Goal: Task Accomplishment & Management: Manage account settings

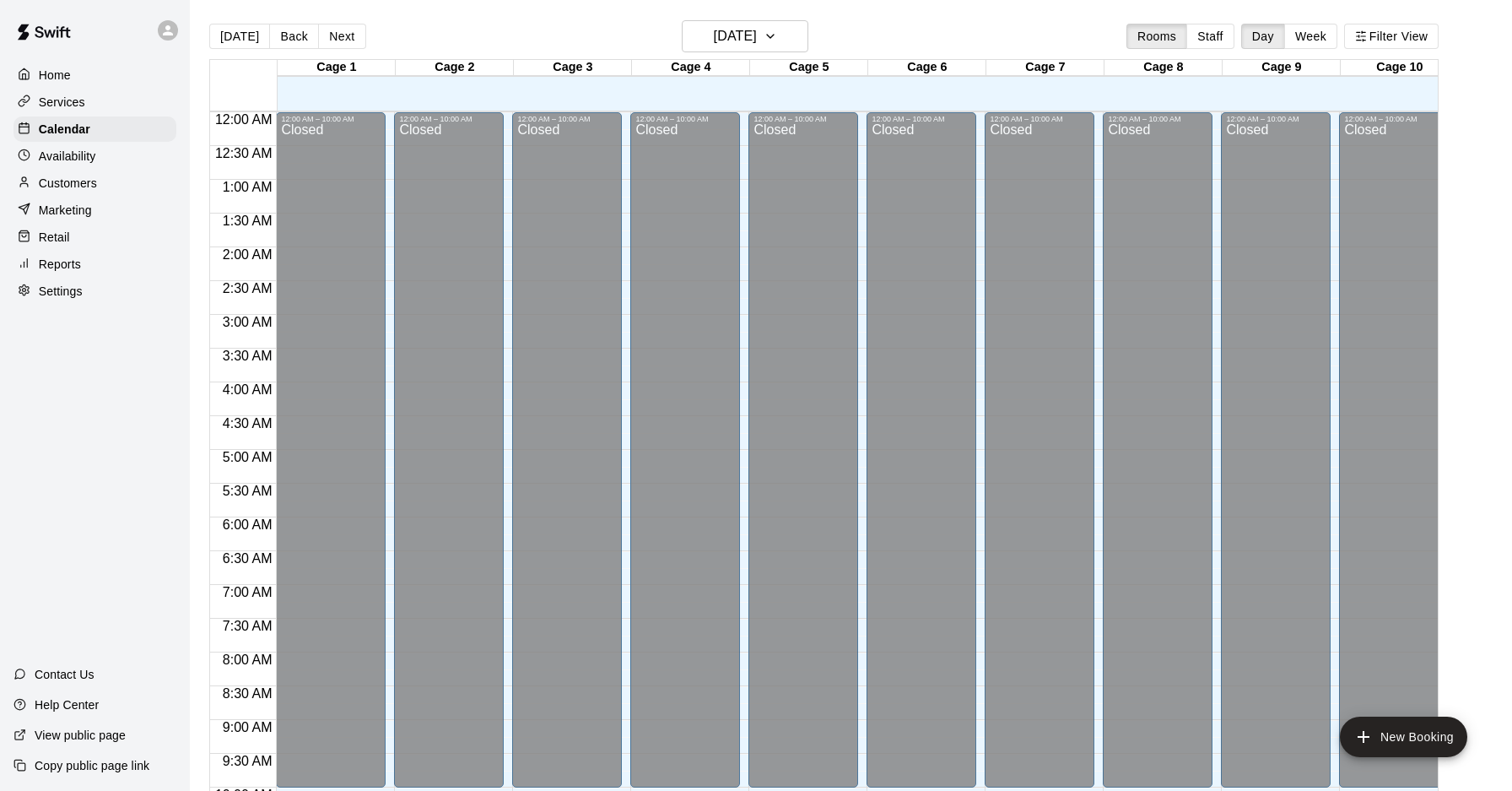
scroll to position [921, 0]
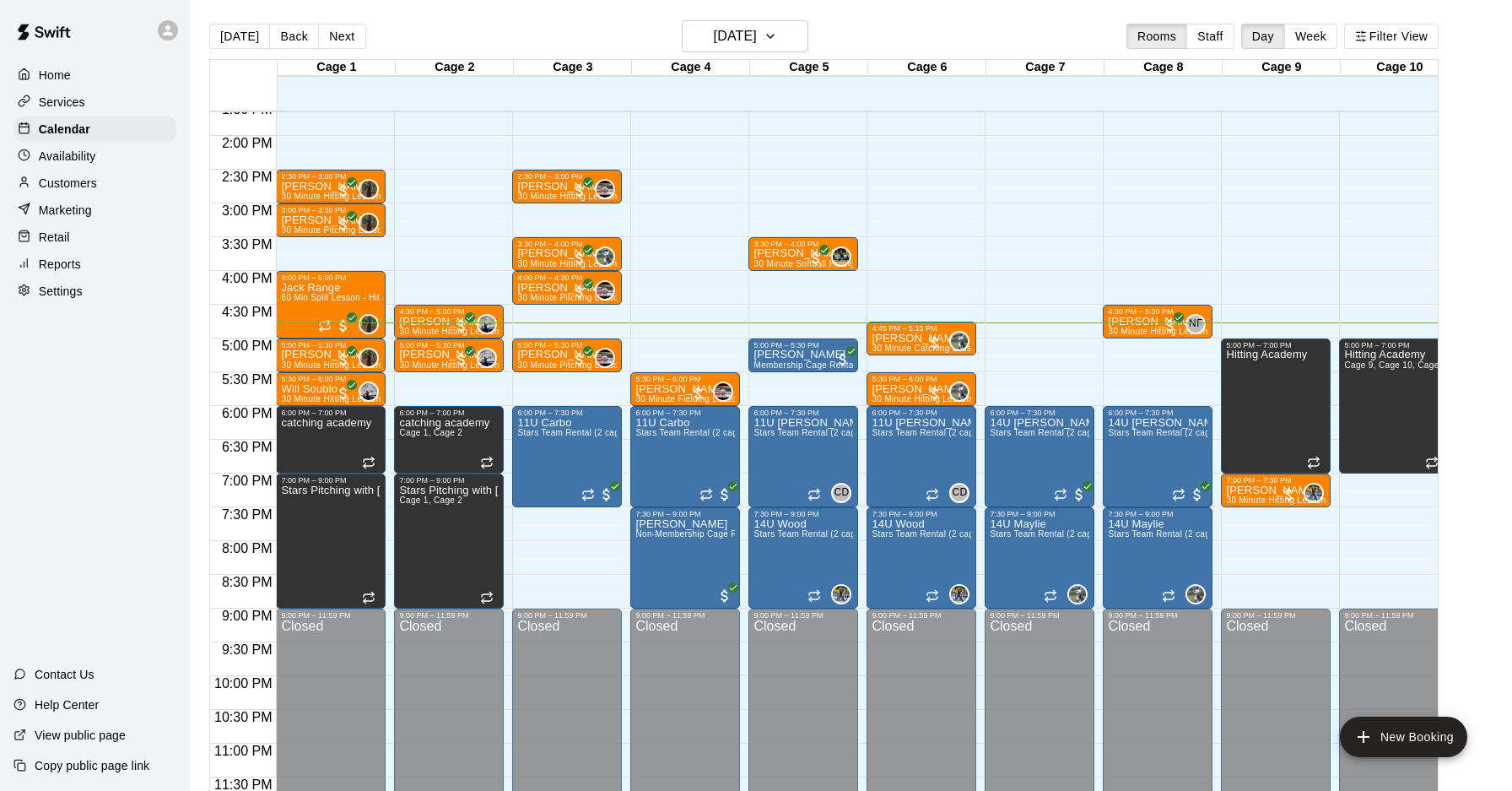
click at [167, 32] on icon at bounding box center [167, 30] width 10 height 10
click at [211, 135] on p "Sign out" at bounding box center [214, 129] width 45 height 17
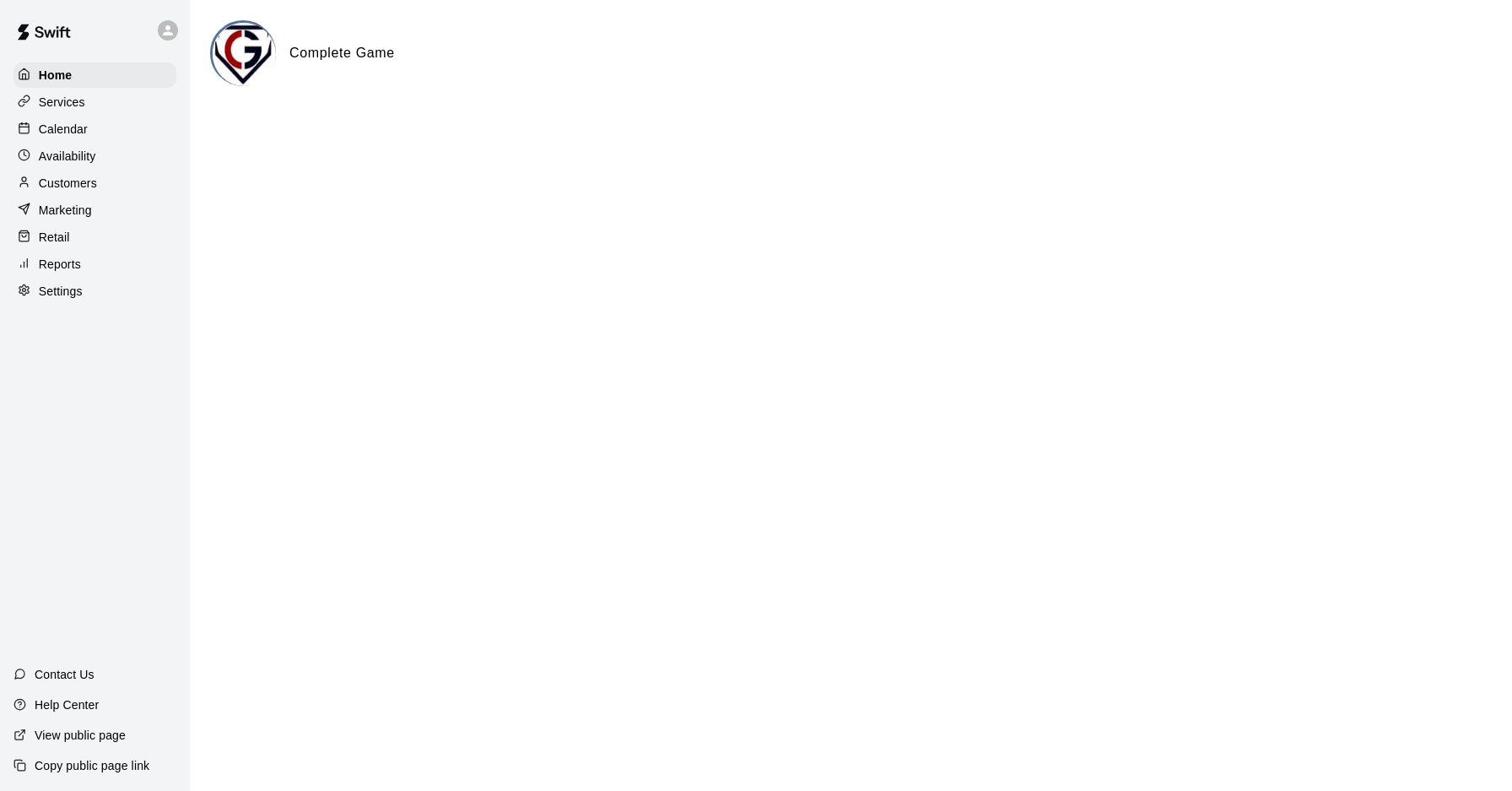
click at [70, 129] on p "Calendar" at bounding box center [63, 129] width 49 height 17
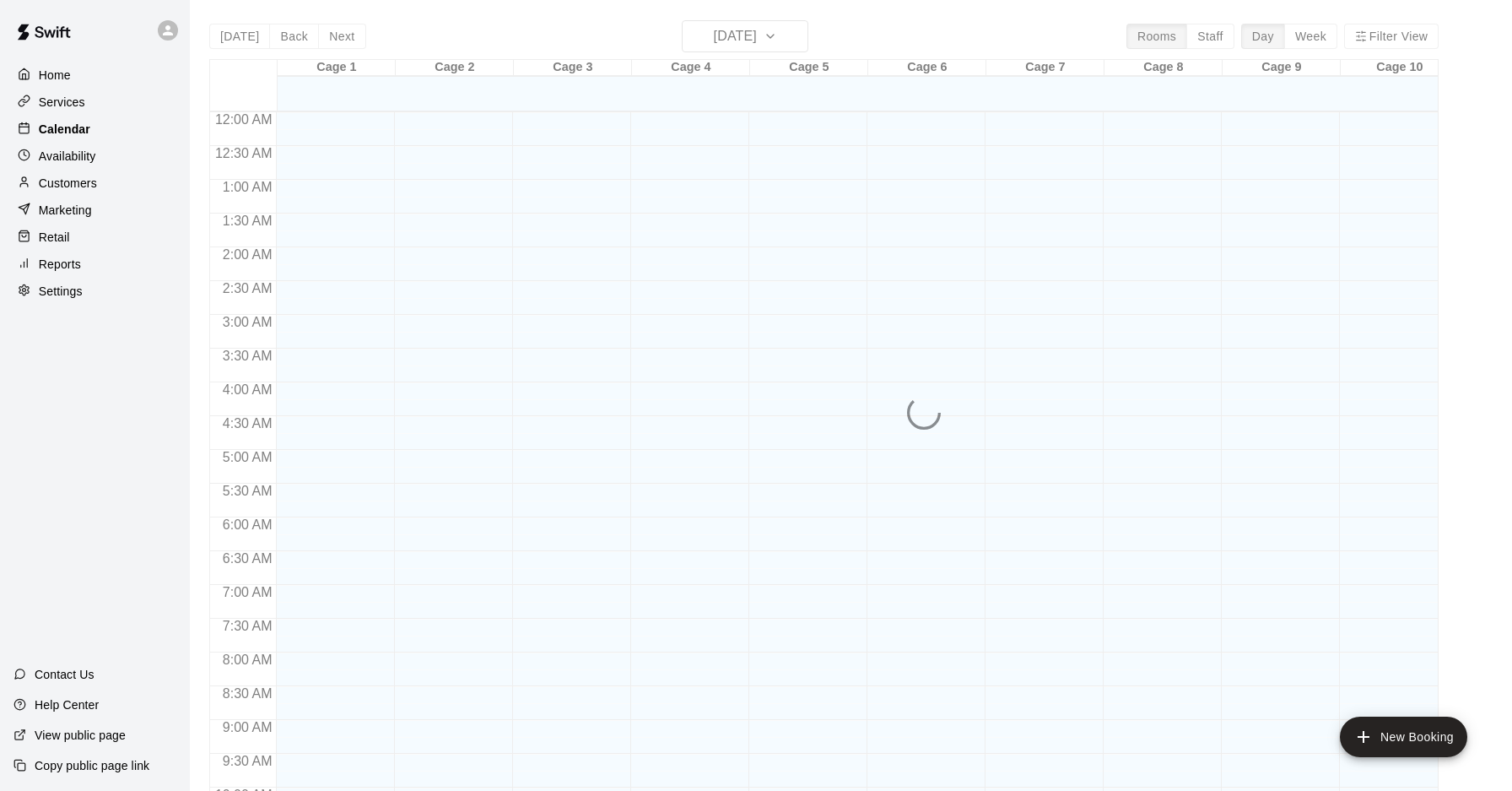
scroll to position [871, 0]
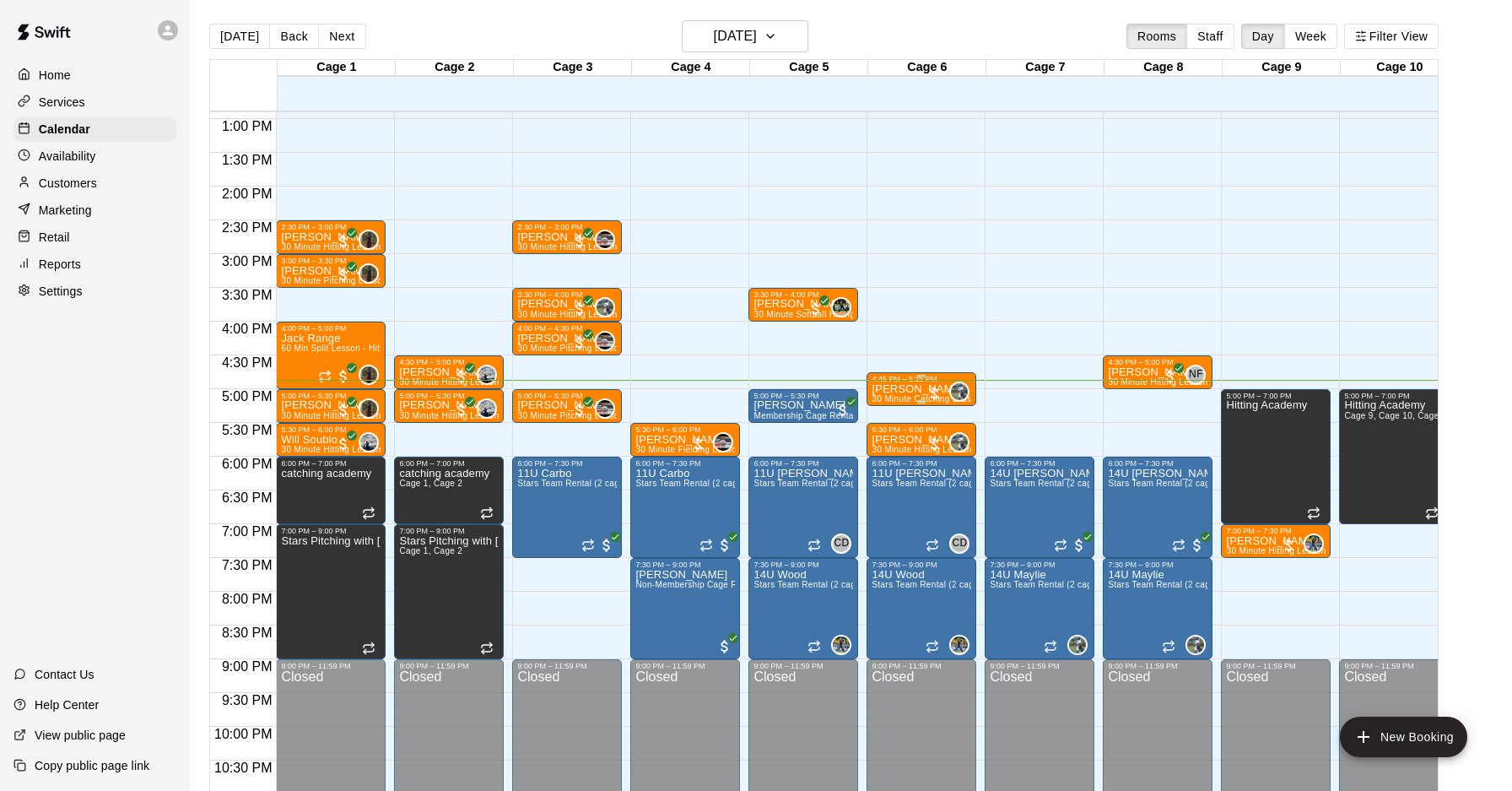
click at [894, 389] on p "[PERSON_NAME]" at bounding box center [921, 389] width 100 height 0
click at [888, 437] on img "edit" at bounding box center [890, 446] width 20 height 20
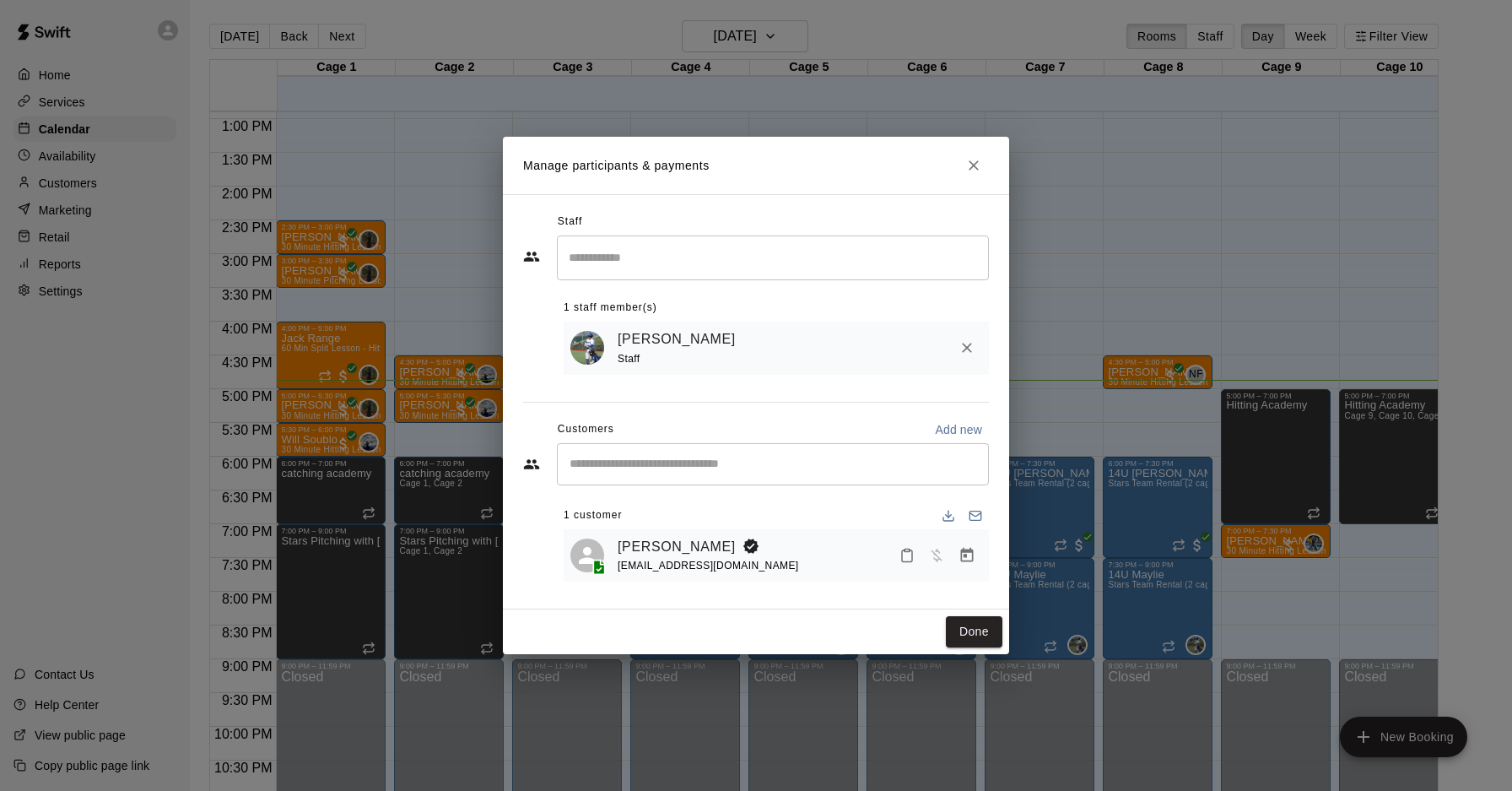
click at [971, 564] on button "Manage bookings & payment" at bounding box center [967, 555] width 31 height 31
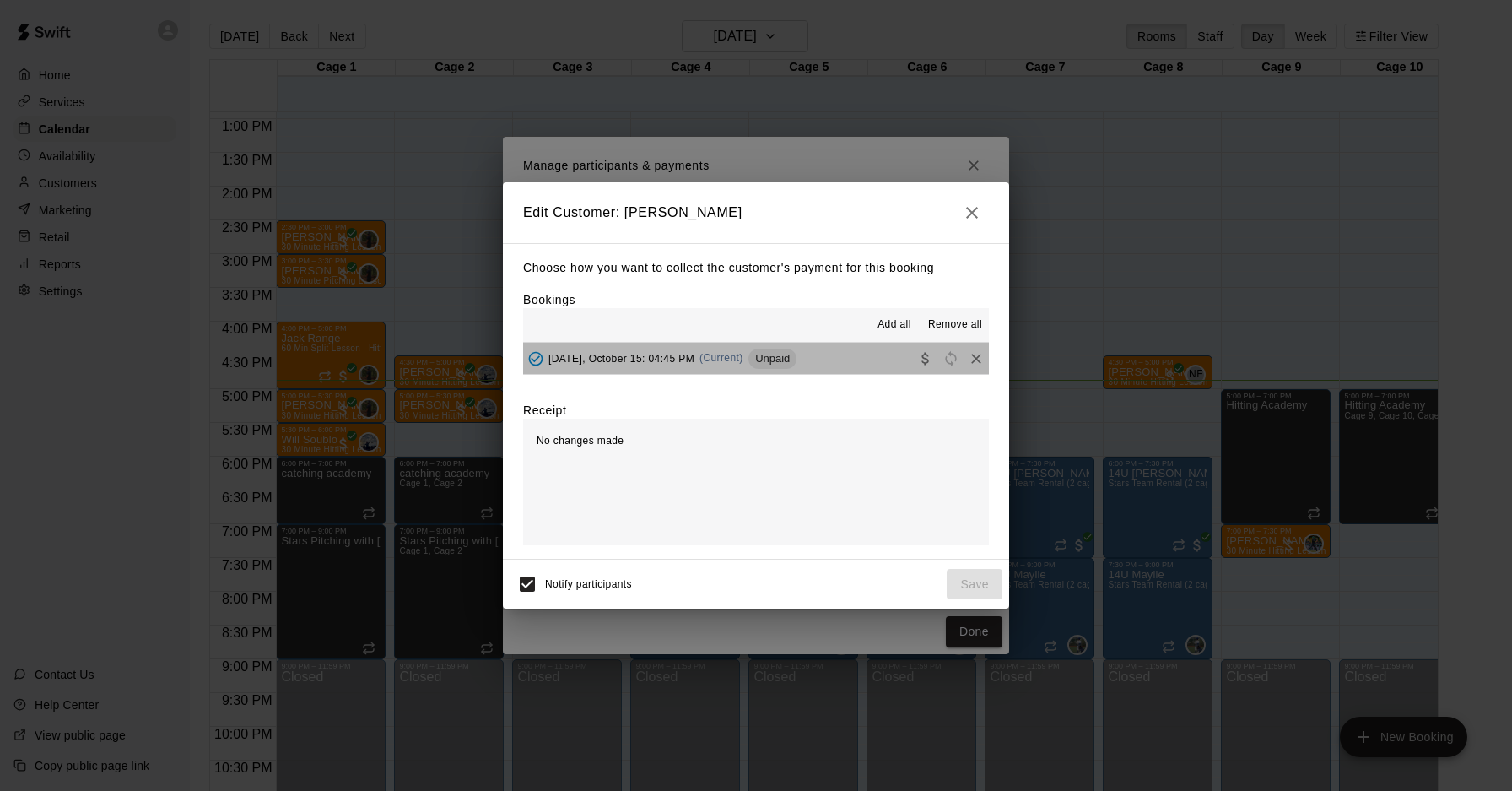
click at [835, 367] on button "[DATE], October 15: 04:45 PM (Current) Unpaid" at bounding box center [756, 358] width 466 height 32
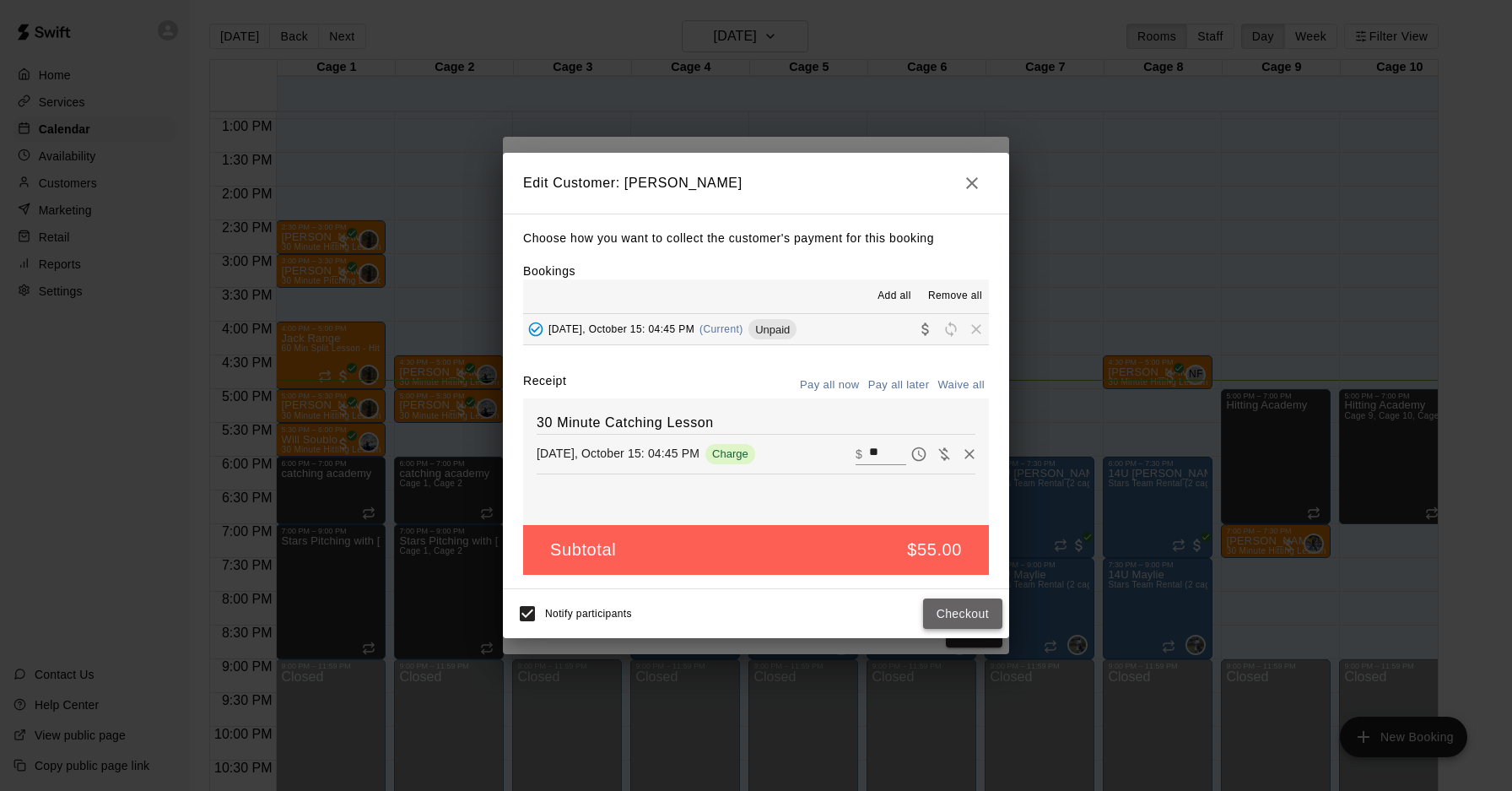
click at [956, 616] on button "Checkout" at bounding box center [962, 614] width 79 height 32
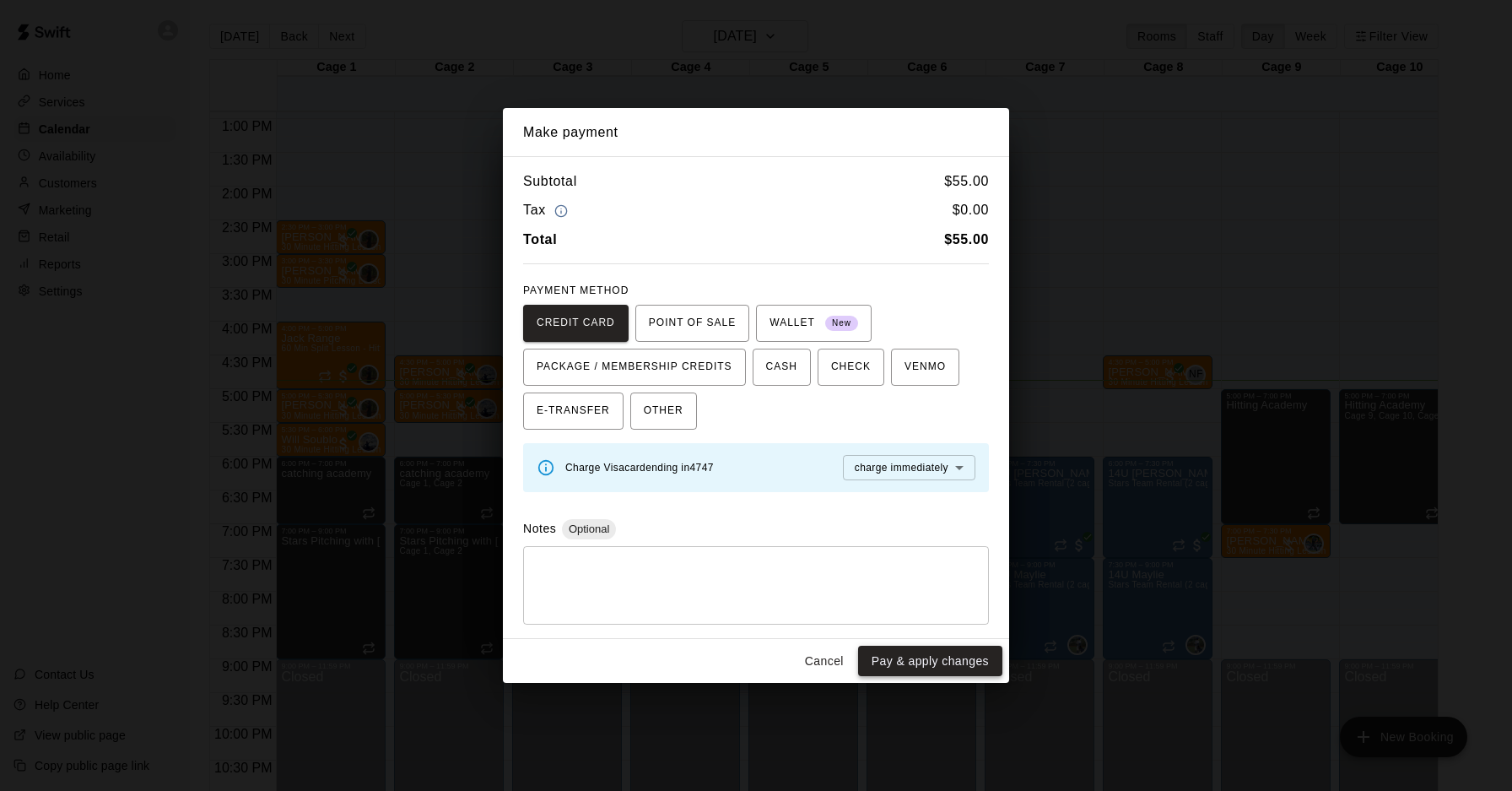
click at [954, 656] on button "Pay & apply changes" at bounding box center [930, 662] width 144 height 32
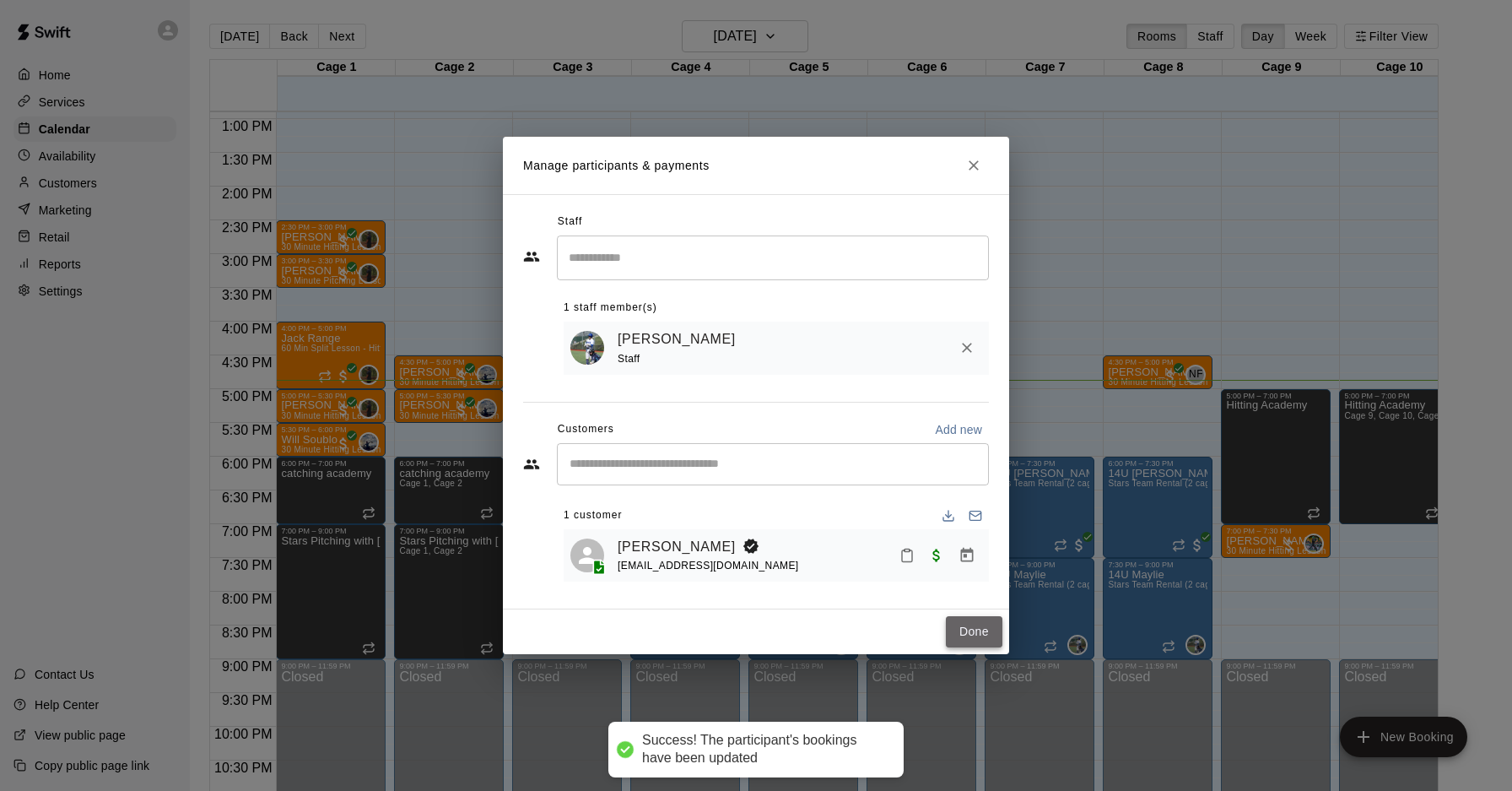
click at [975, 637] on button "Done" at bounding box center [973, 632] width 57 height 32
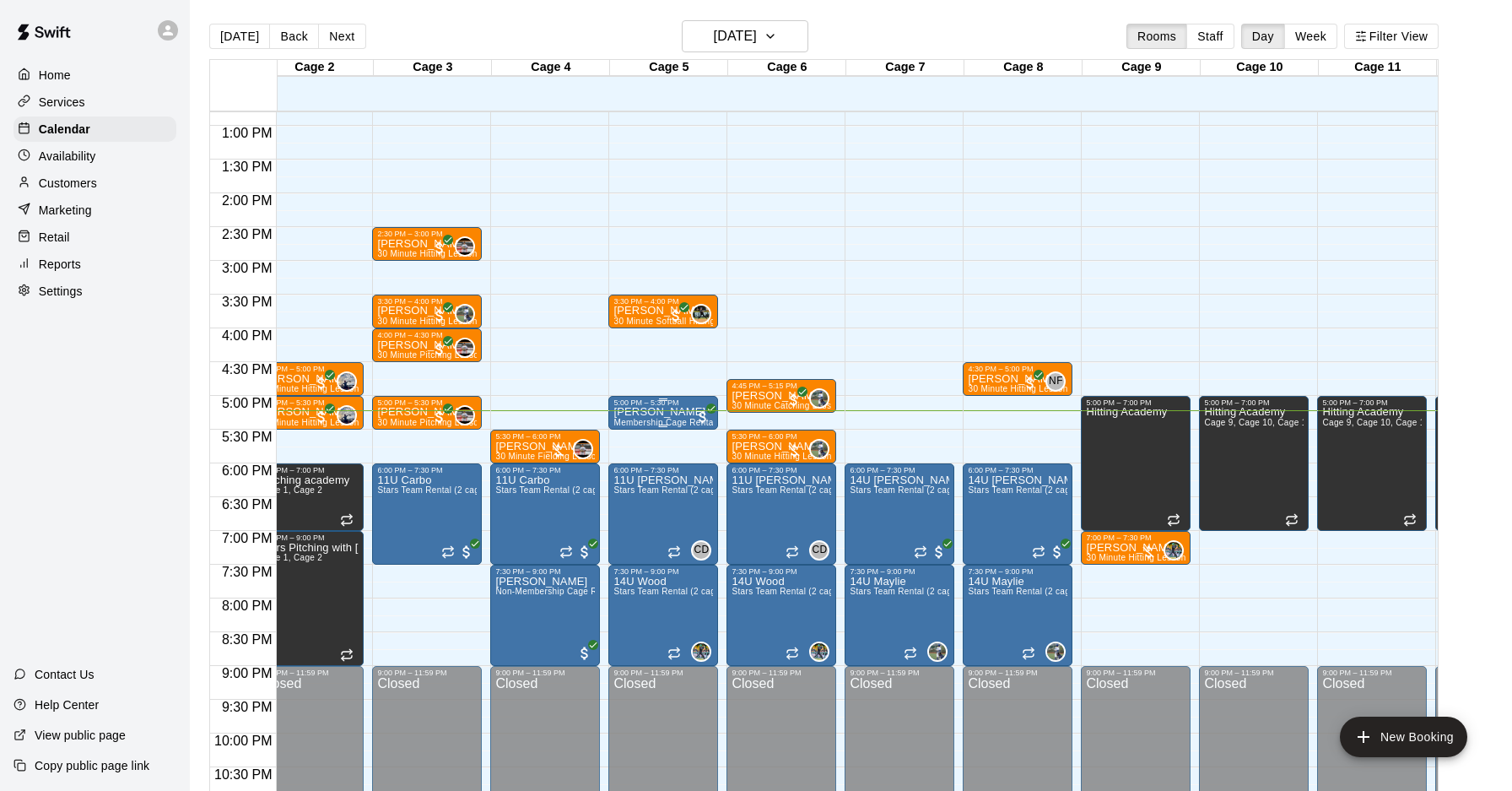
scroll to position [867, 140]
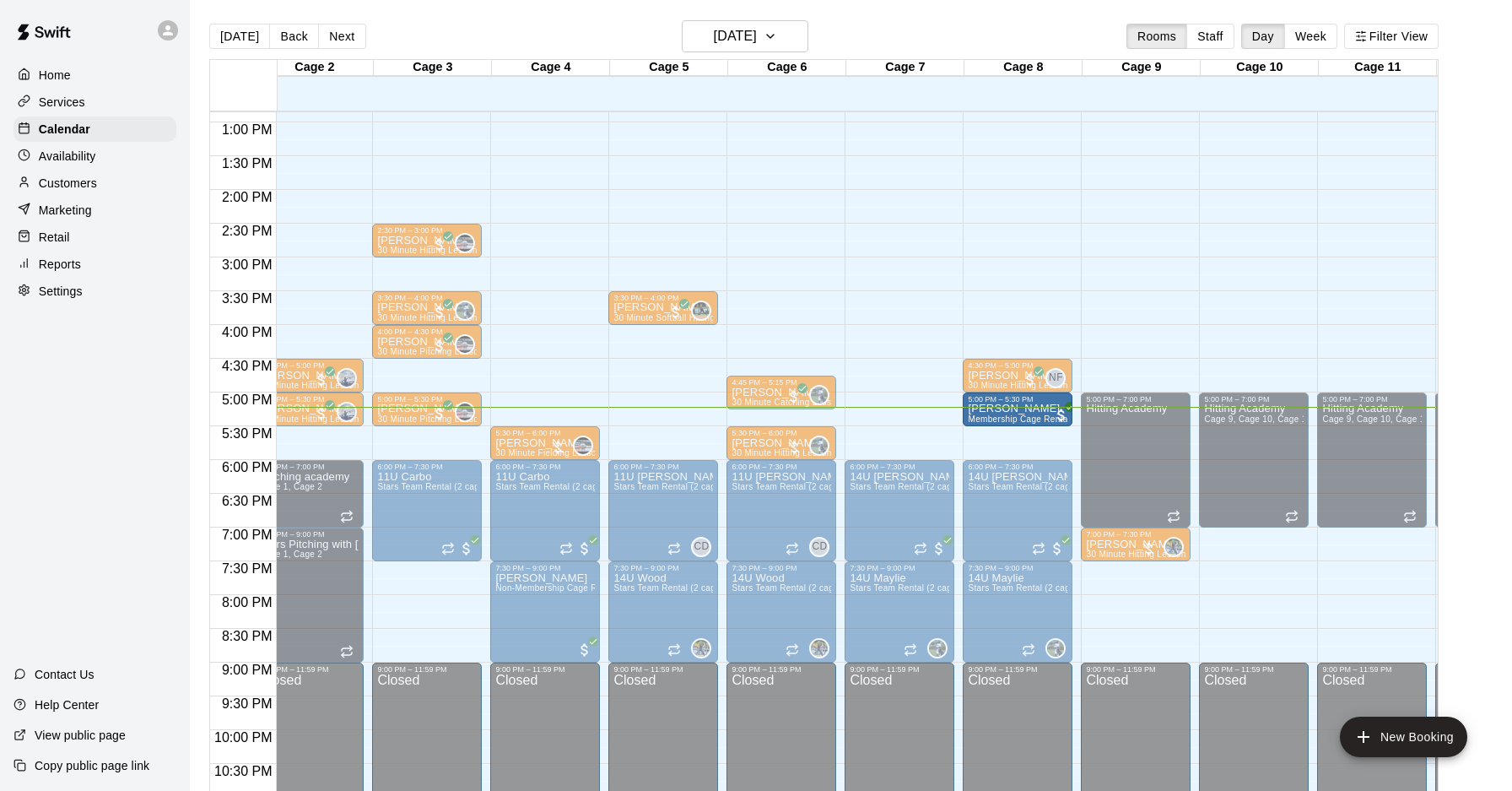
drag, startPoint x: 644, startPoint y: 409, endPoint x: 1000, endPoint y: 419, distance: 356.1
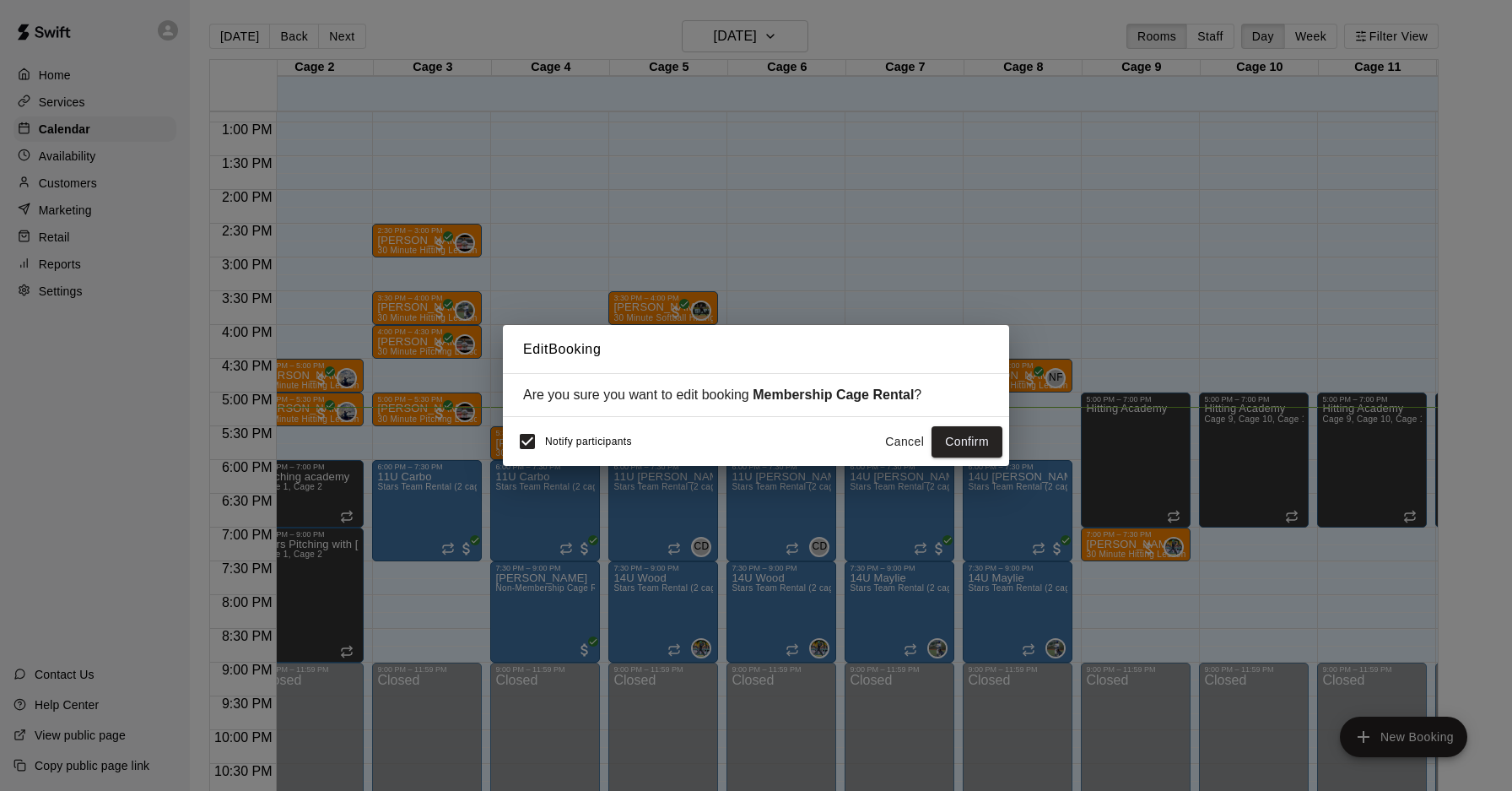
scroll to position [874, 140]
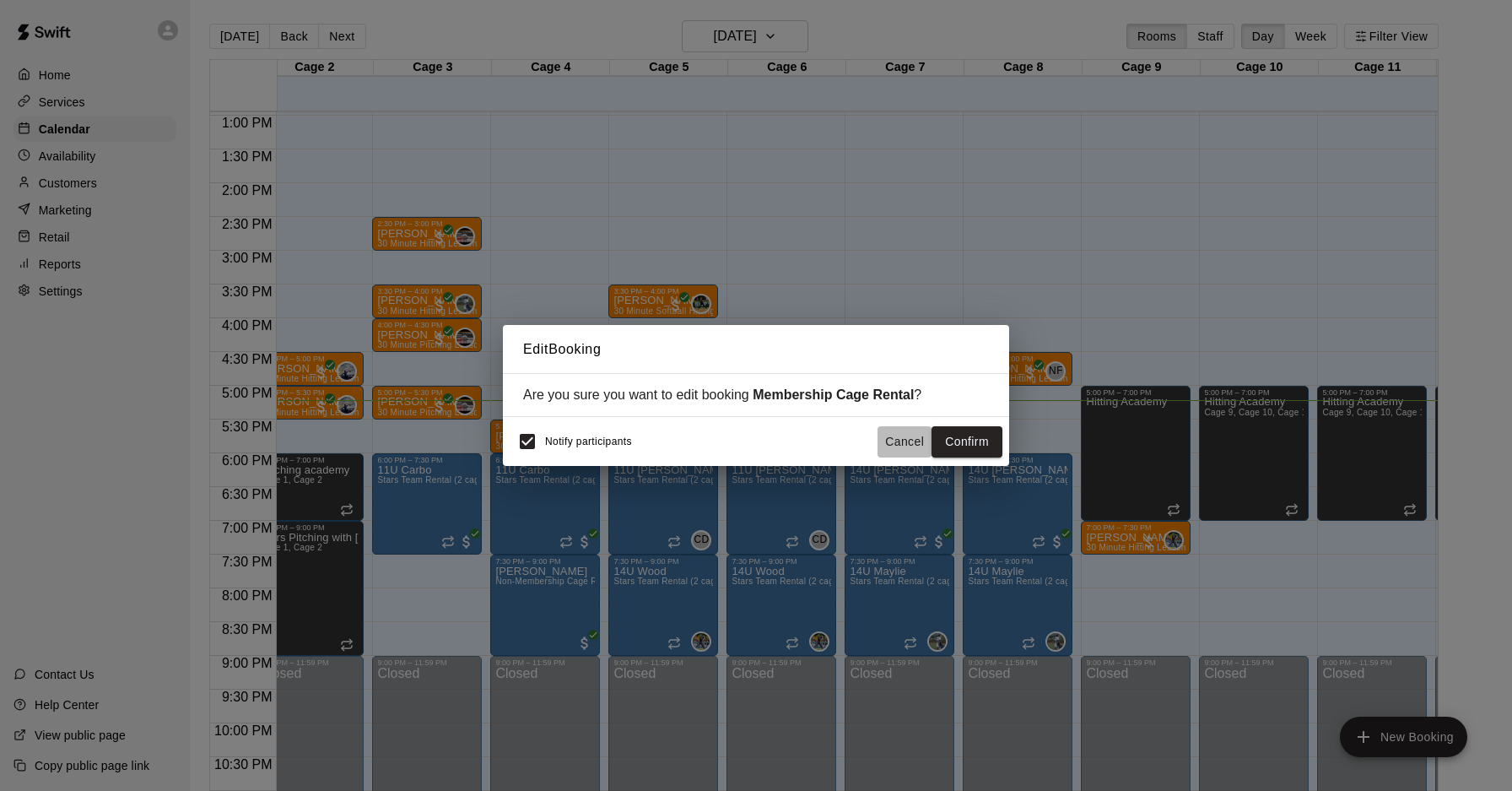
click at [897, 445] on button "Cancel" at bounding box center [904, 442] width 54 height 32
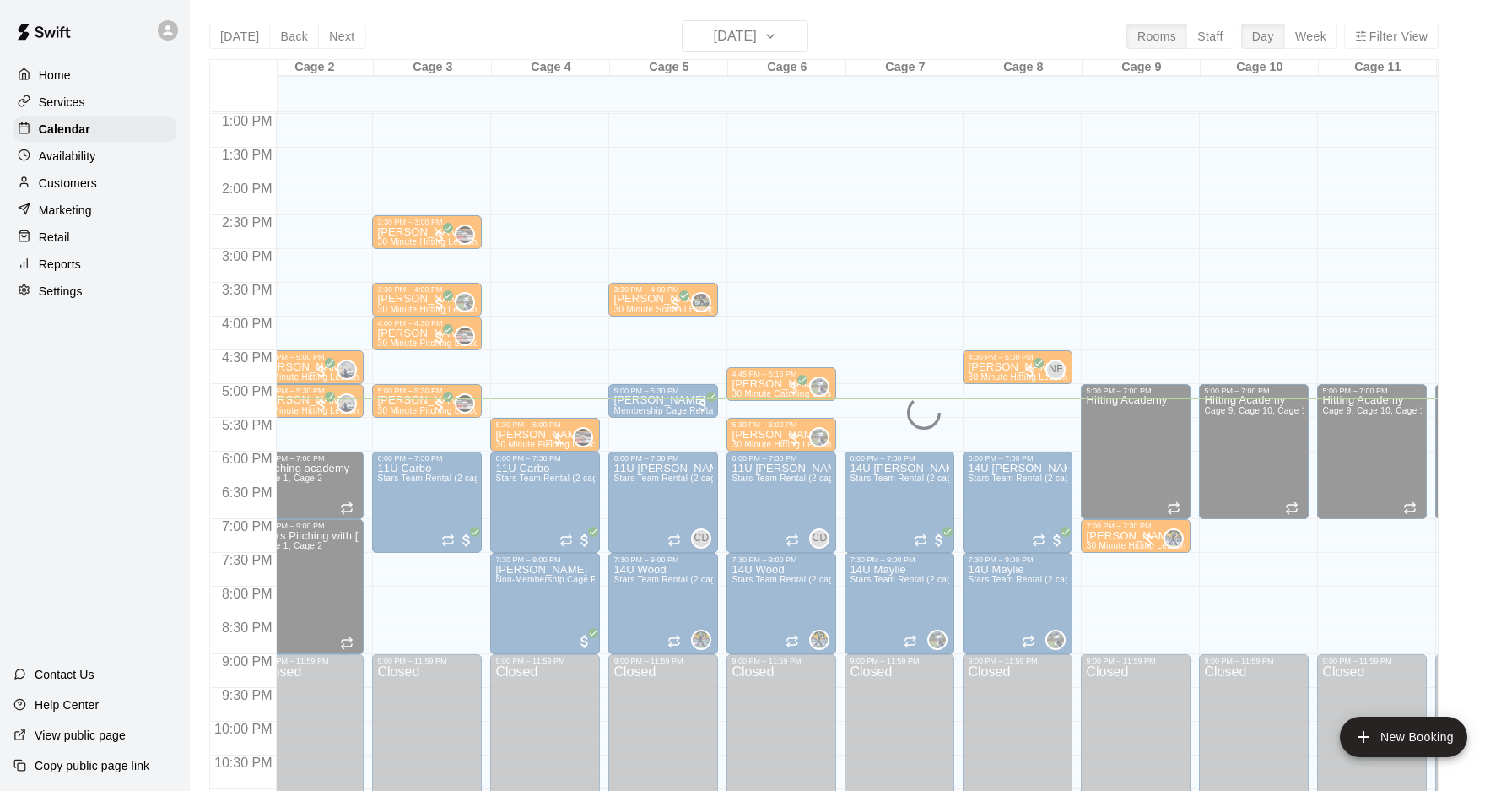
scroll to position [0, 142]
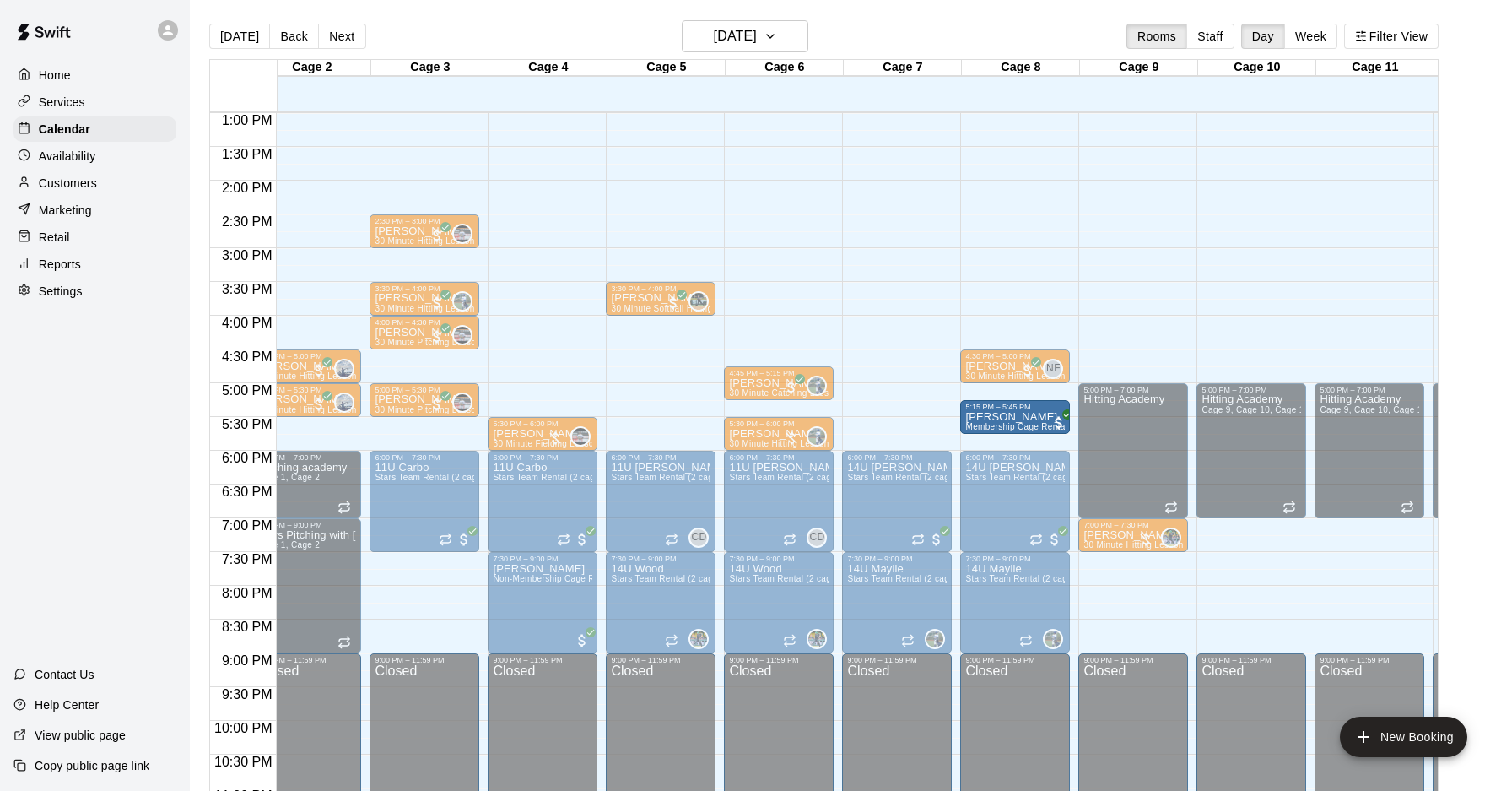
drag, startPoint x: 649, startPoint y: 398, endPoint x: 986, endPoint y: 429, distance: 338.4
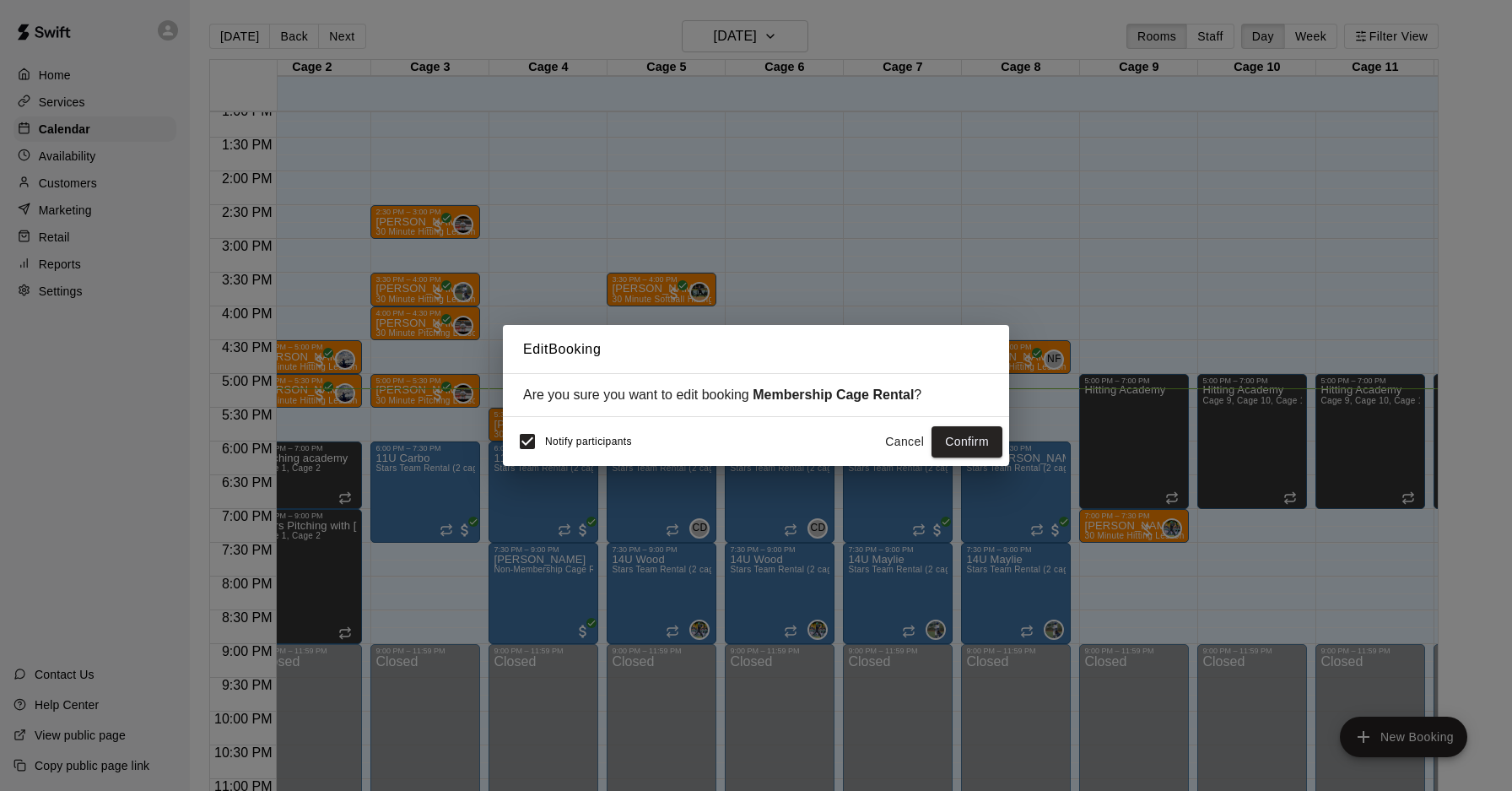
scroll to position [0, 141]
click at [970, 440] on button "Confirm" at bounding box center [967, 442] width 71 height 32
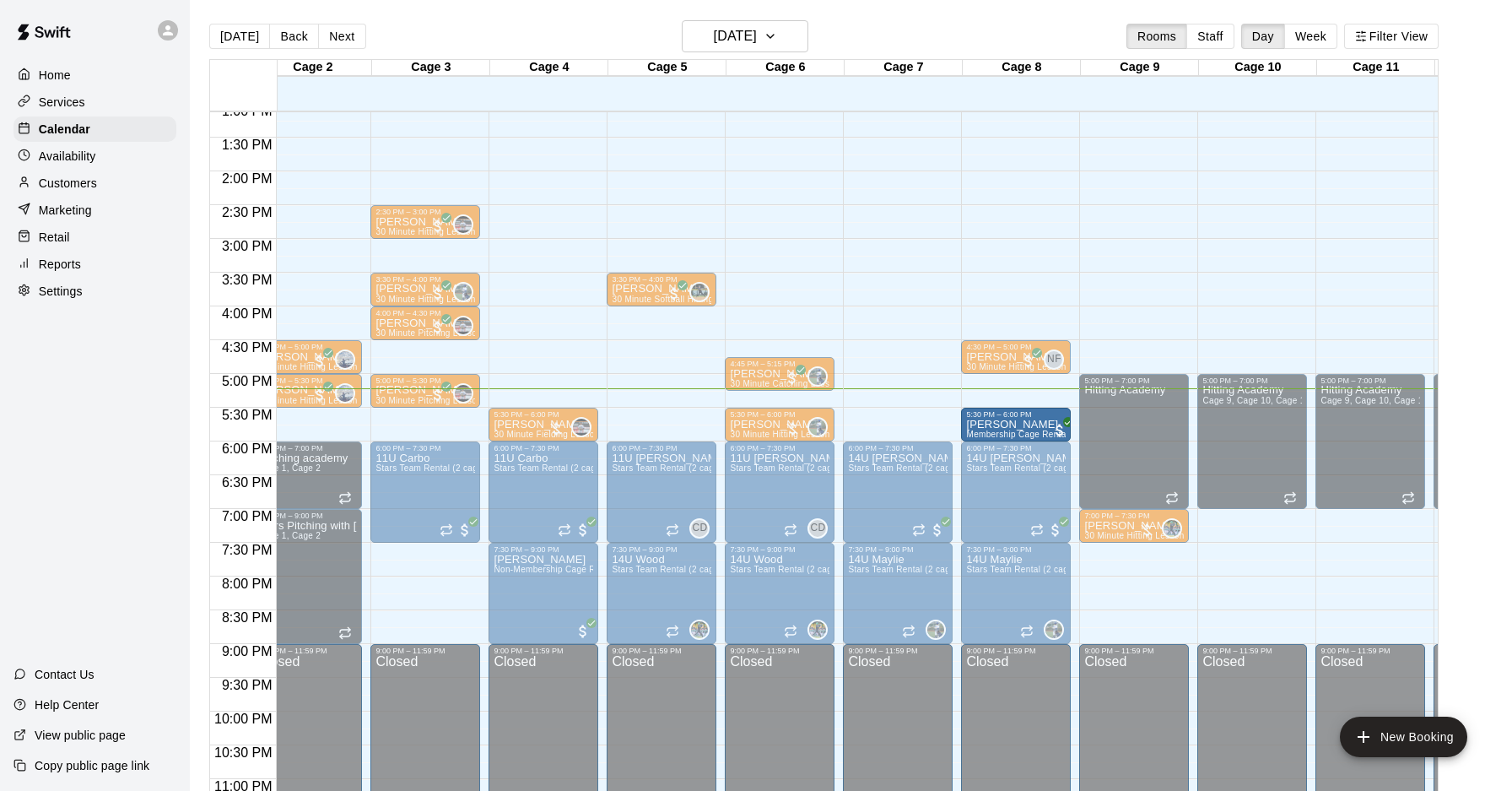
drag, startPoint x: 1014, startPoint y: 422, endPoint x: 1011, endPoint y: 439, distance: 17.3
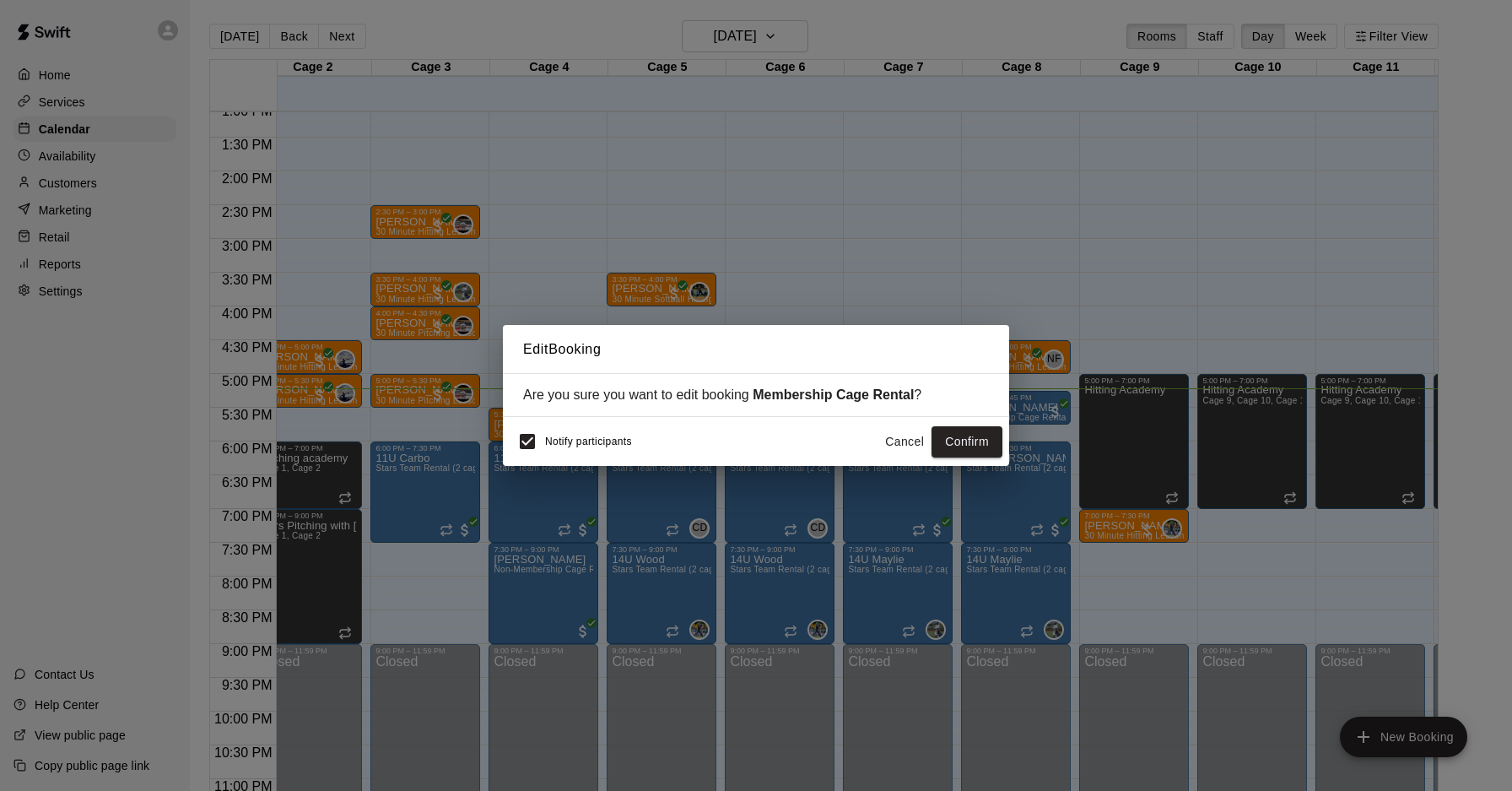
click at [895, 431] on button "Cancel" at bounding box center [904, 442] width 54 height 32
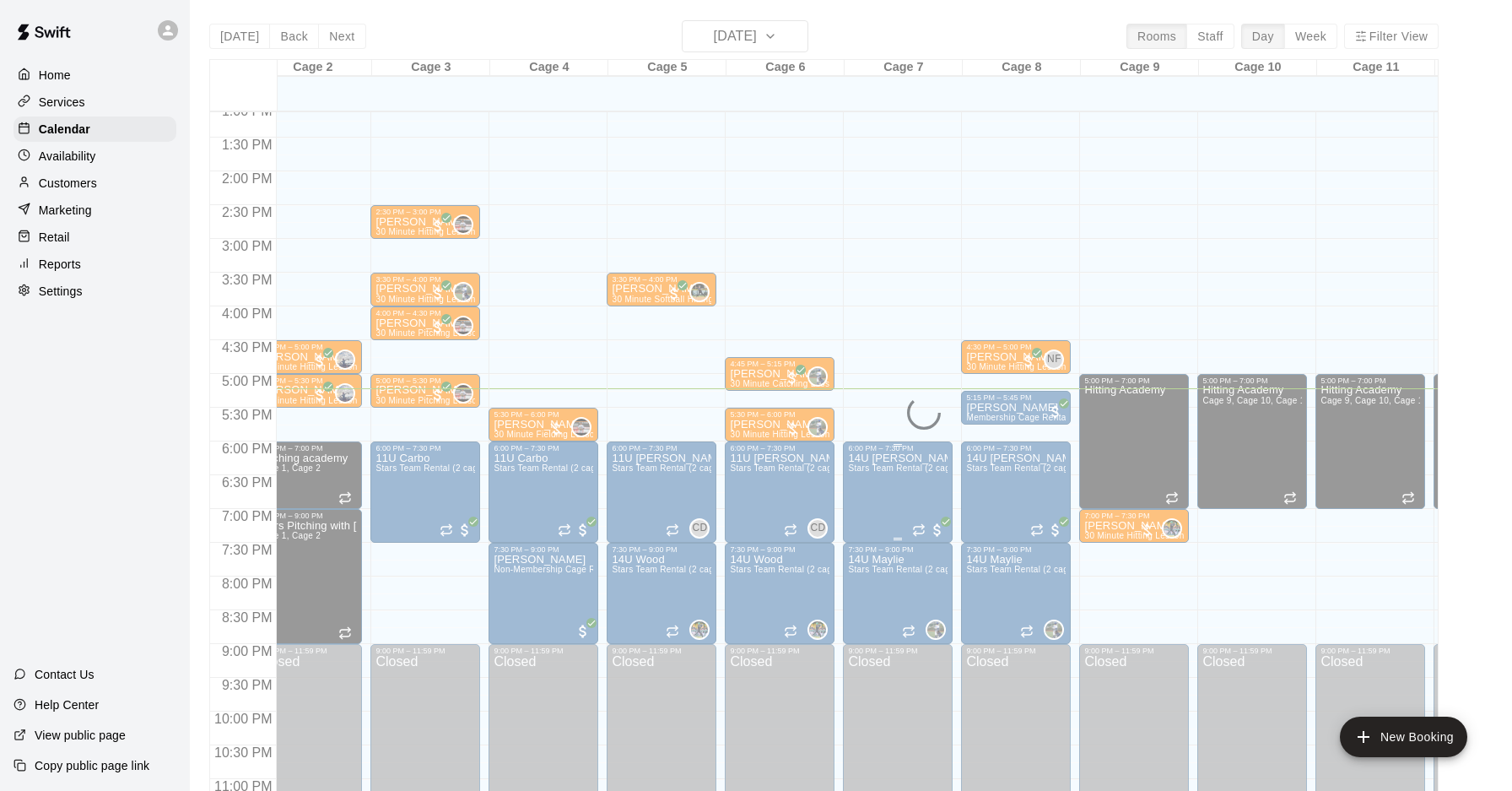
scroll to position [893, 141]
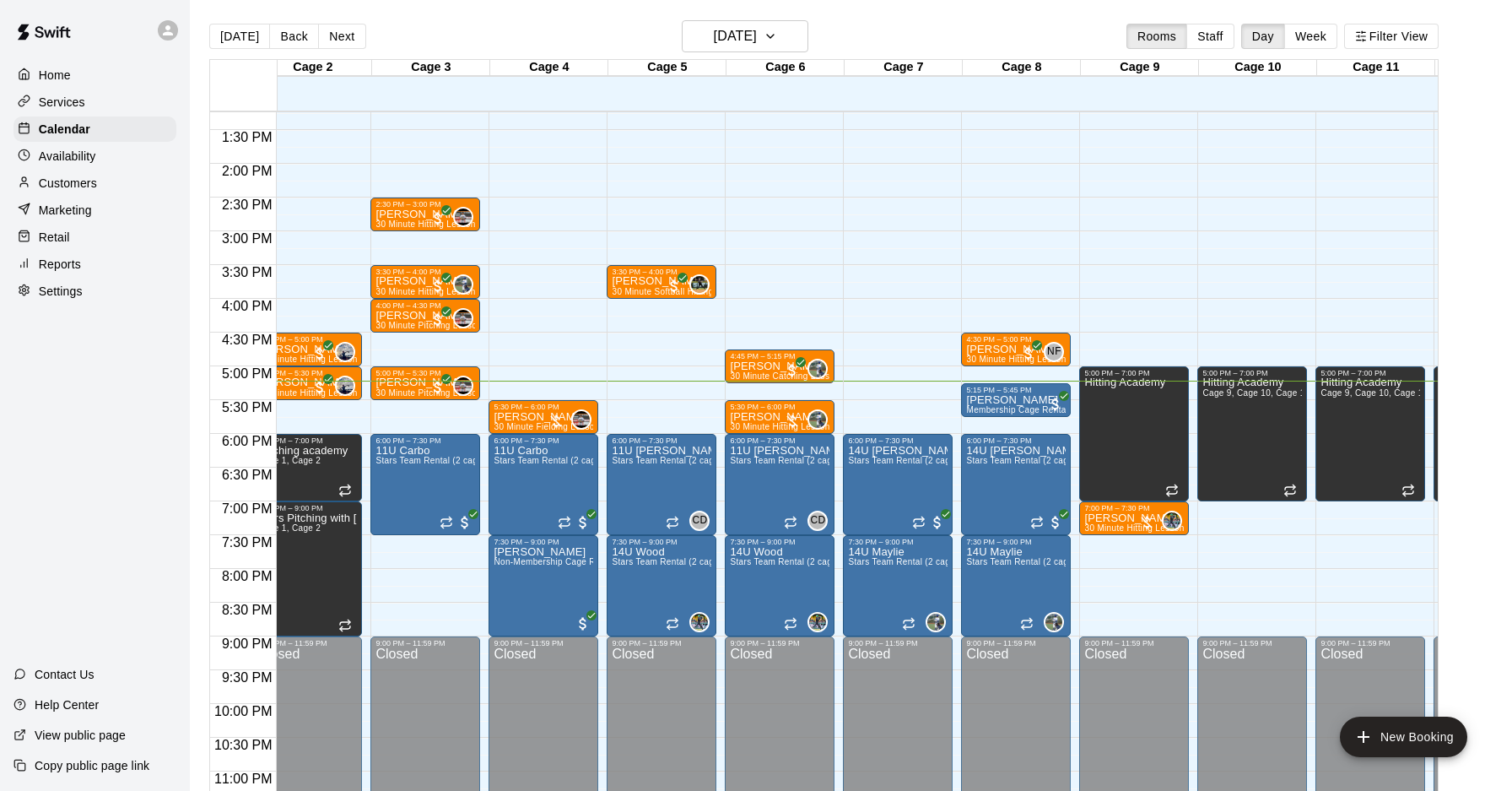
click at [900, 390] on div "12:00 AM – 10:00 AM Closed 6:00 PM – 7:30 PM 14U [PERSON_NAME] Stars Team Renta…" at bounding box center [898, 28] width 110 height 1620
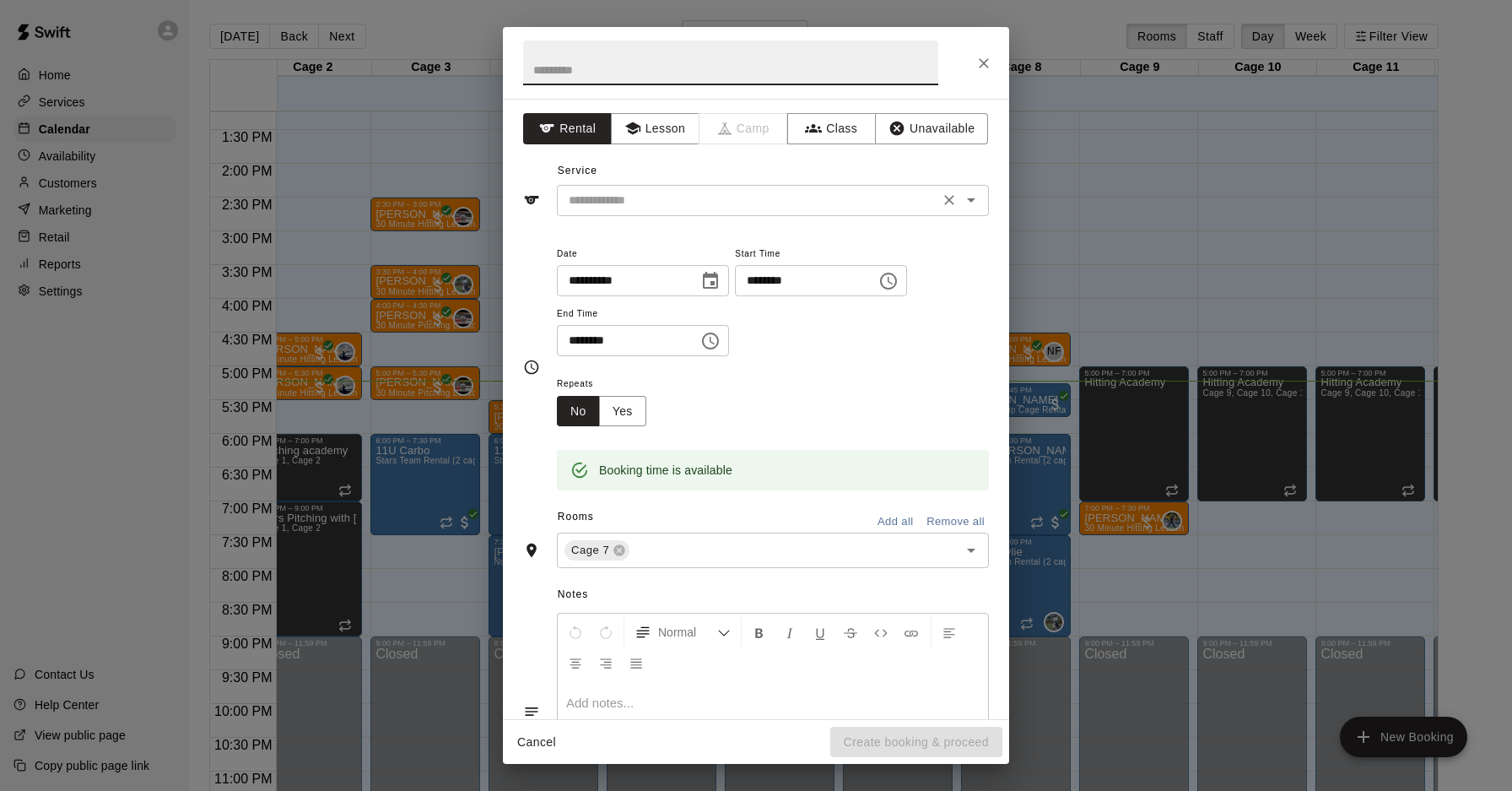
click at [672, 194] on input "text" at bounding box center [748, 200] width 372 height 21
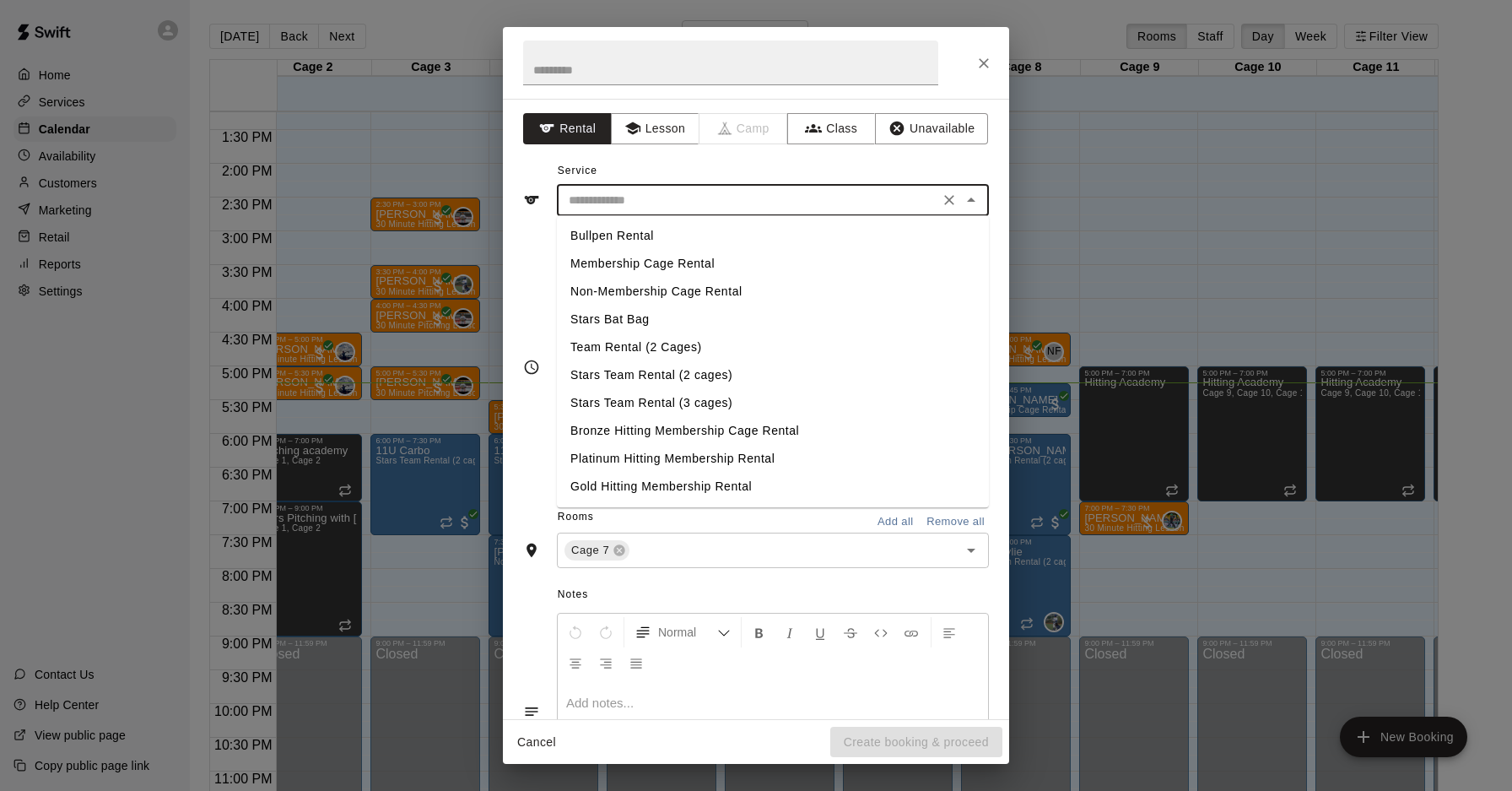
click at [666, 271] on li "Membership Cage Rental" at bounding box center [772, 263] width 432 height 28
type input "**********"
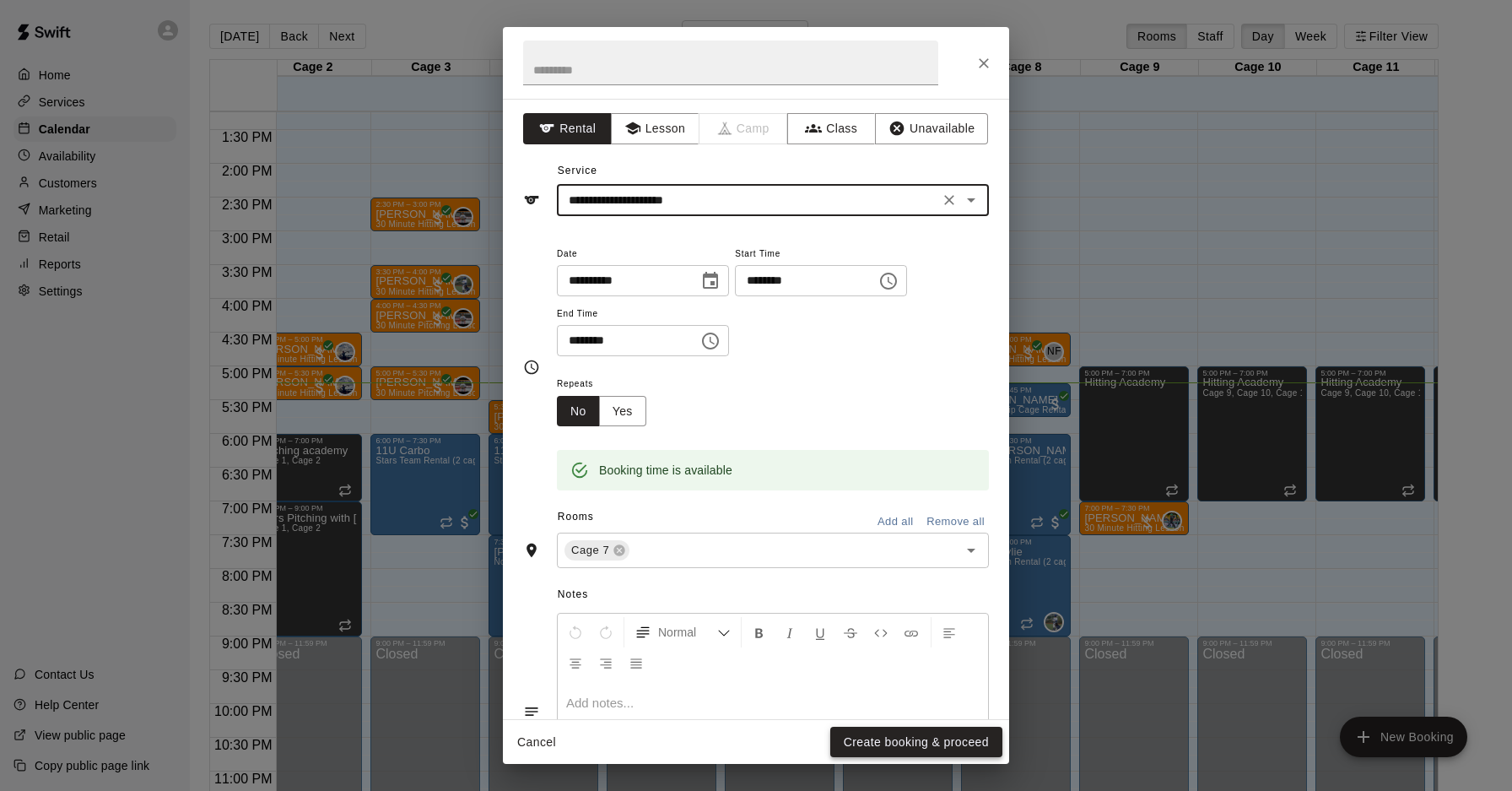
click at [886, 747] on button "Create booking & proceed" at bounding box center [916, 743] width 172 height 32
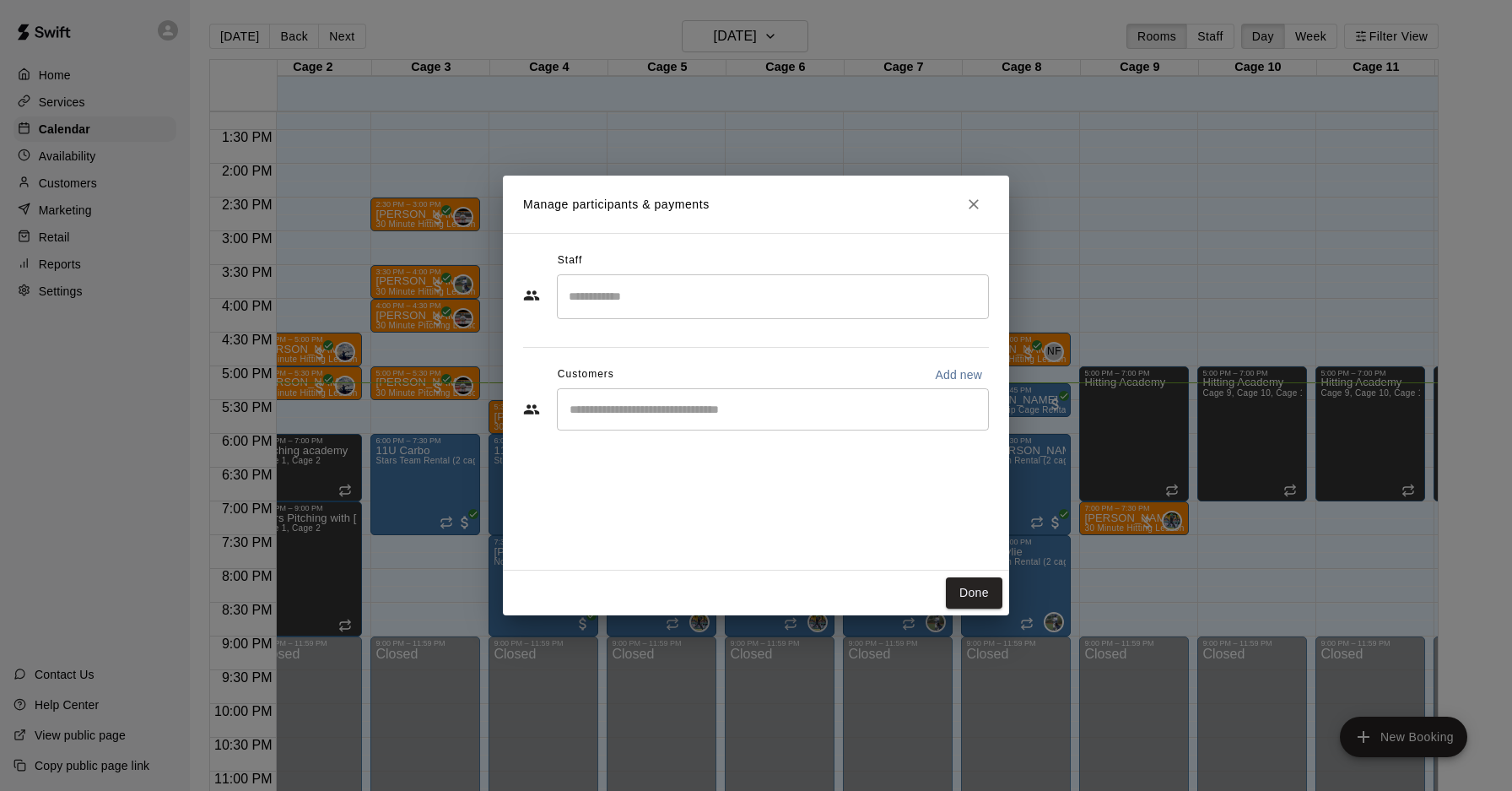
click at [664, 412] on input "Start typing to search customers..." at bounding box center [773, 409] width 417 height 17
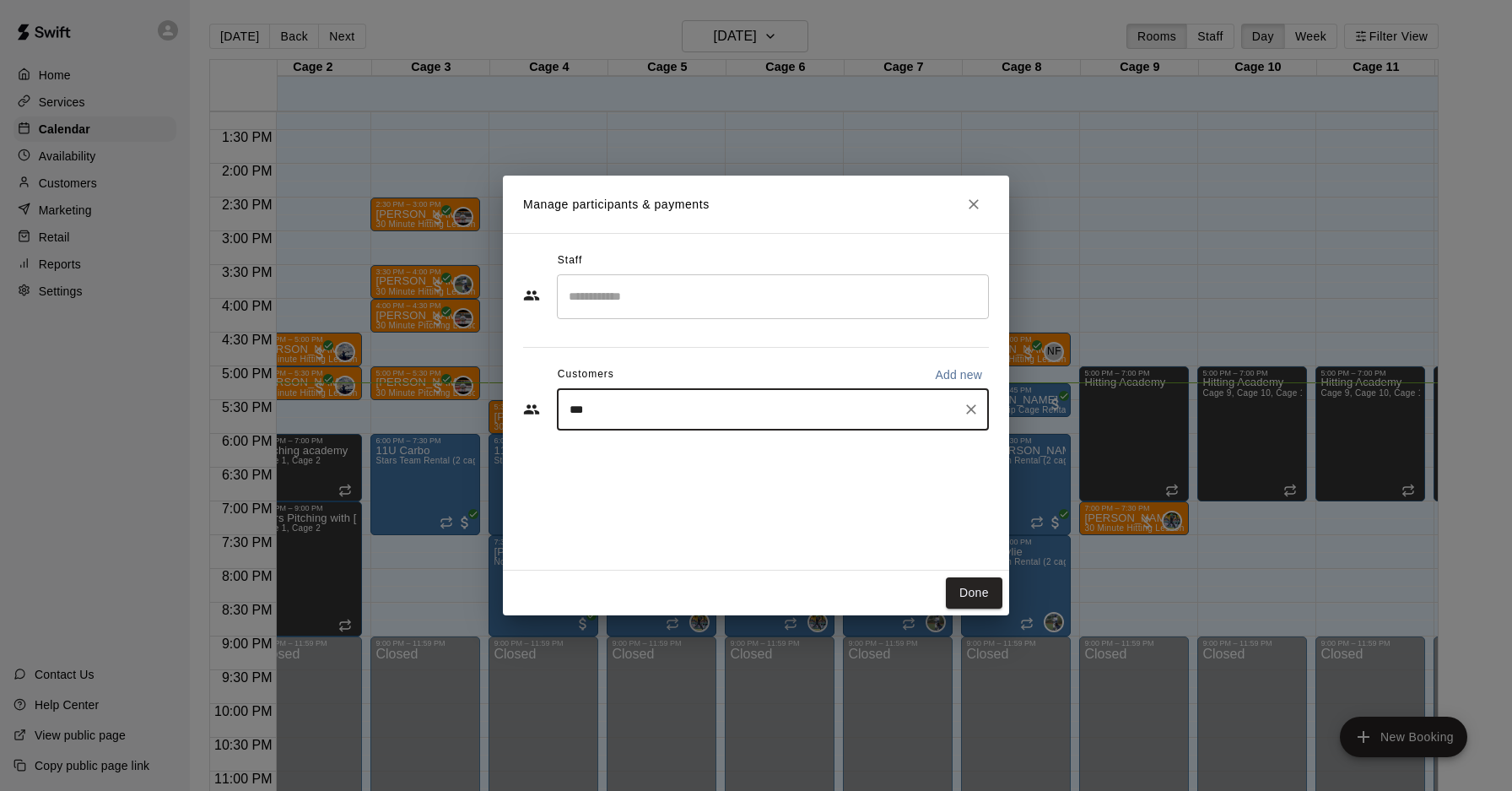
type input "****"
click at [702, 503] on div "[PERSON_NAME]" at bounding box center [694, 502] width 181 height 18
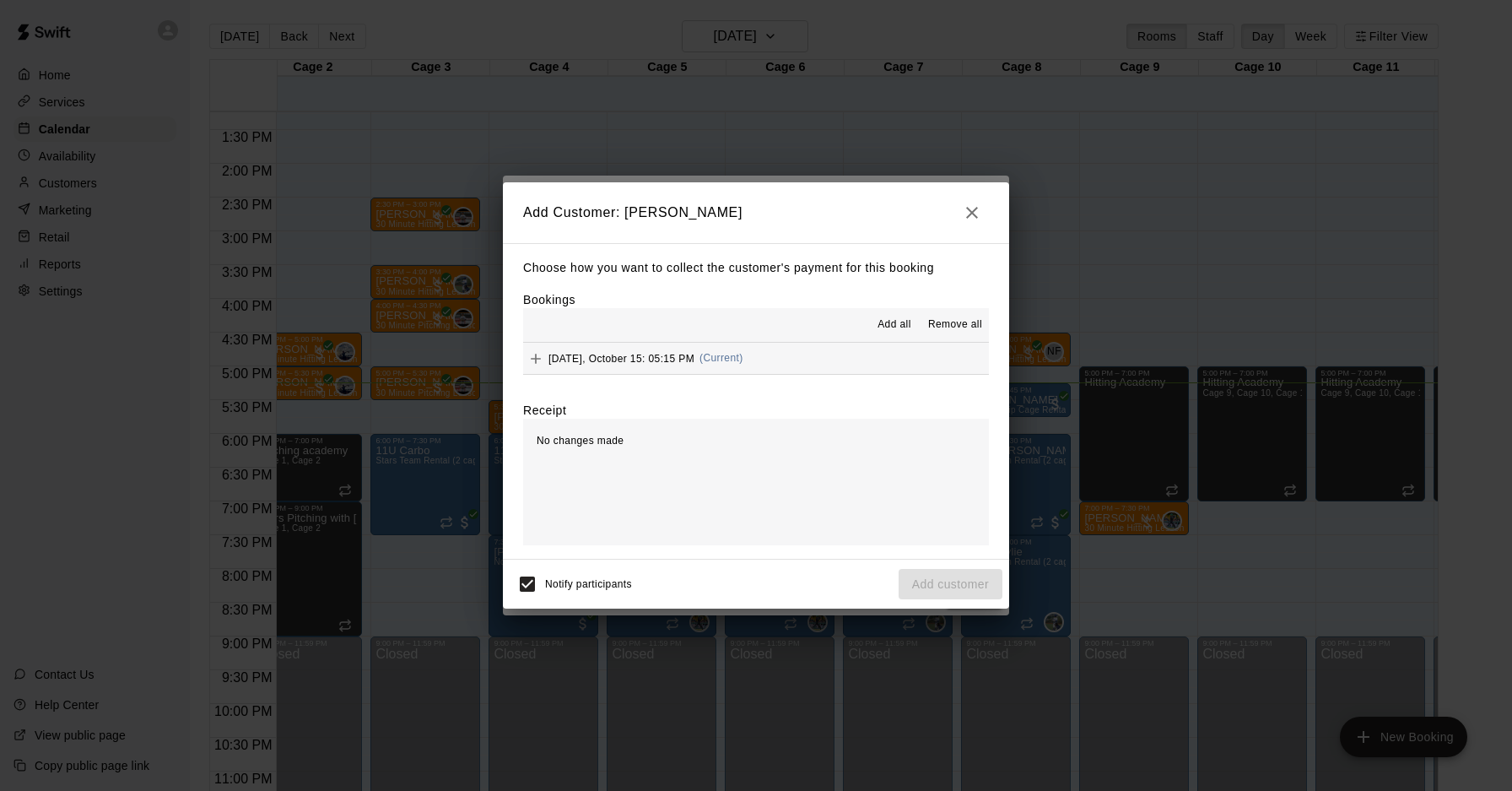
click at [773, 357] on button "[DATE], October 15: 05:15 PM (Current)" at bounding box center [756, 358] width 466 height 32
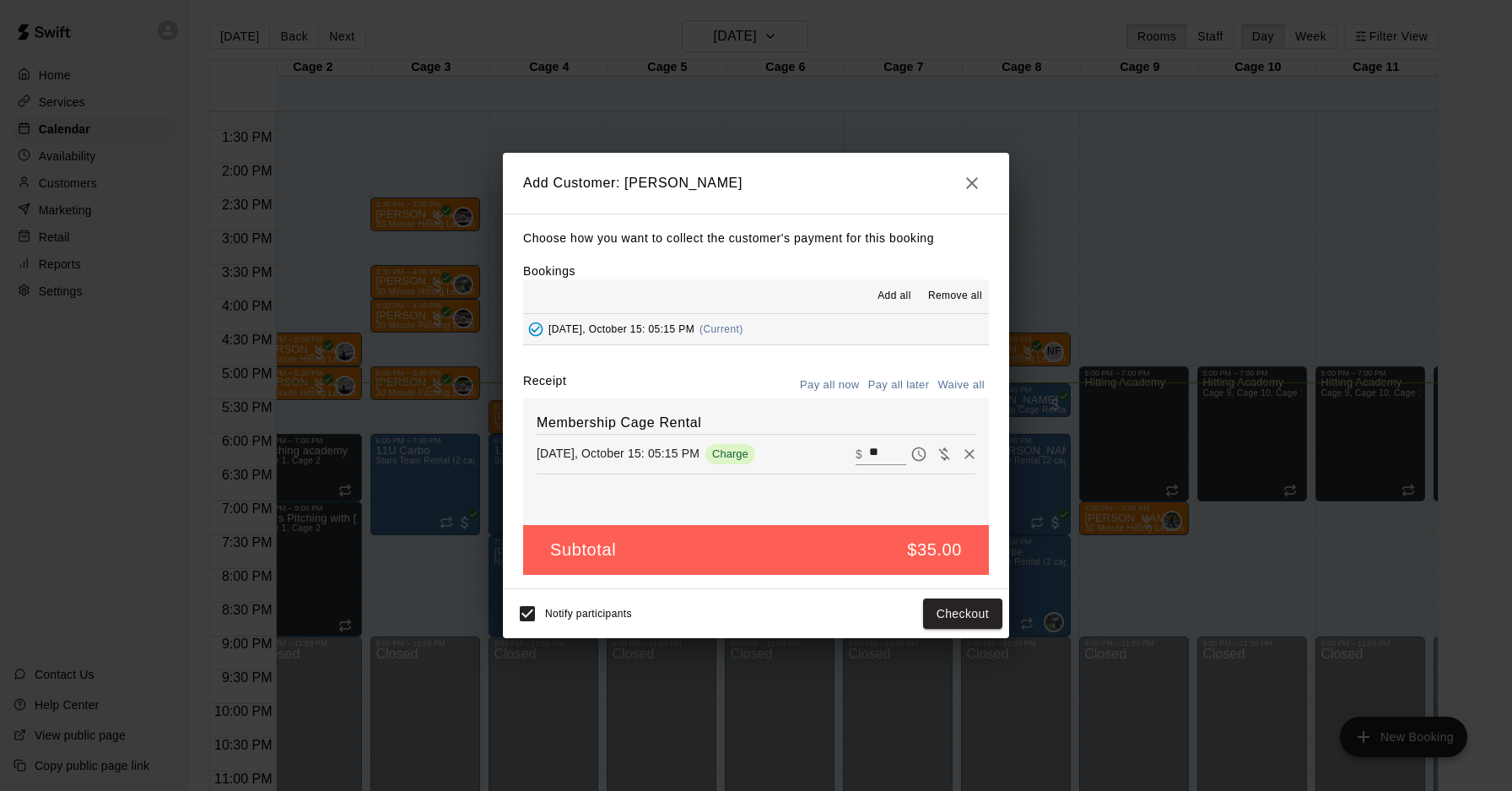
click at [586, 612] on span "Notify participants" at bounding box center [588, 613] width 87 height 12
click at [931, 613] on button "Checkout" at bounding box center [962, 614] width 79 height 32
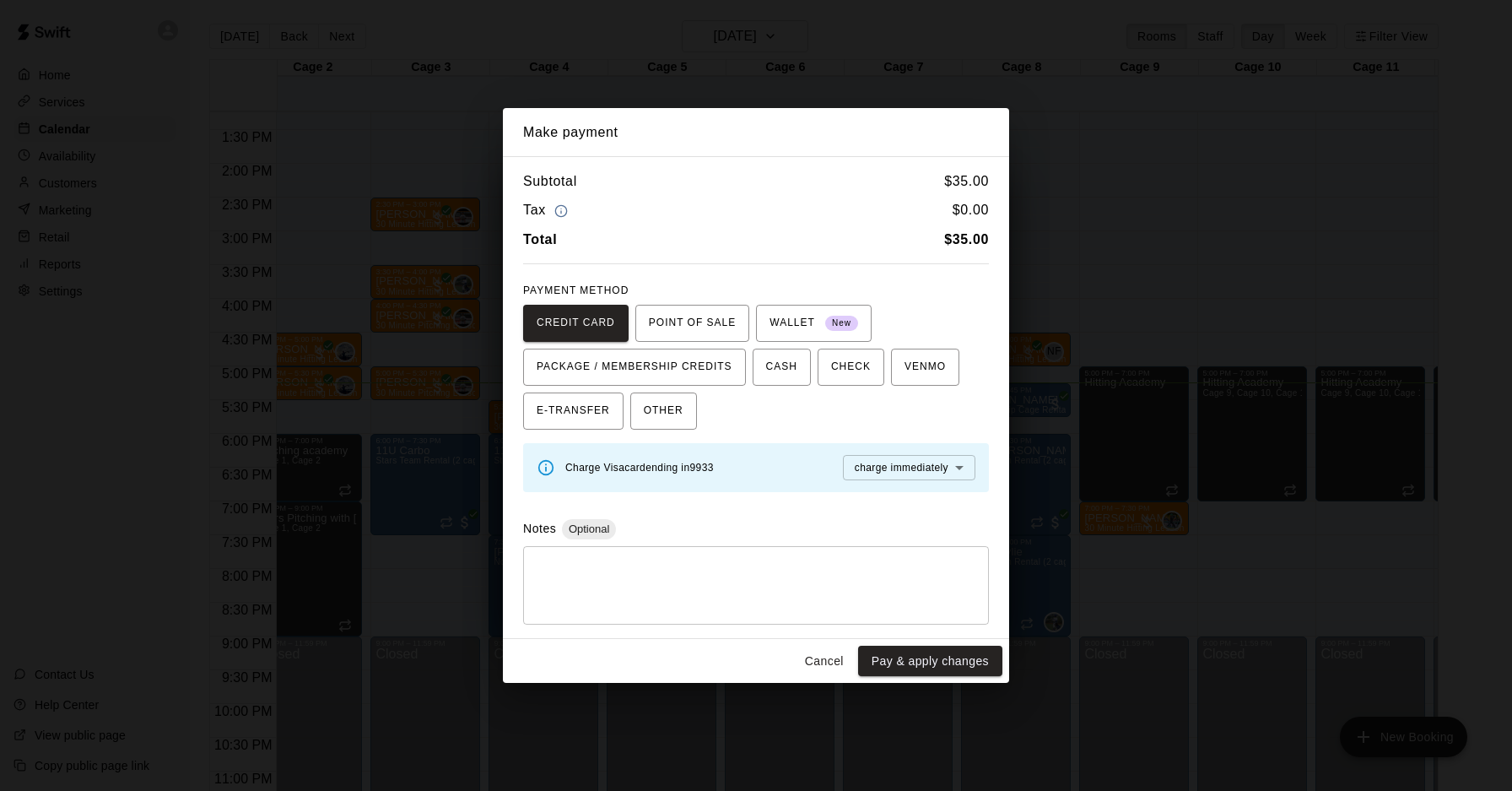
click at [812, 675] on button "Cancel" at bounding box center [824, 662] width 54 height 32
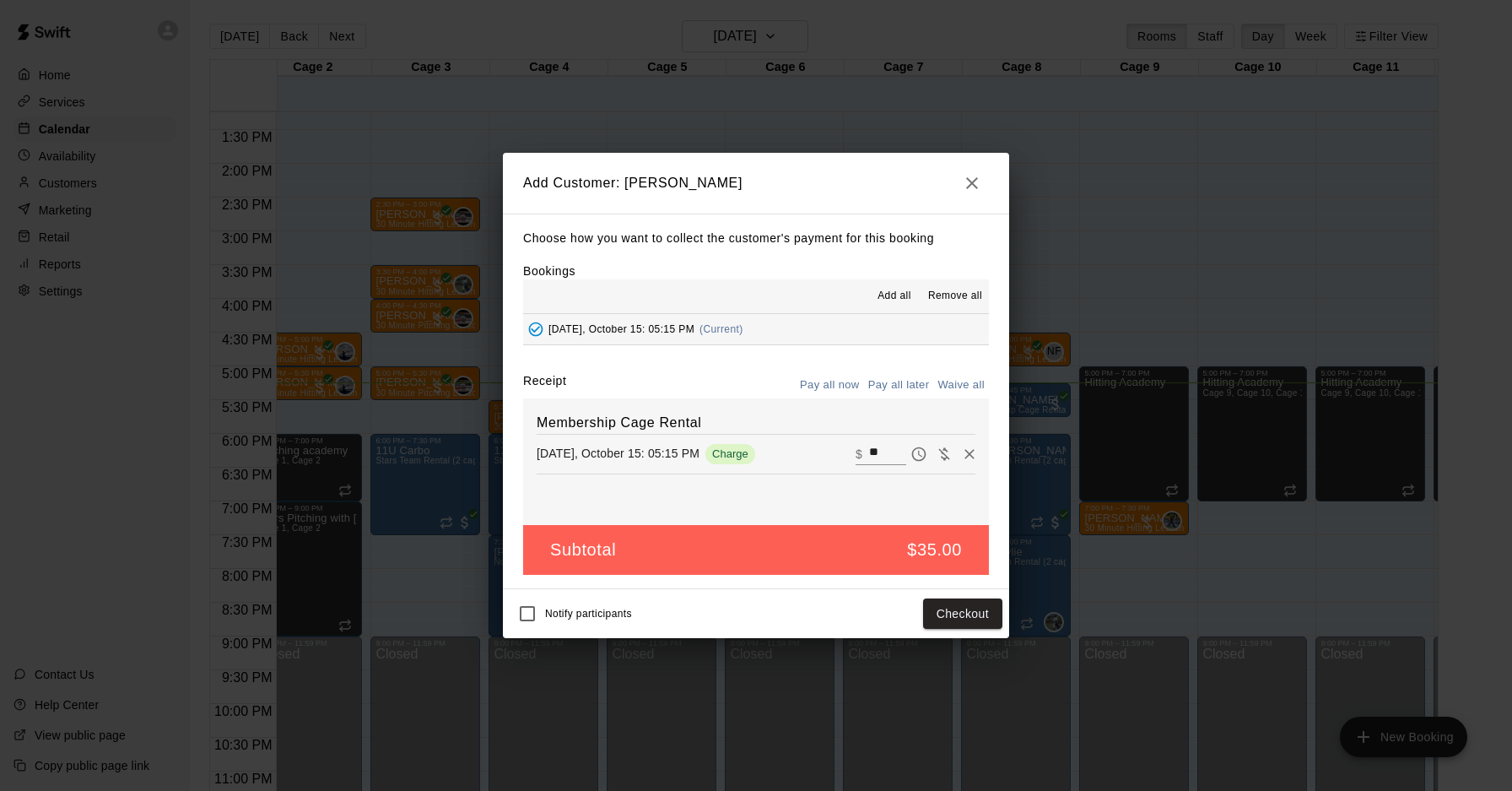
click at [962, 185] on icon "button" at bounding box center [972, 183] width 20 height 20
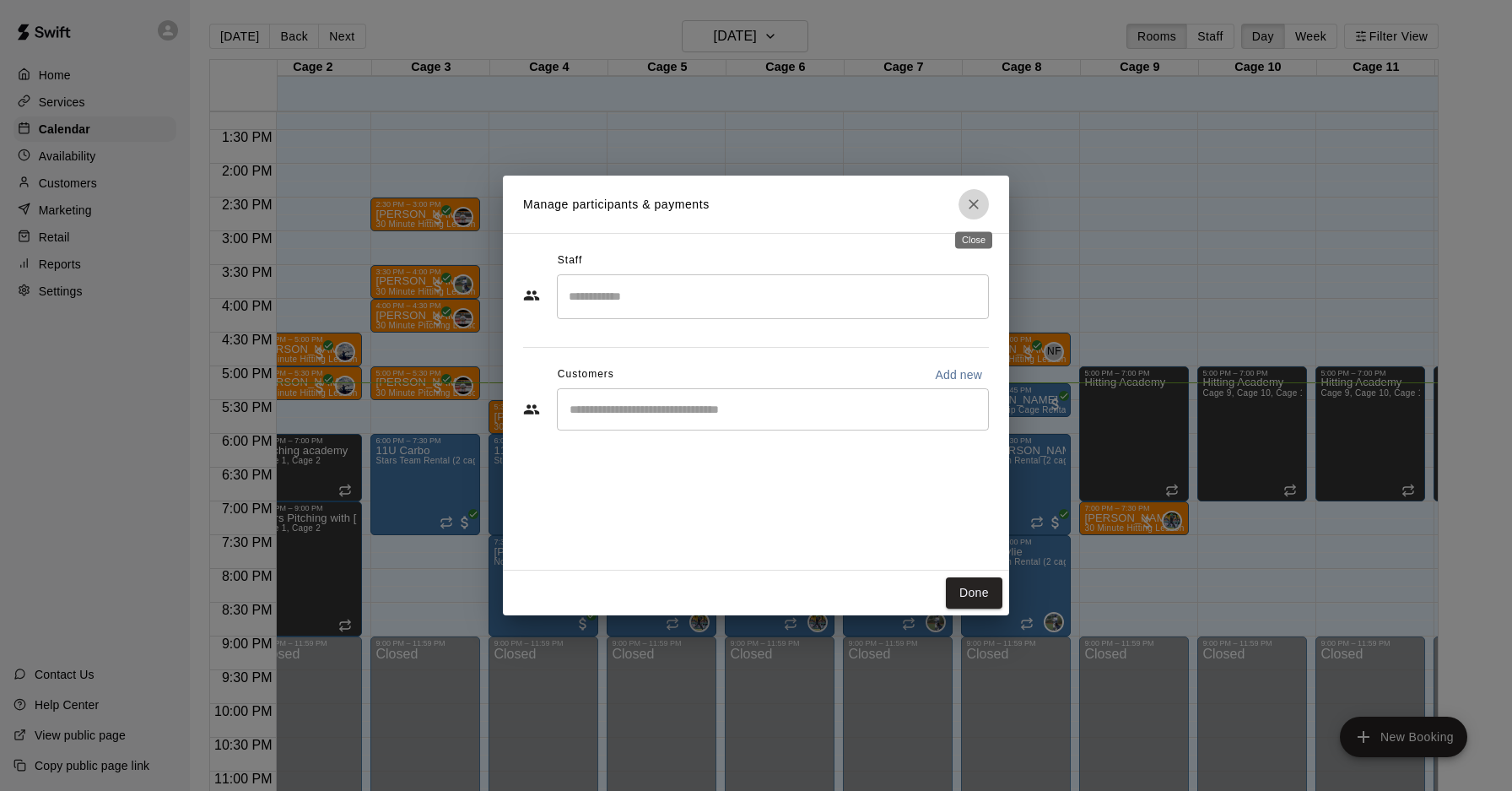
click at [986, 198] on button "Close" at bounding box center [973, 204] width 31 height 31
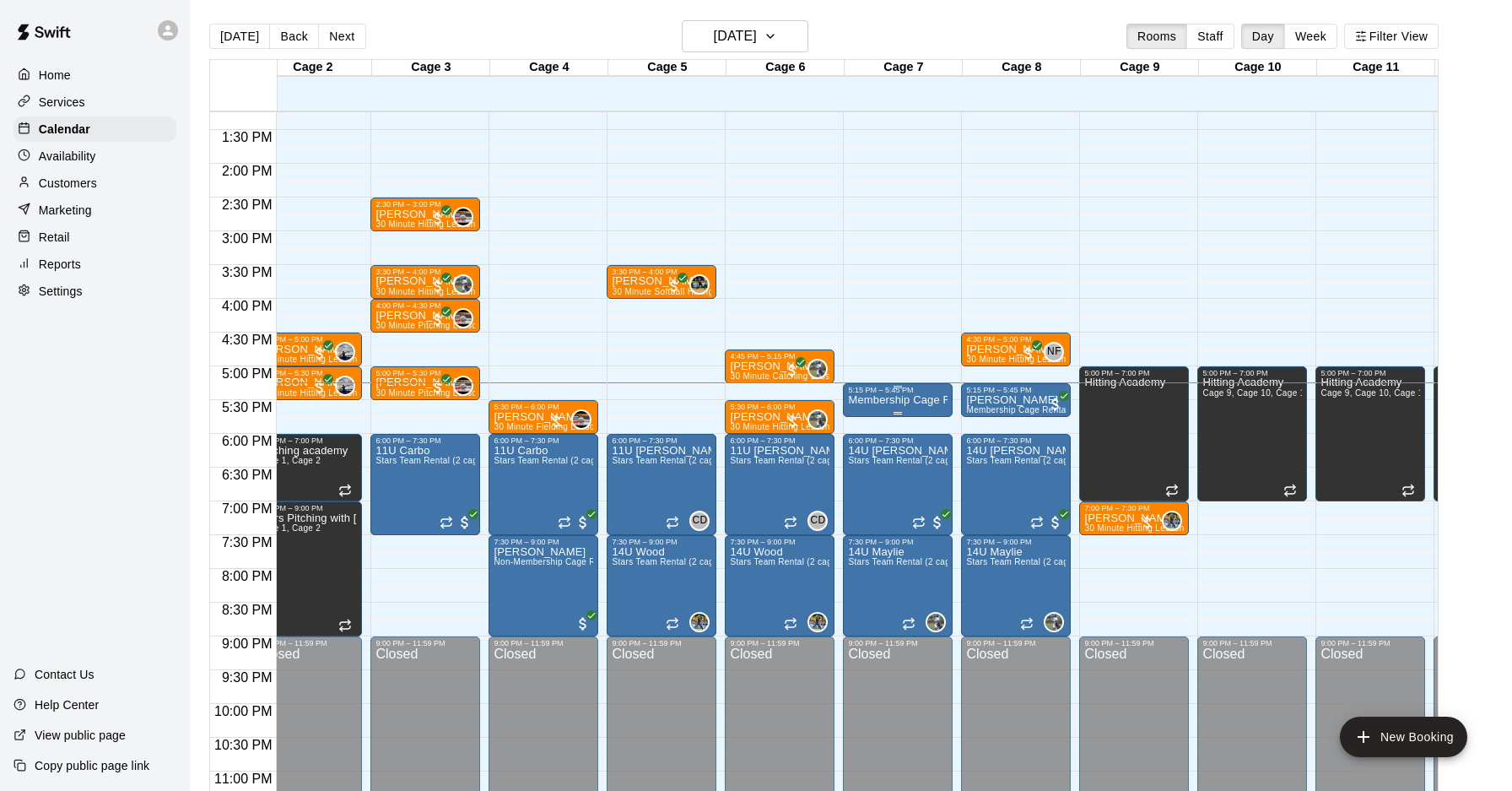
click at [899, 400] on p "Membership Cage Rental" at bounding box center [897, 400] width 100 height 0
click at [866, 505] on icon "delete" at bounding box center [865, 497] width 20 height 20
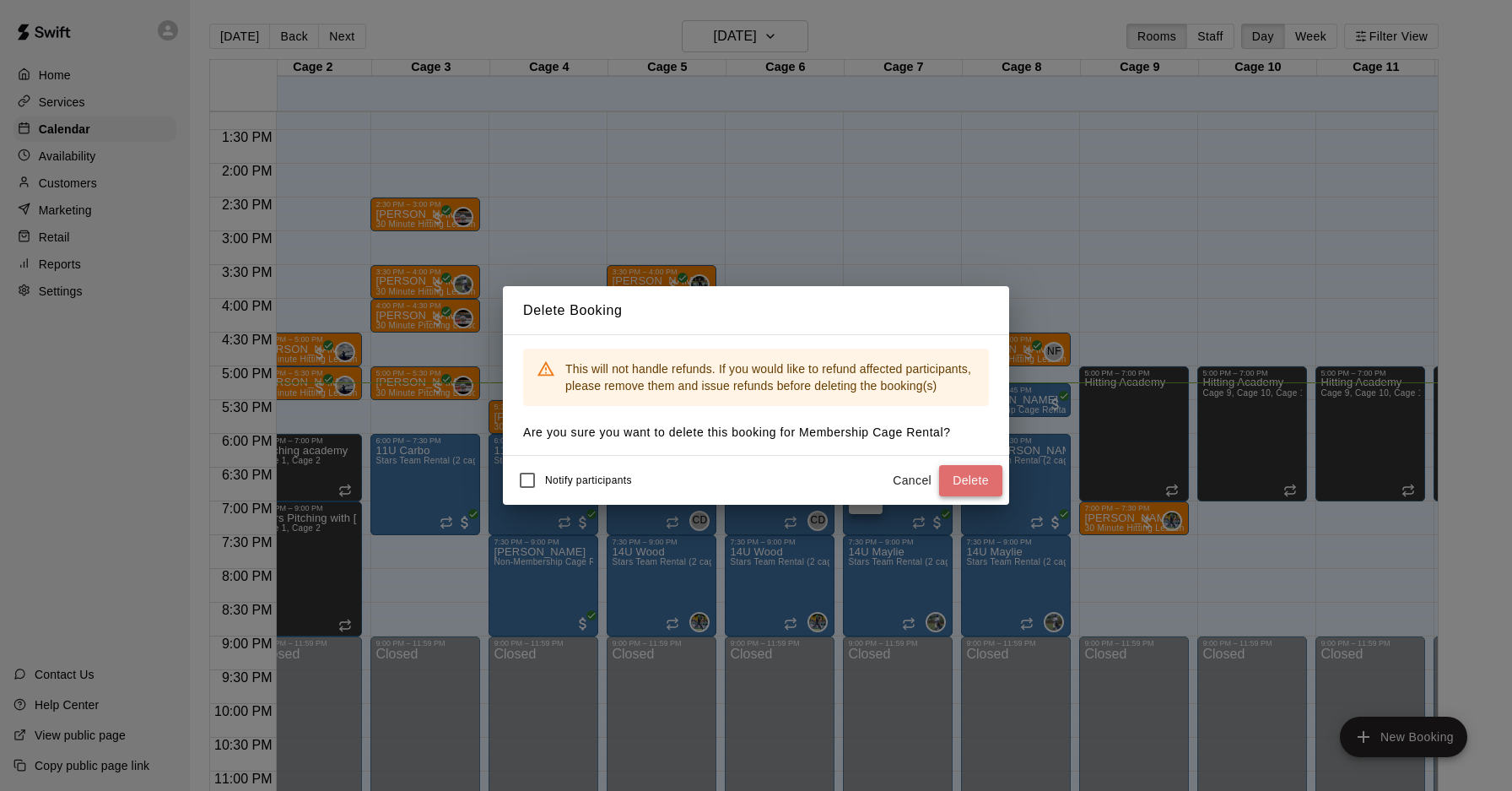
click at [942, 481] on button "Delete" at bounding box center [970, 481] width 63 height 32
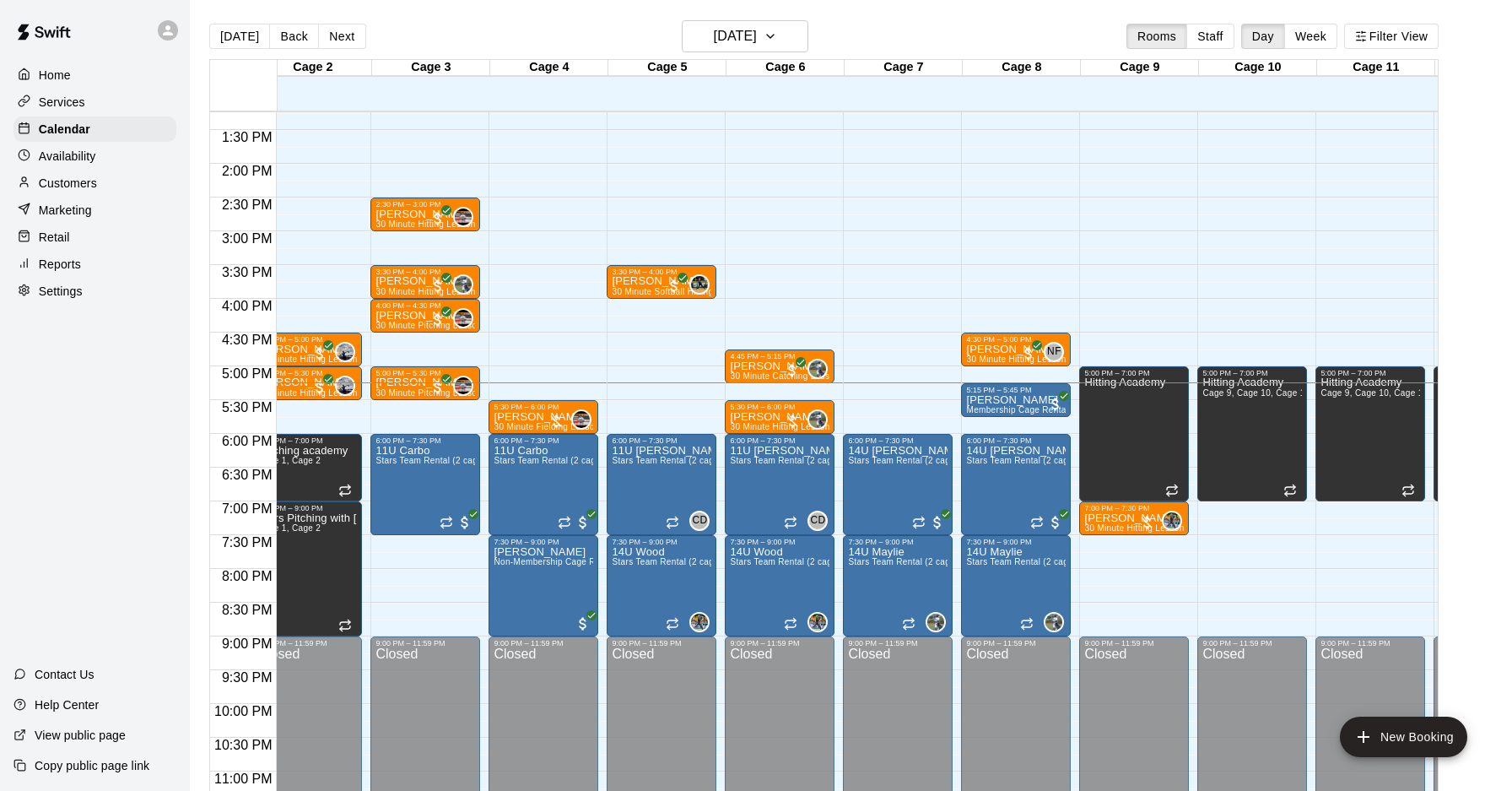
click at [885, 388] on div "12:00 AM – 10:00 AM Closed 6:00 PM – 7:30 PM 14U [PERSON_NAME] Stars Team Renta…" at bounding box center [898, 28] width 110 height 1620
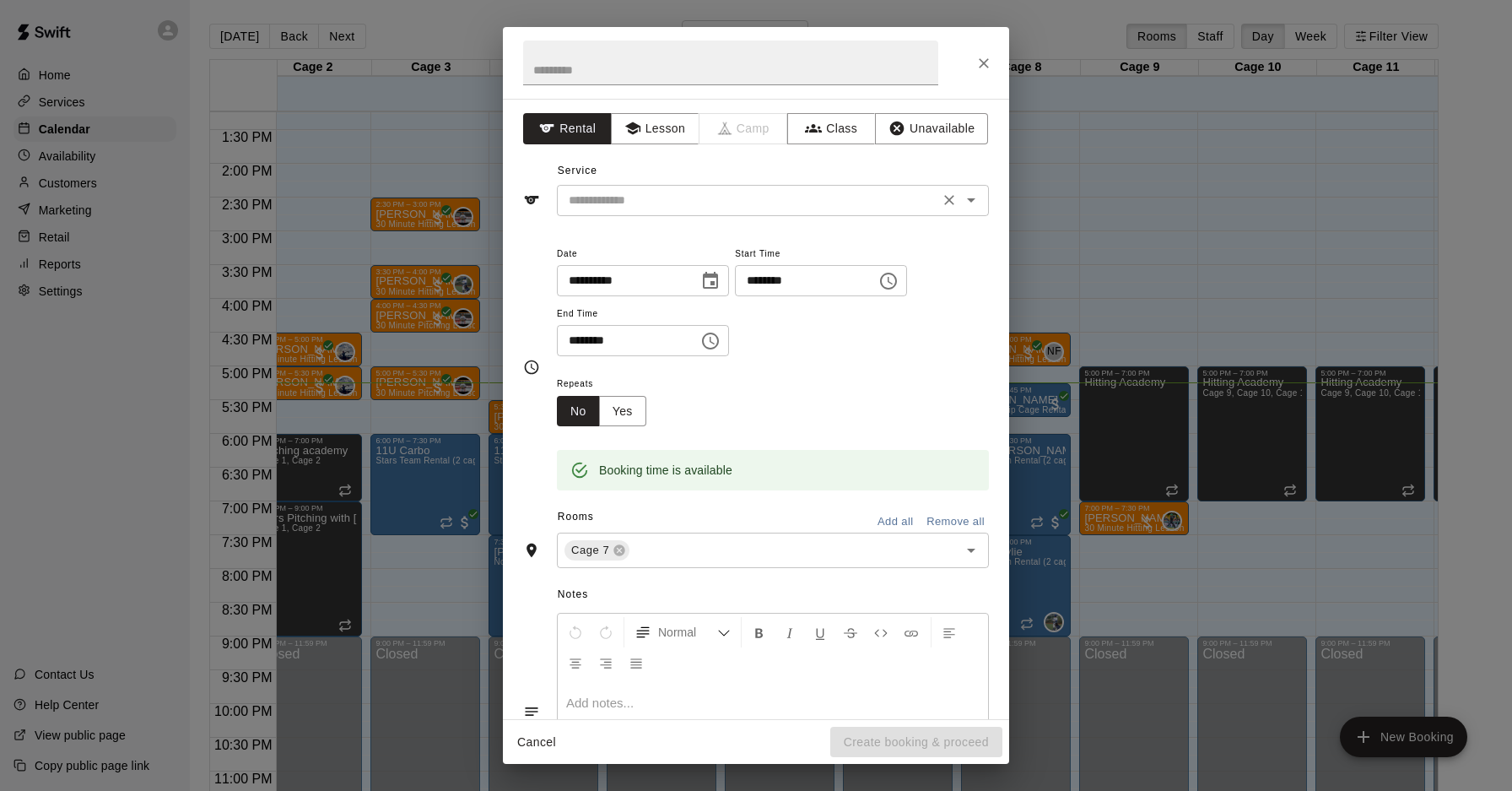
click at [669, 216] on div "**********" at bounding box center [756, 409] width 506 height 620
click at [669, 208] on input "text" at bounding box center [748, 200] width 372 height 21
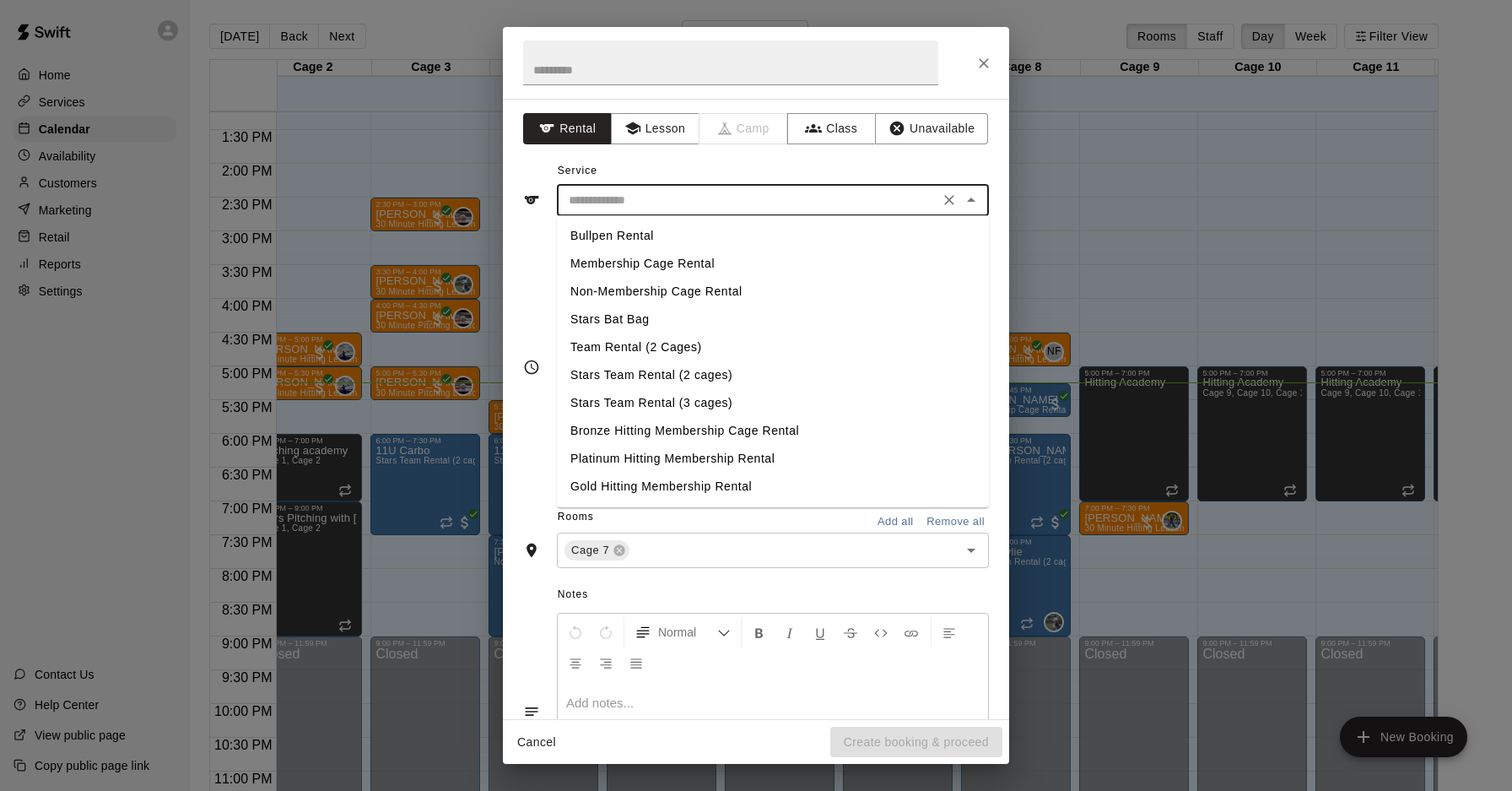
click at [676, 285] on li "Non-Membership Cage Rental" at bounding box center [772, 291] width 432 height 28
type input "**********"
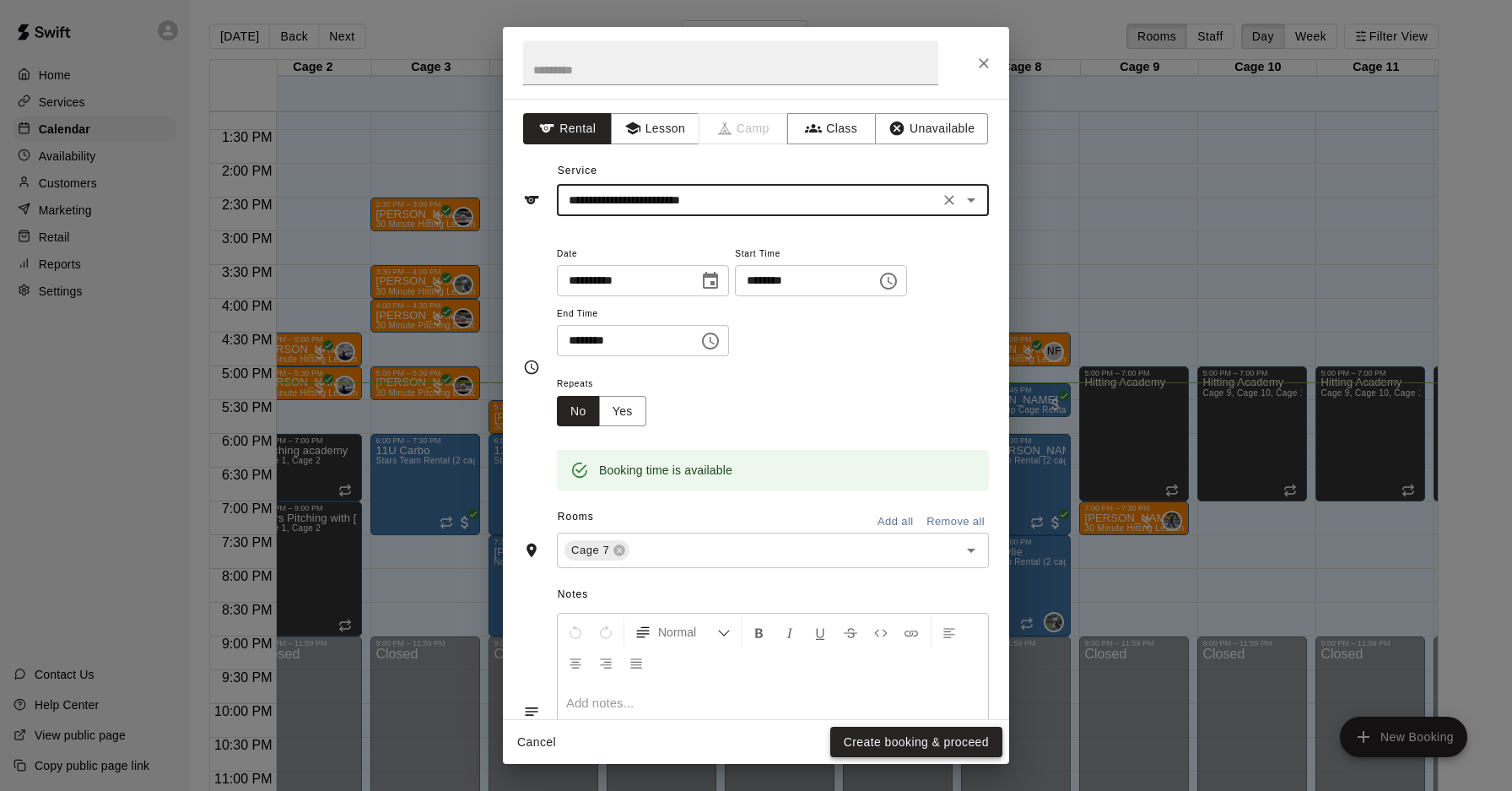
click at [920, 738] on button "Create booking & proceed" at bounding box center [916, 743] width 172 height 32
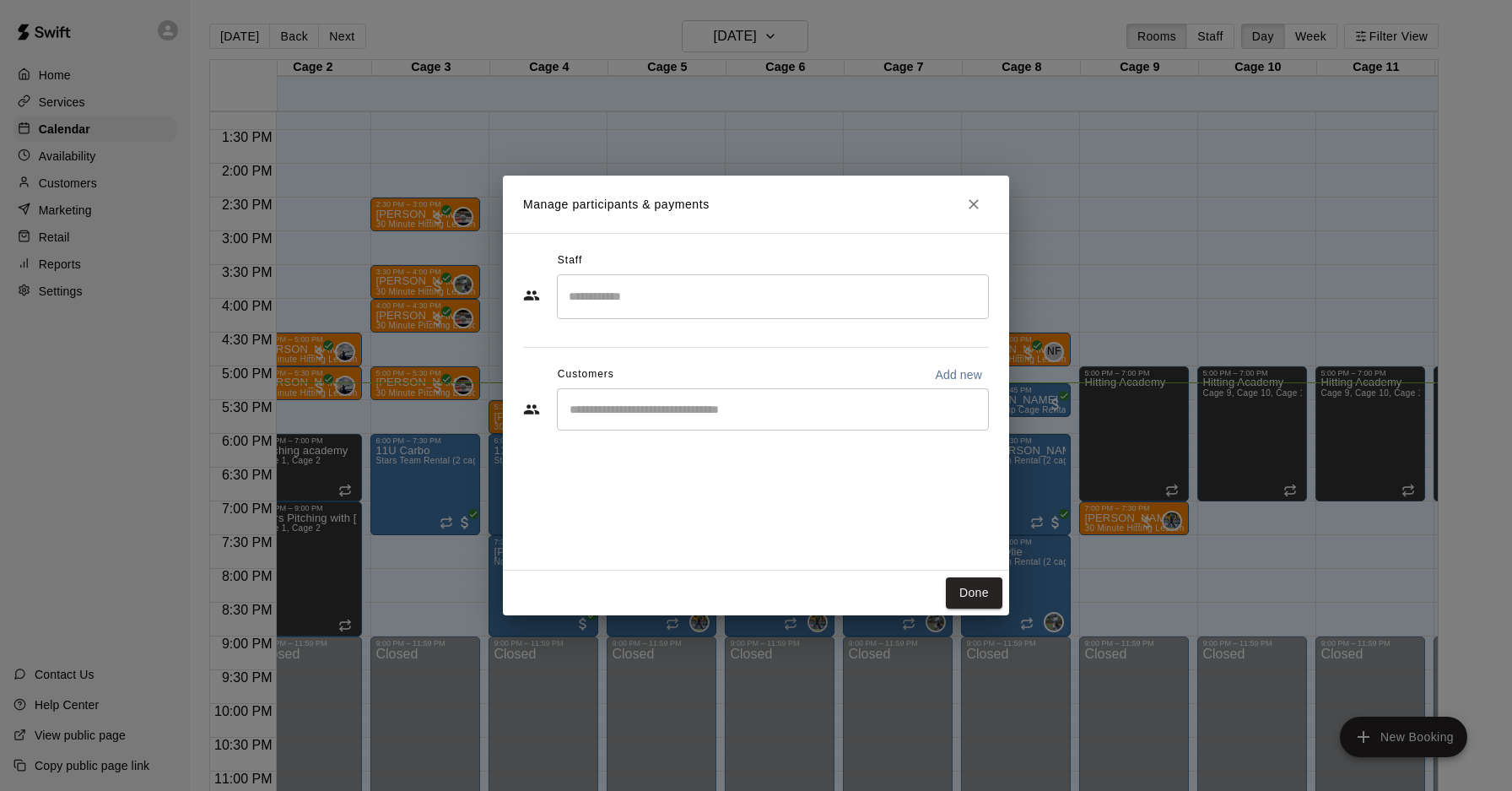
click at [804, 412] on input "Start typing to search customers..." at bounding box center [773, 409] width 417 height 17
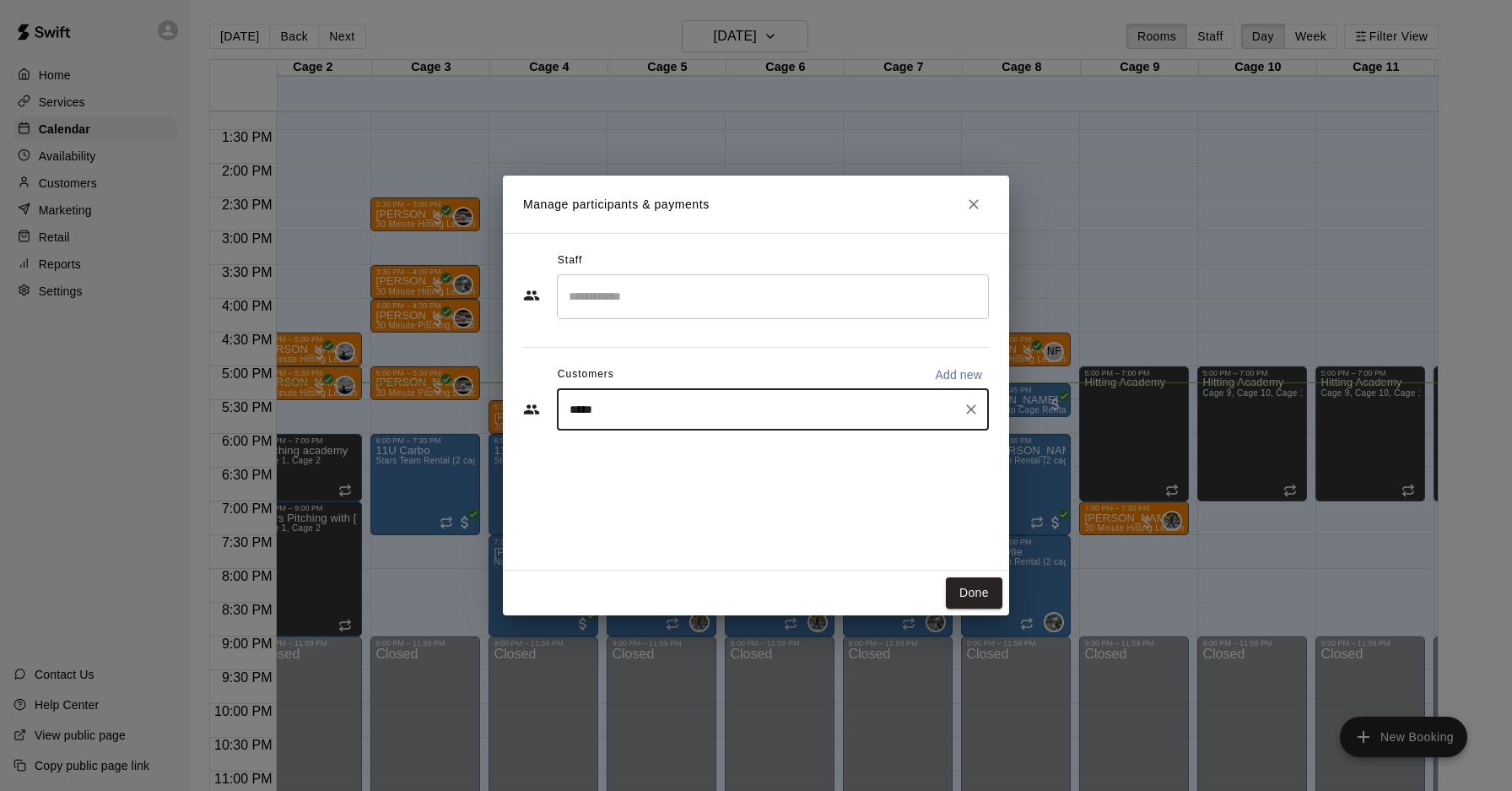
type input "******"
click at [703, 462] on span "[EMAIL_ADDRESS][DOMAIN_NAME]" at bounding box center [694, 466] width 181 height 12
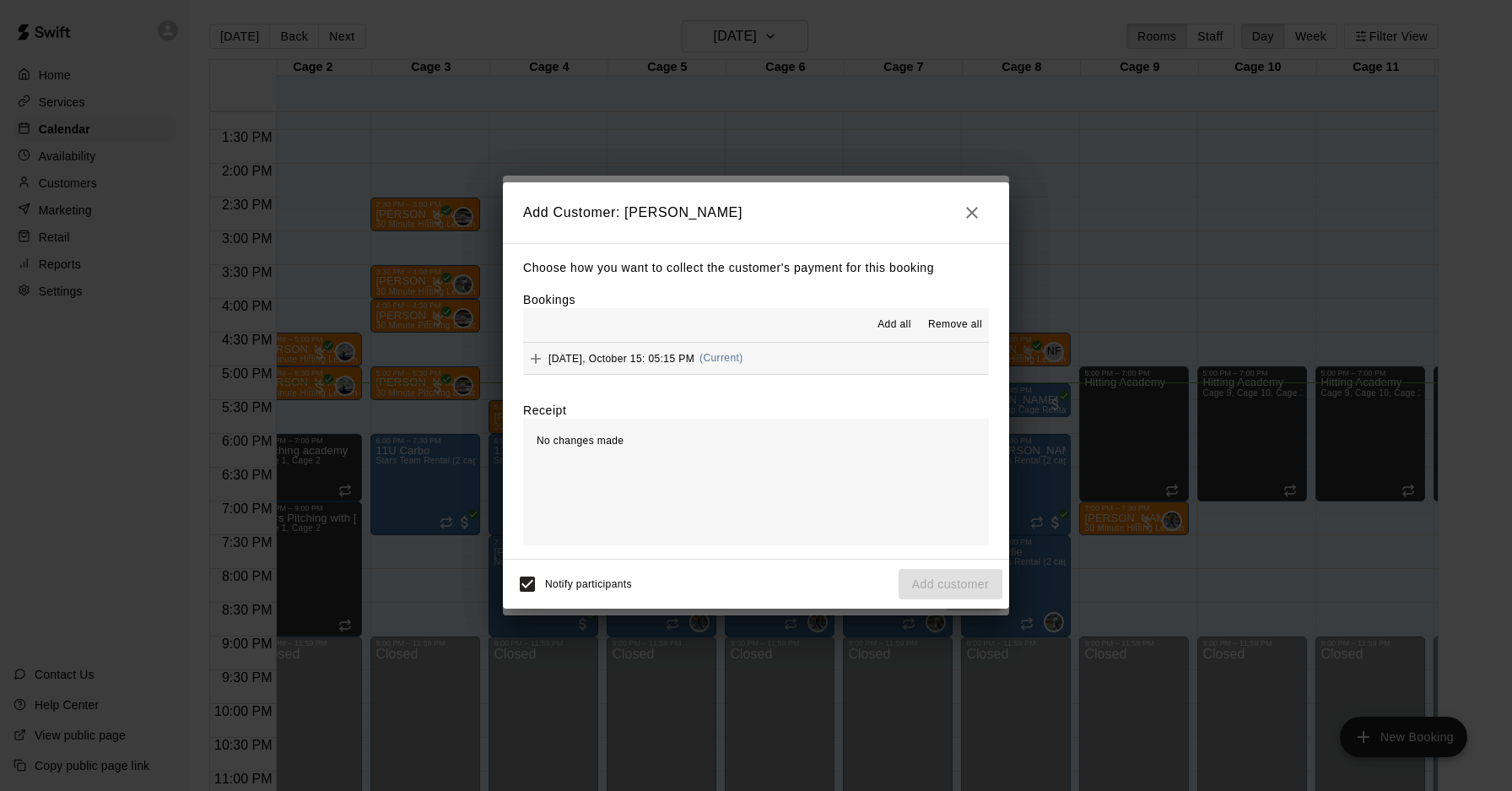
click at [835, 330] on div "Add all Remove all" at bounding box center [756, 325] width 466 height 34
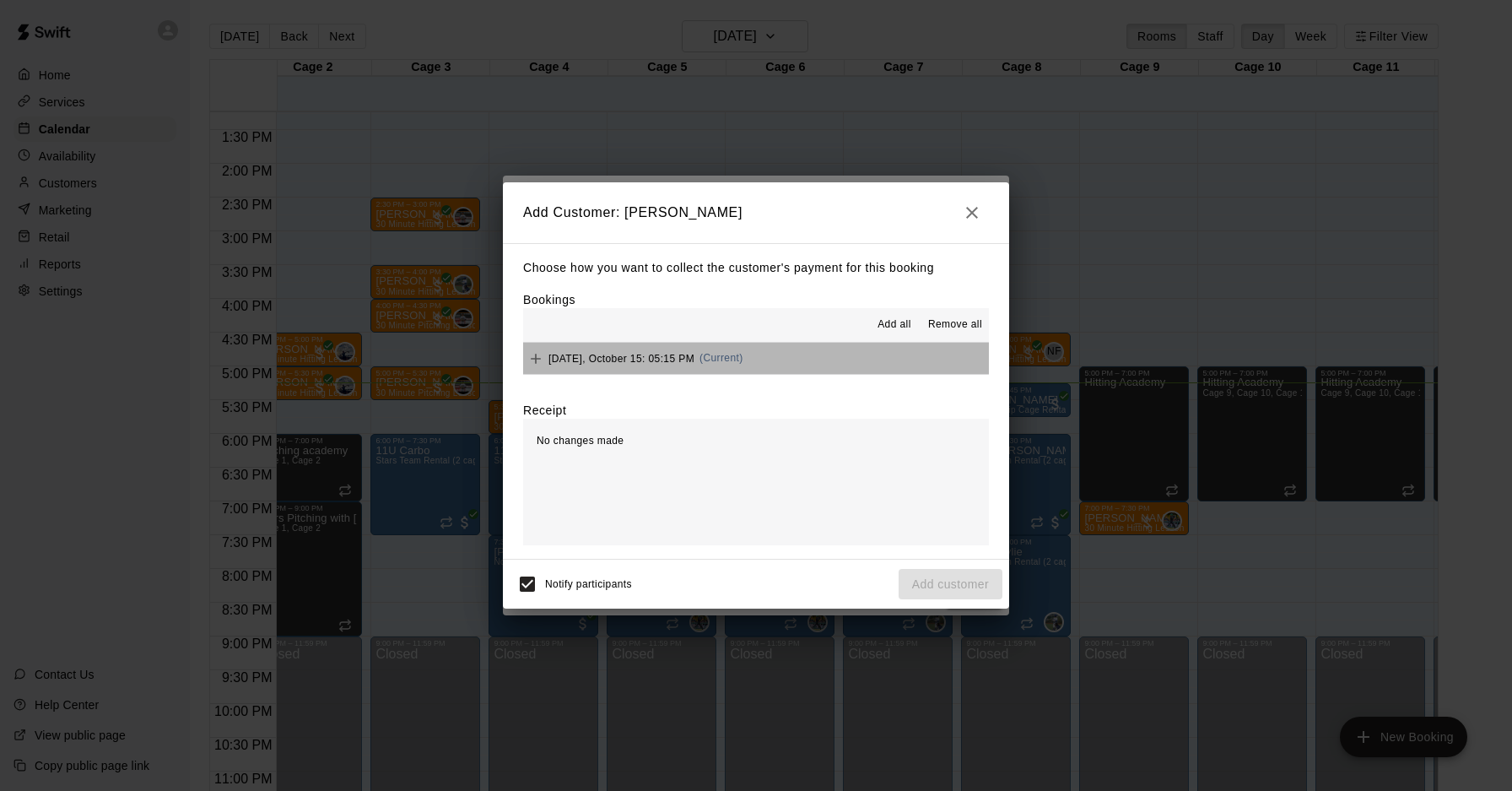
click at [836, 351] on button "[DATE], October 15: 05:15 PM (Current)" at bounding box center [756, 358] width 466 height 32
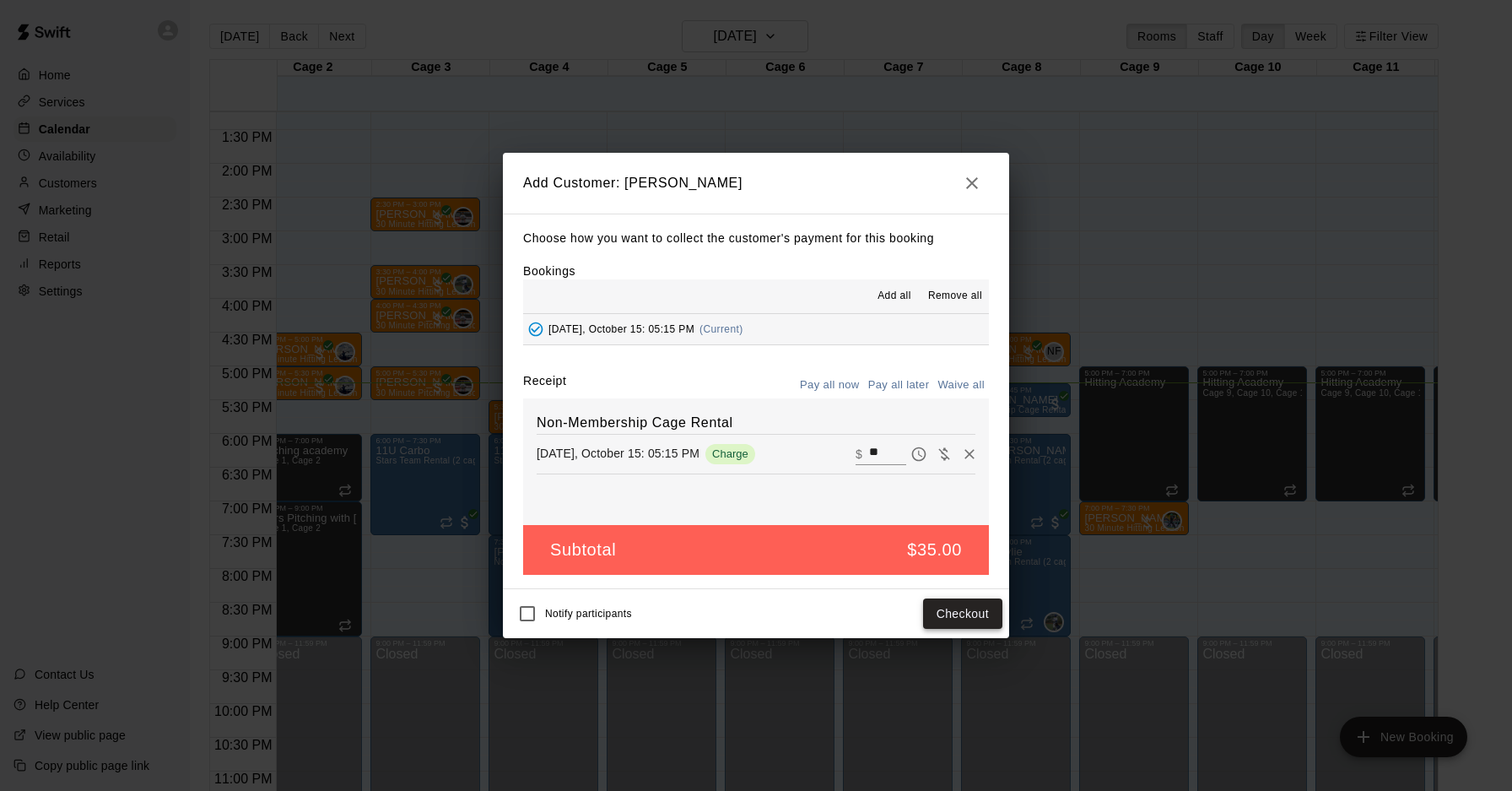
click at [955, 606] on button "Checkout" at bounding box center [962, 614] width 79 height 32
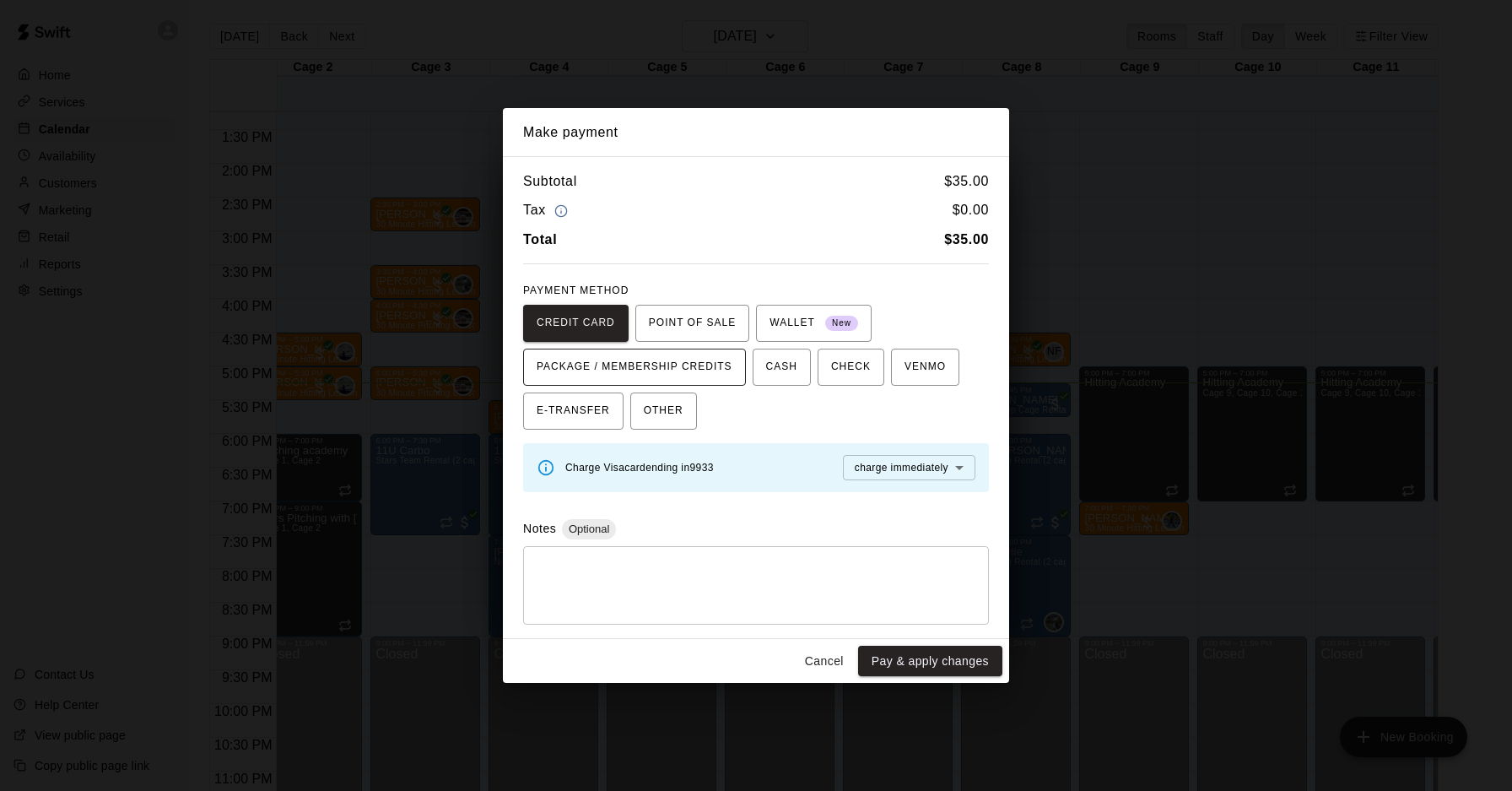
click at [684, 383] on button "PACKAGE / MEMBERSHIP CREDITS" at bounding box center [634, 367] width 222 height 37
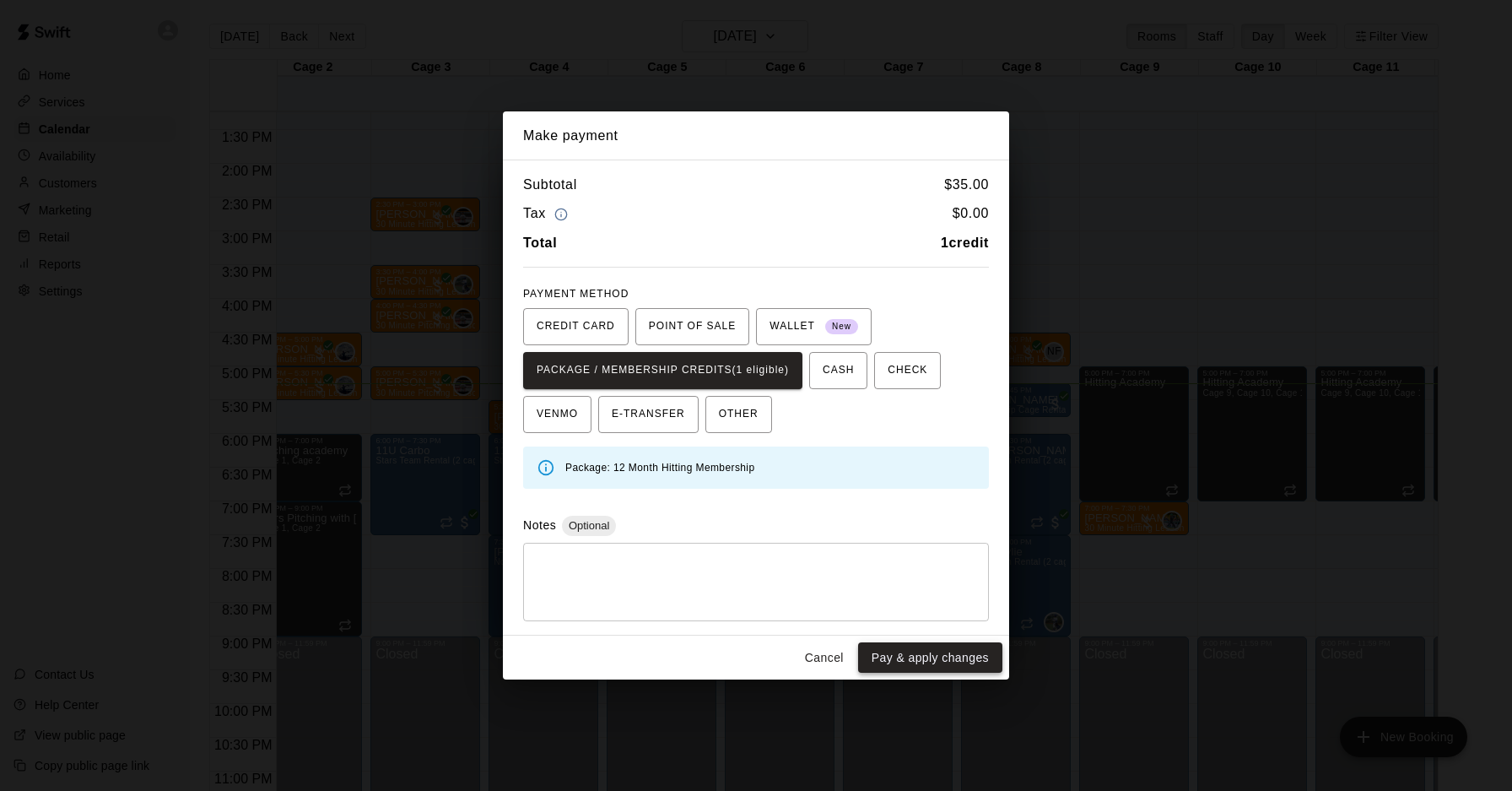
click at [916, 665] on button "Pay & apply changes" at bounding box center [930, 658] width 144 height 32
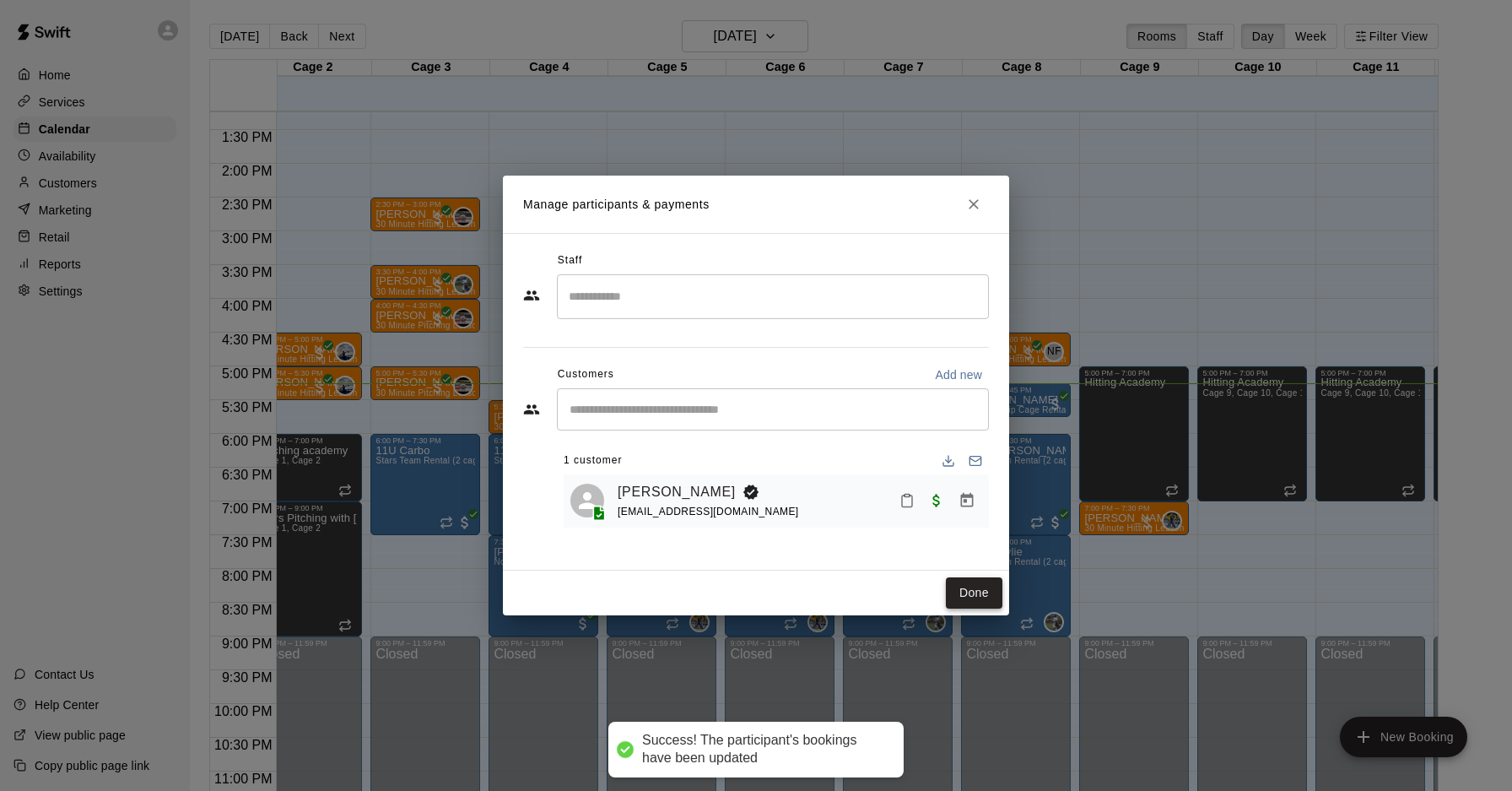
click at [957, 600] on button "Done" at bounding box center [973, 593] width 57 height 32
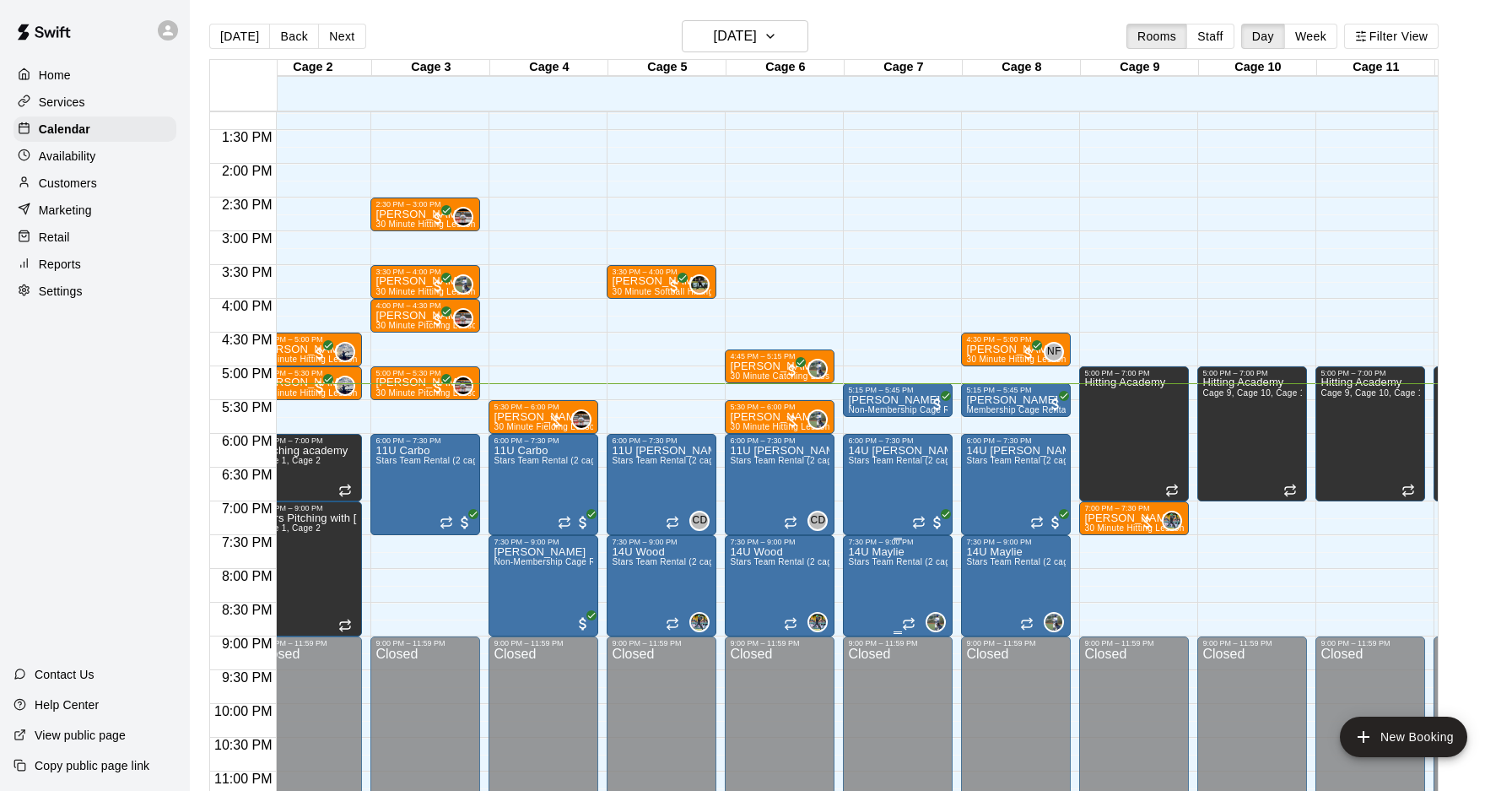
scroll to position [892, 141]
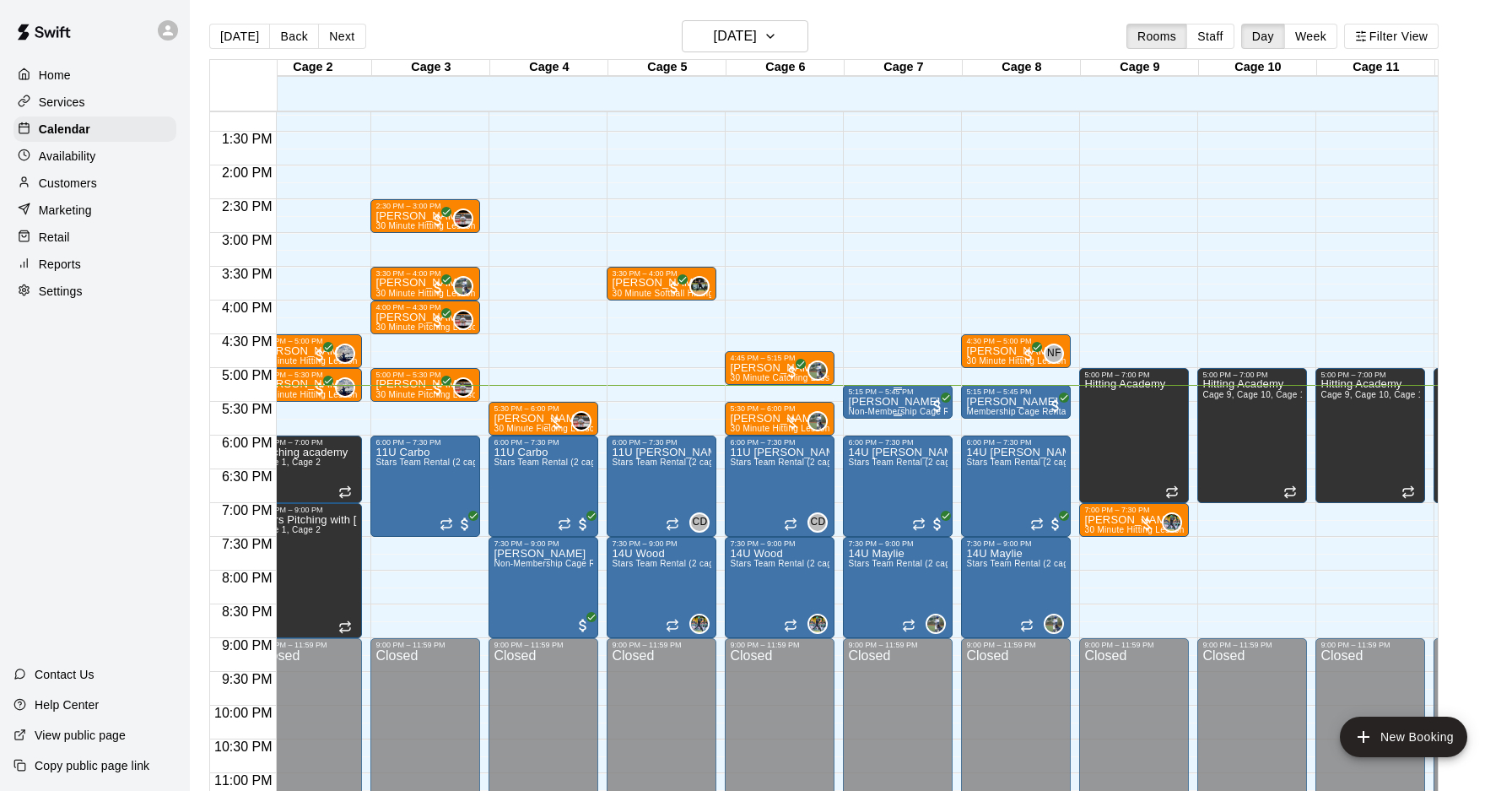
click at [873, 407] on span "Non-Membership Cage Rental" at bounding box center [908, 411] width 122 height 9
click at [873, 466] on img "edit" at bounding box center [865, 464] width 20 height 20
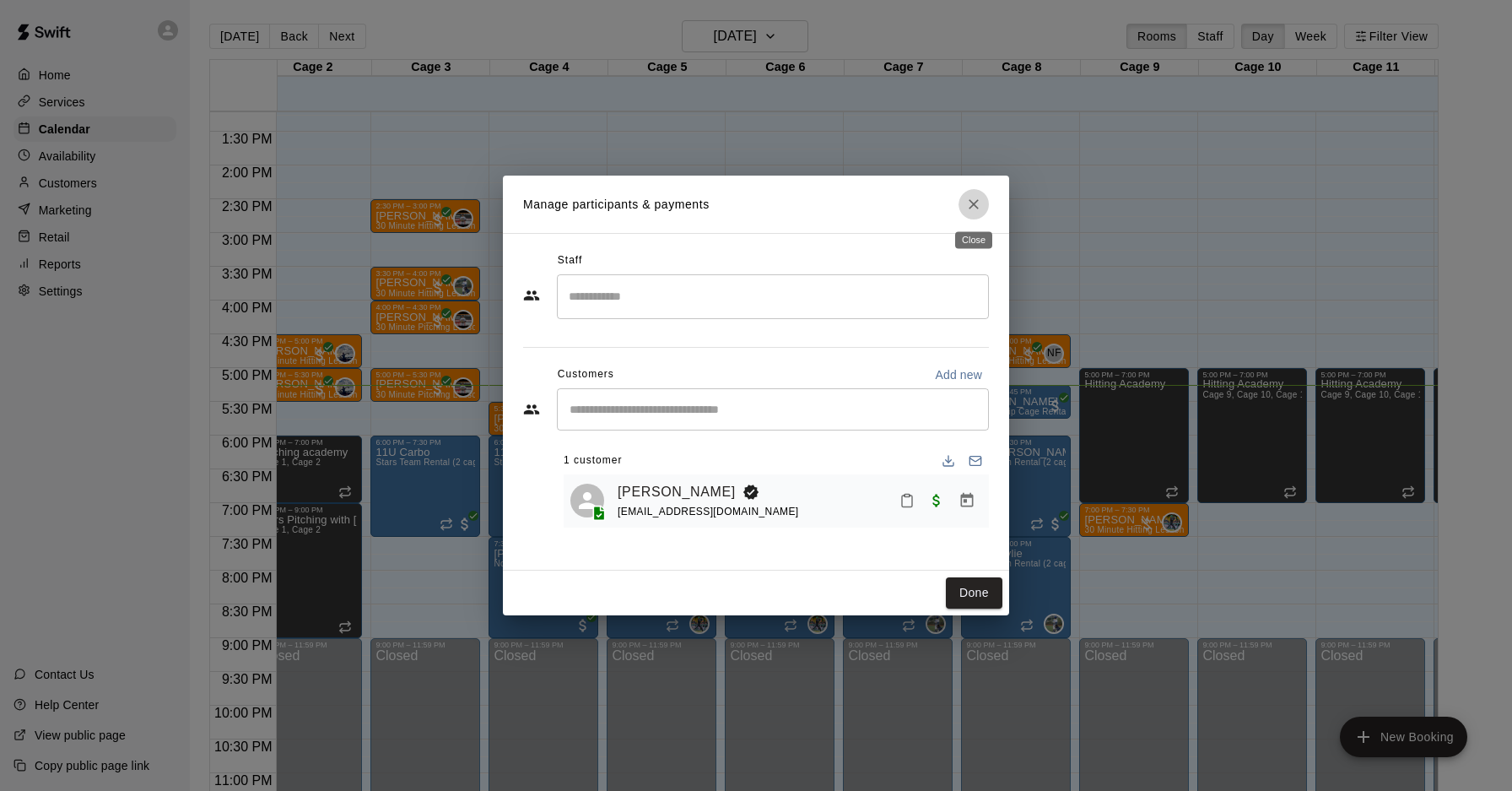
click at [983, 201] on button "Close" at bounding box center [973, 204] width 31 height 31
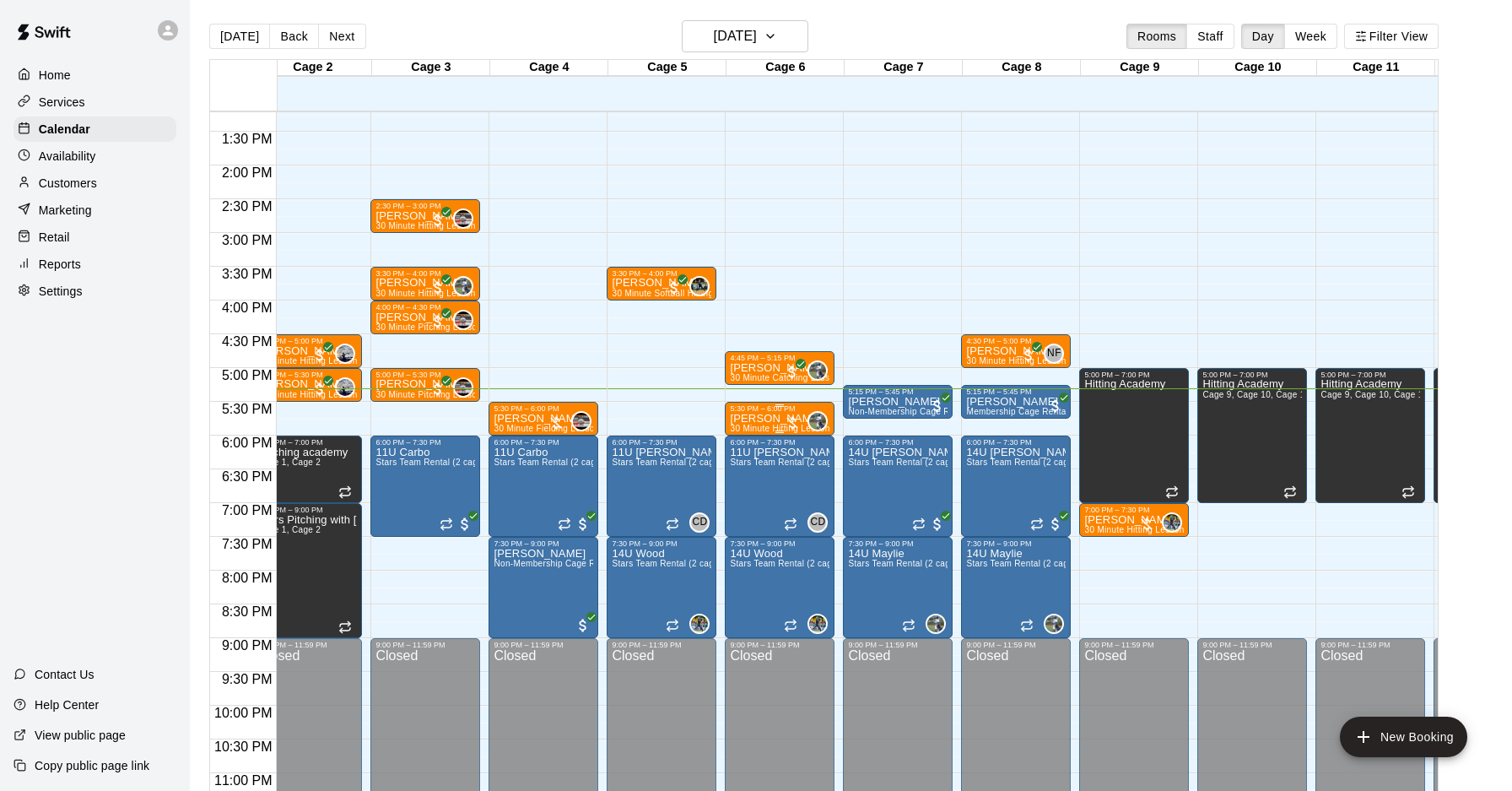
click at [749, 419] on p "[PERSON_NAME]" at bounding box center [779, 419] width 100 height 0
click at [743, 477] on img "edit" at bounding box center [747, 476] width 20 height 20
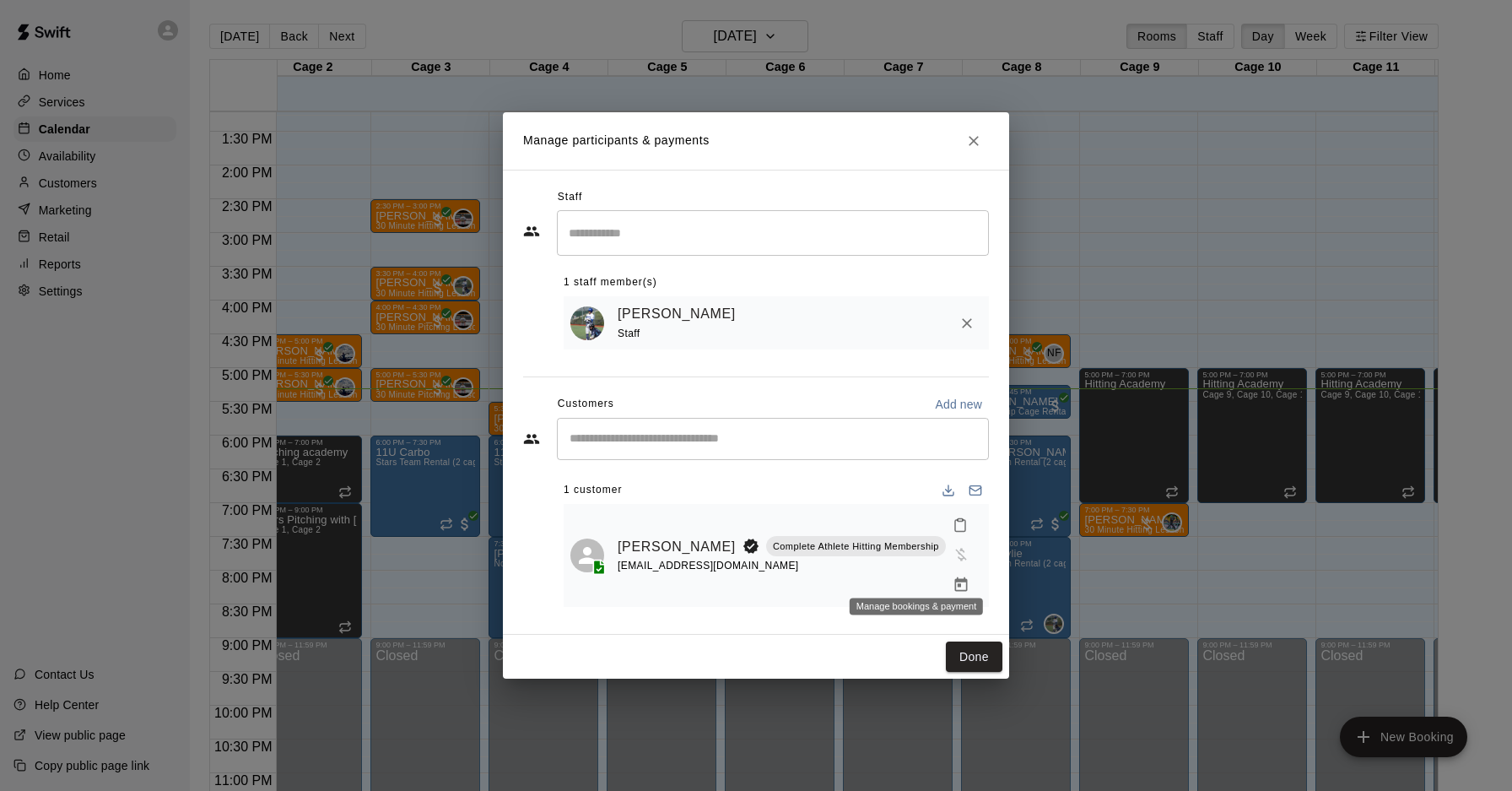
click at [953, 576] on icon "Manage bookings & payment" at bounding box center [961, 584] width 17 height 17
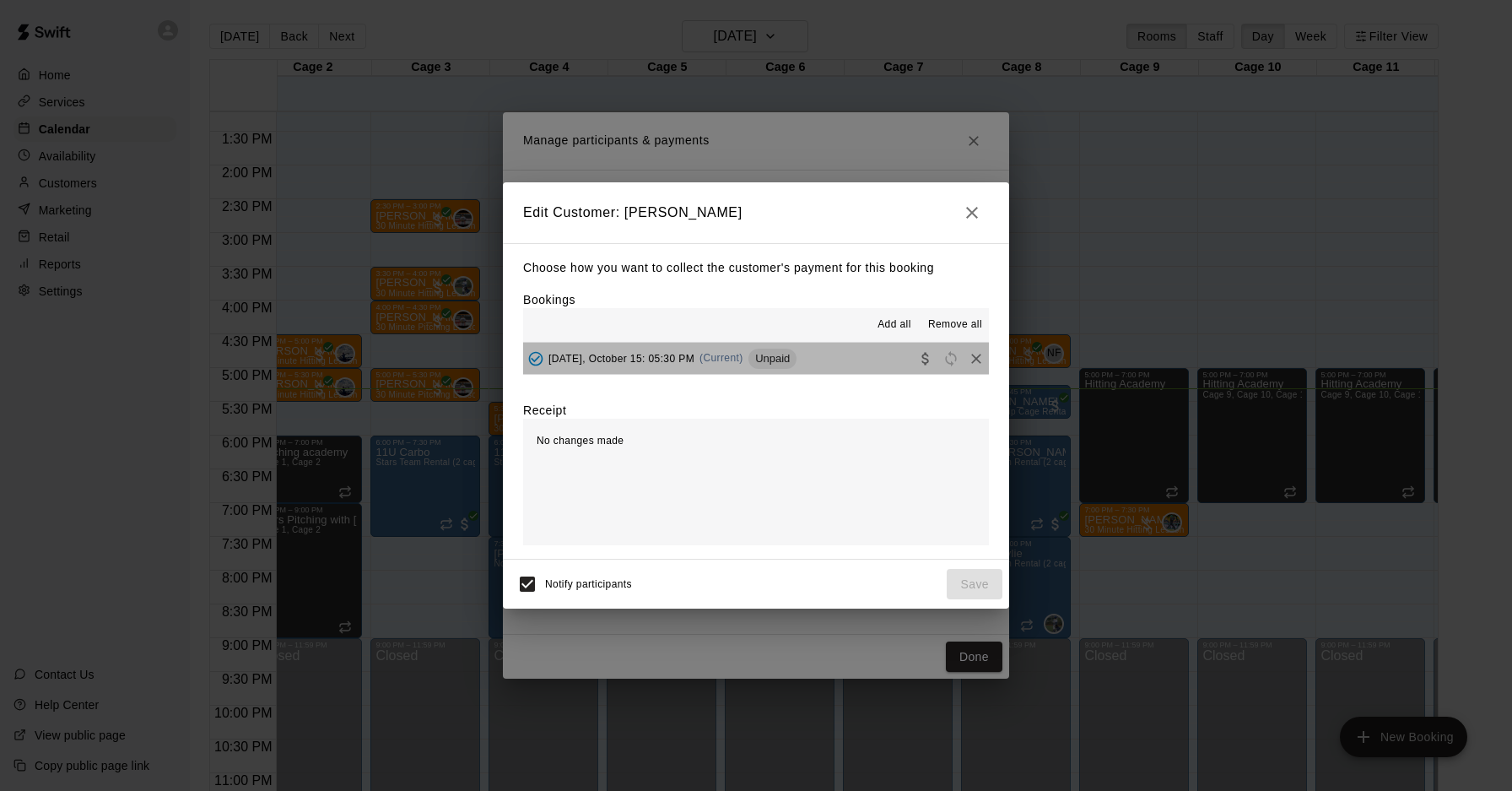
click at [857, 370] on button "[DATE], October 15: 05:30 PM (Current) Unpaid" at bounding box center [756, 358] width 466 height 32
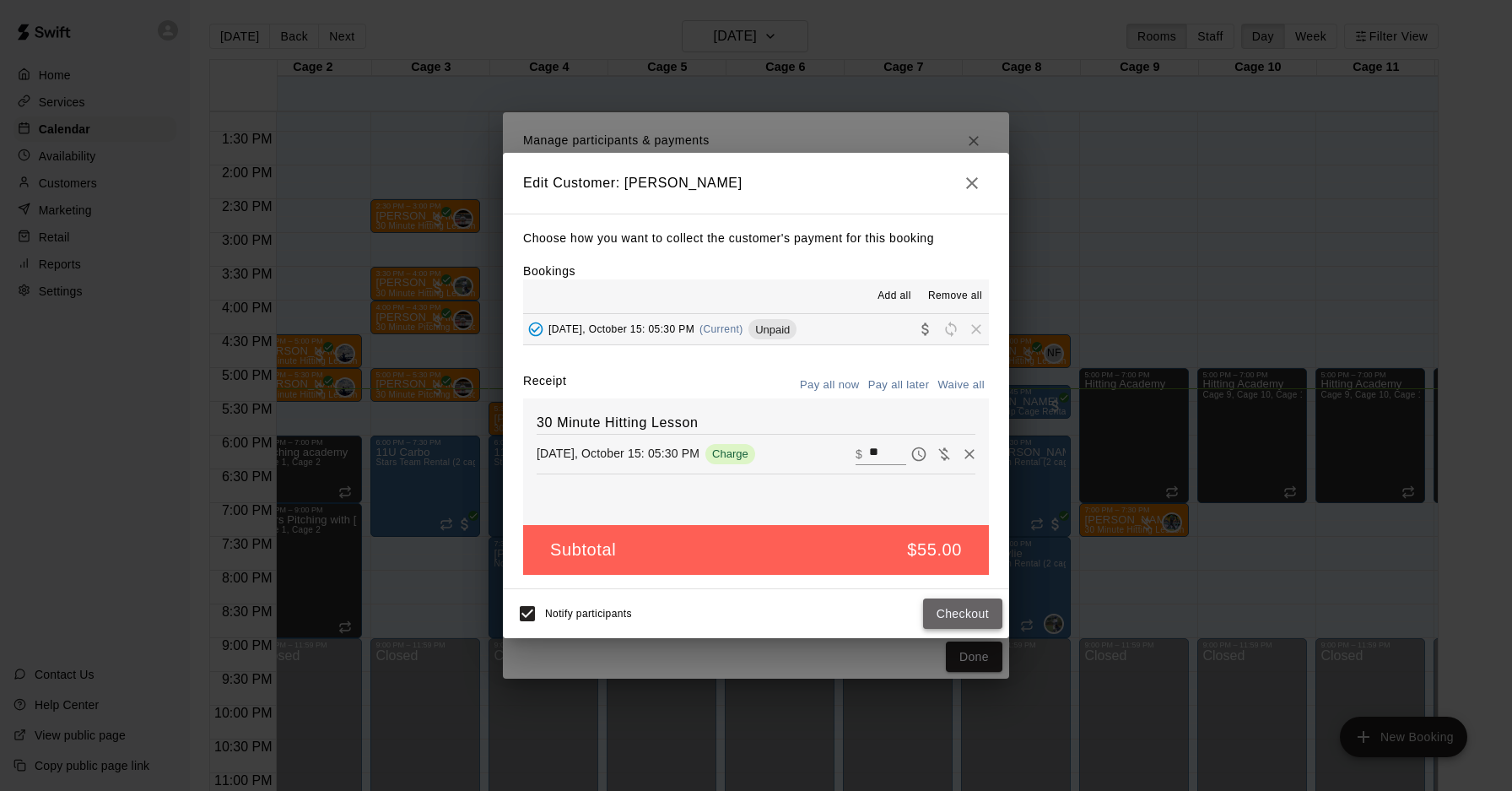
click at [969, 620] on button "Checkout" at bounding box center [962, 614] width 79 height 32
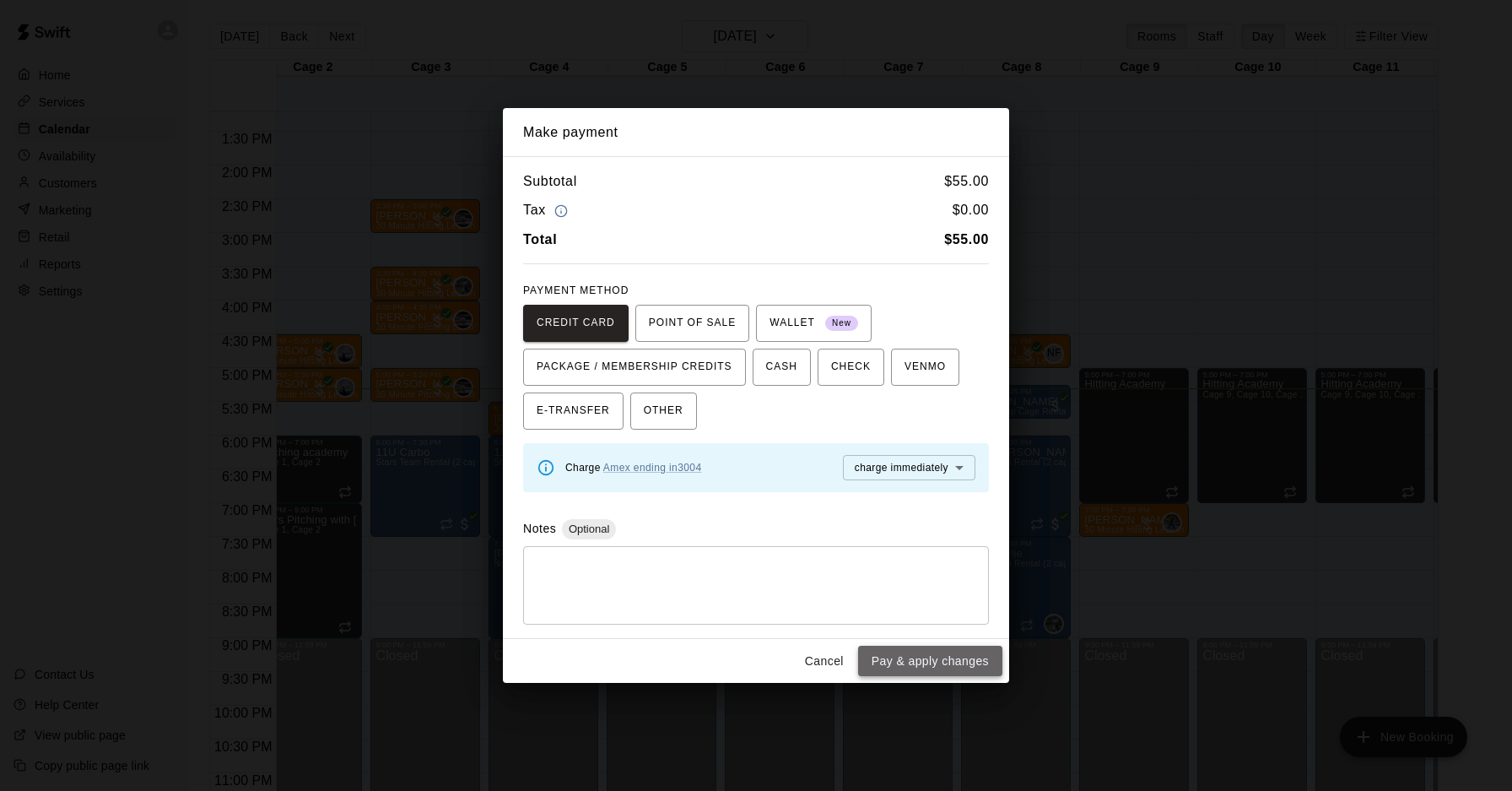
click at [921, 662] on button "Pay & apply changes" at bounding box center [930, 662] width 144 height 32
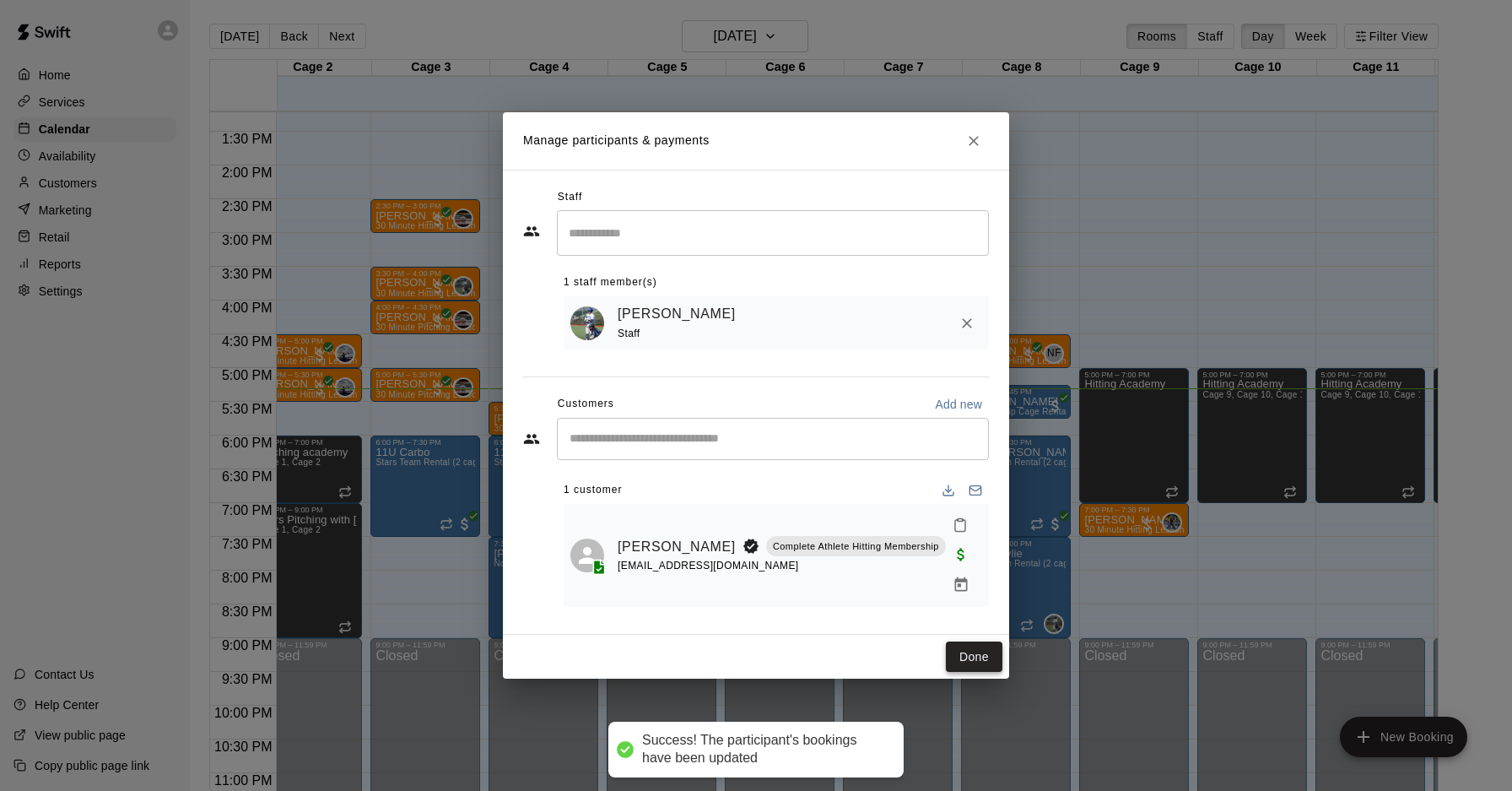
click at [958, 648] on button "Done" at bounding box center [973, 657] width 57 height 32
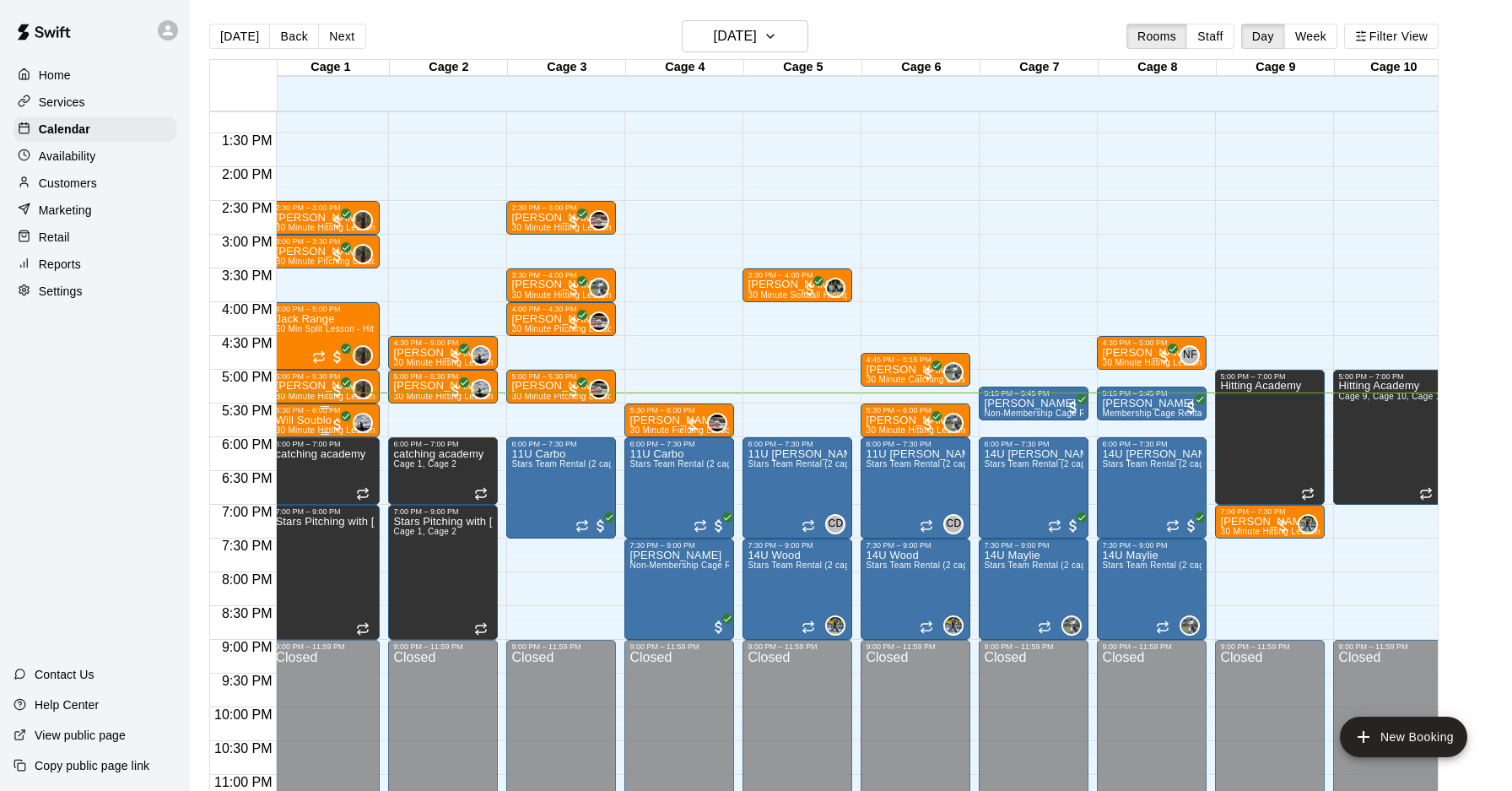
scroll to position [0, 0]
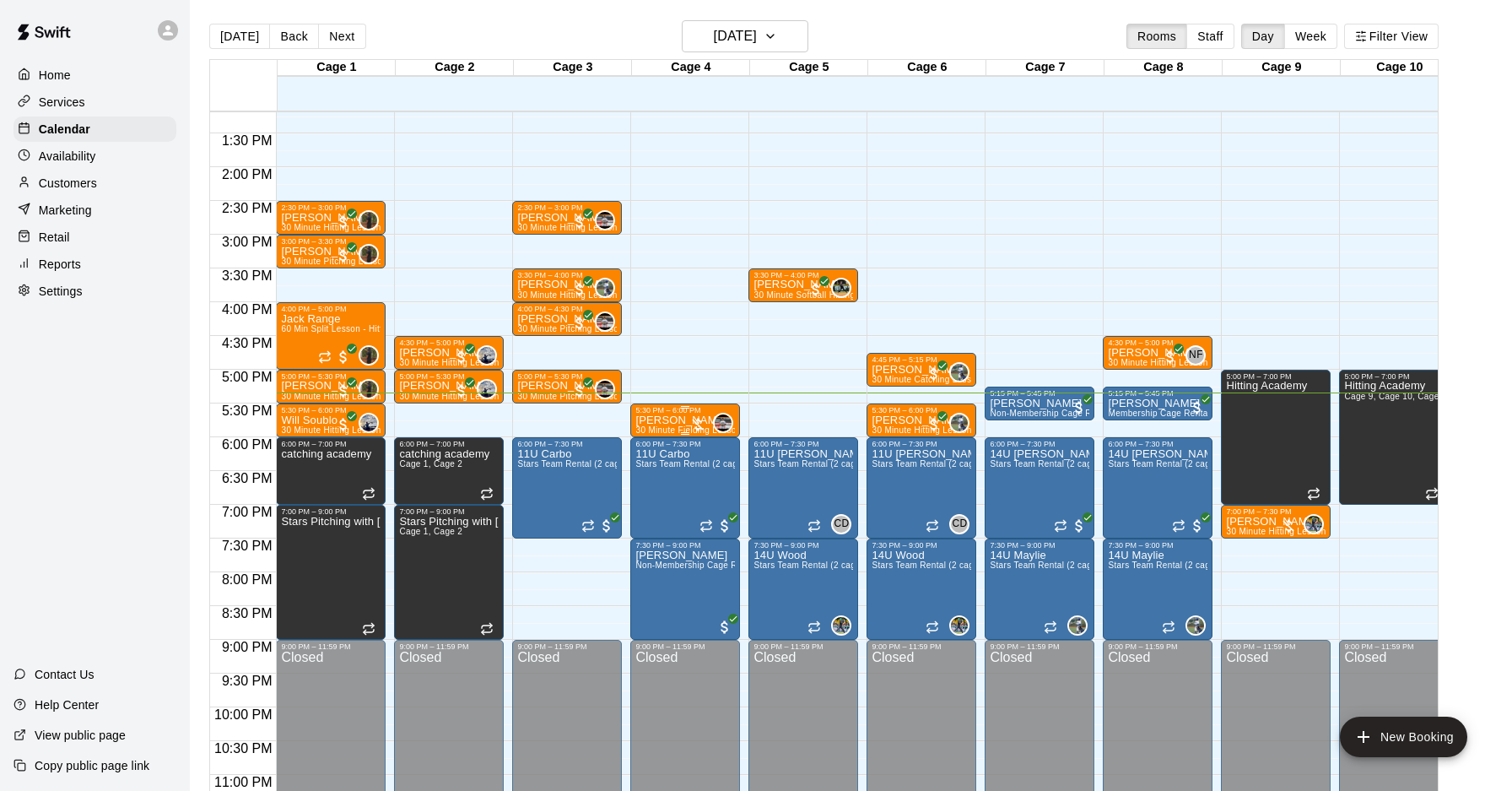
click at [671, 421] on p "[PERSON_NAME]" at bounding box center [685, 421] width 100 height 0
click at [646, 476] on img "edit" at bounding box center [653, 476] width 20 height 20
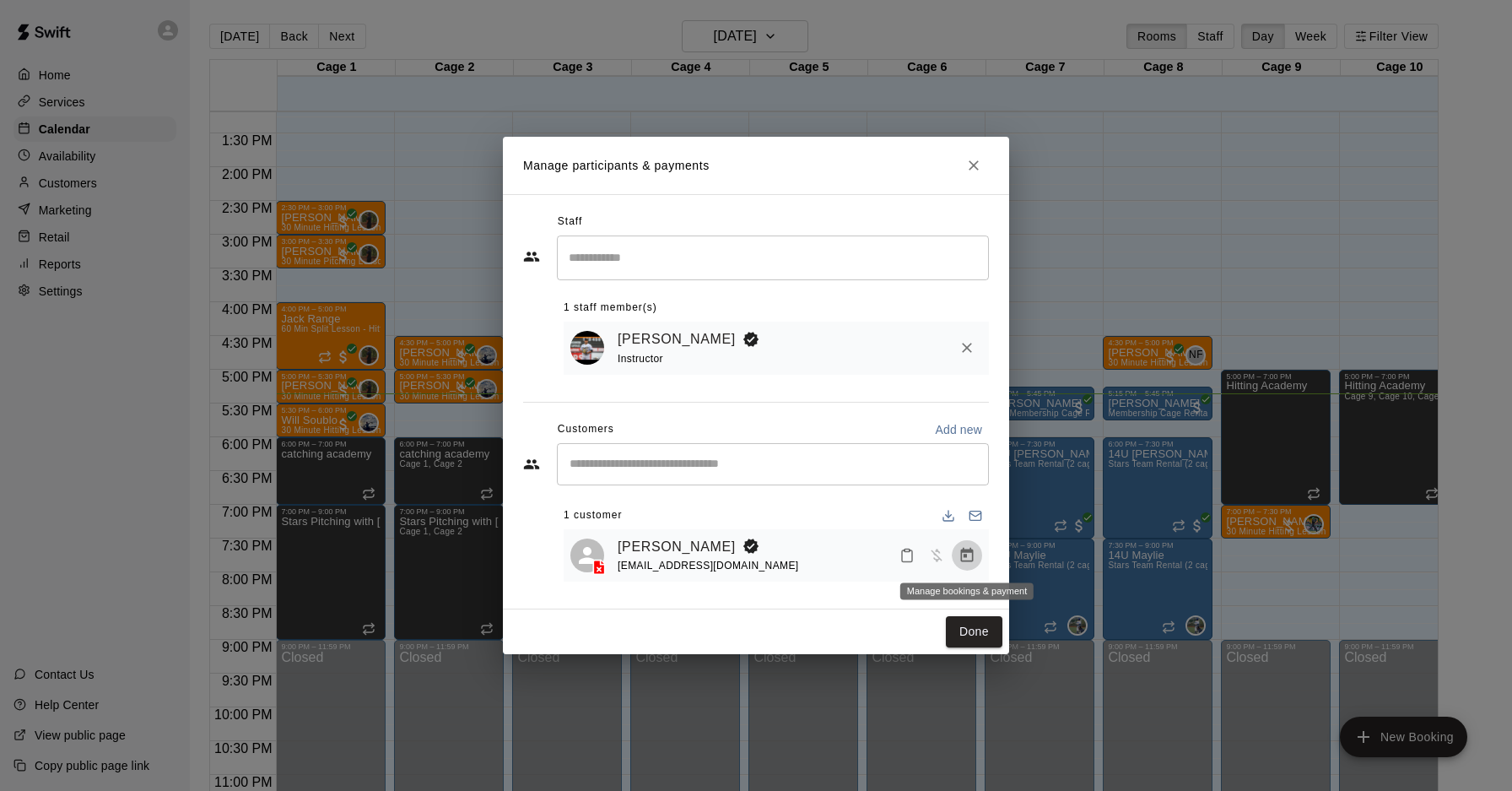
click at [970, 556] on icon "Manage bookings & payment" at bounding box center [967, 556] width 17 height 17
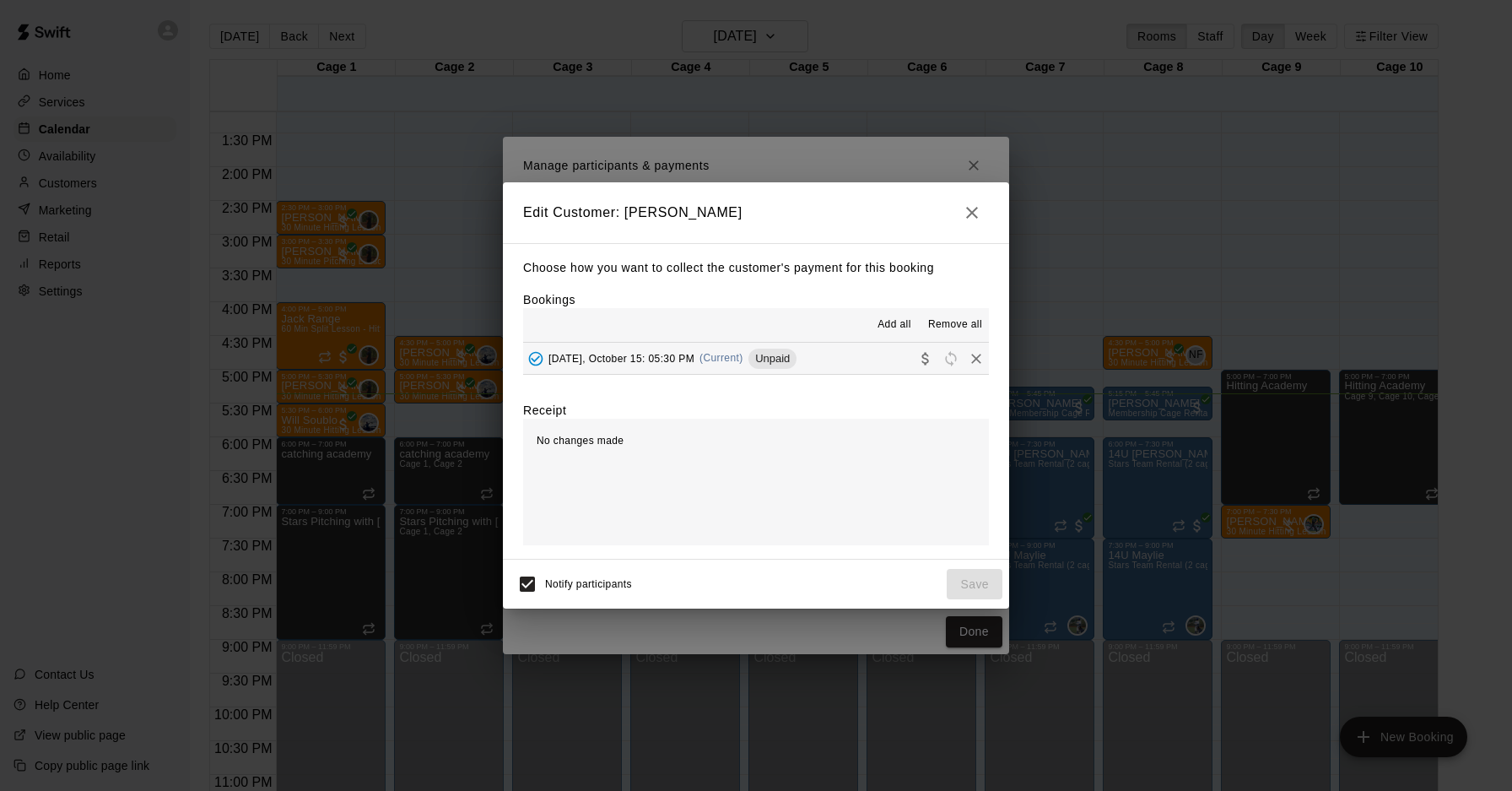
click at [836, 368] on button "[DATE], October 15: 05:30 PM (Current) Unpaid" at bounding box center [756, 358] width 466 height 32
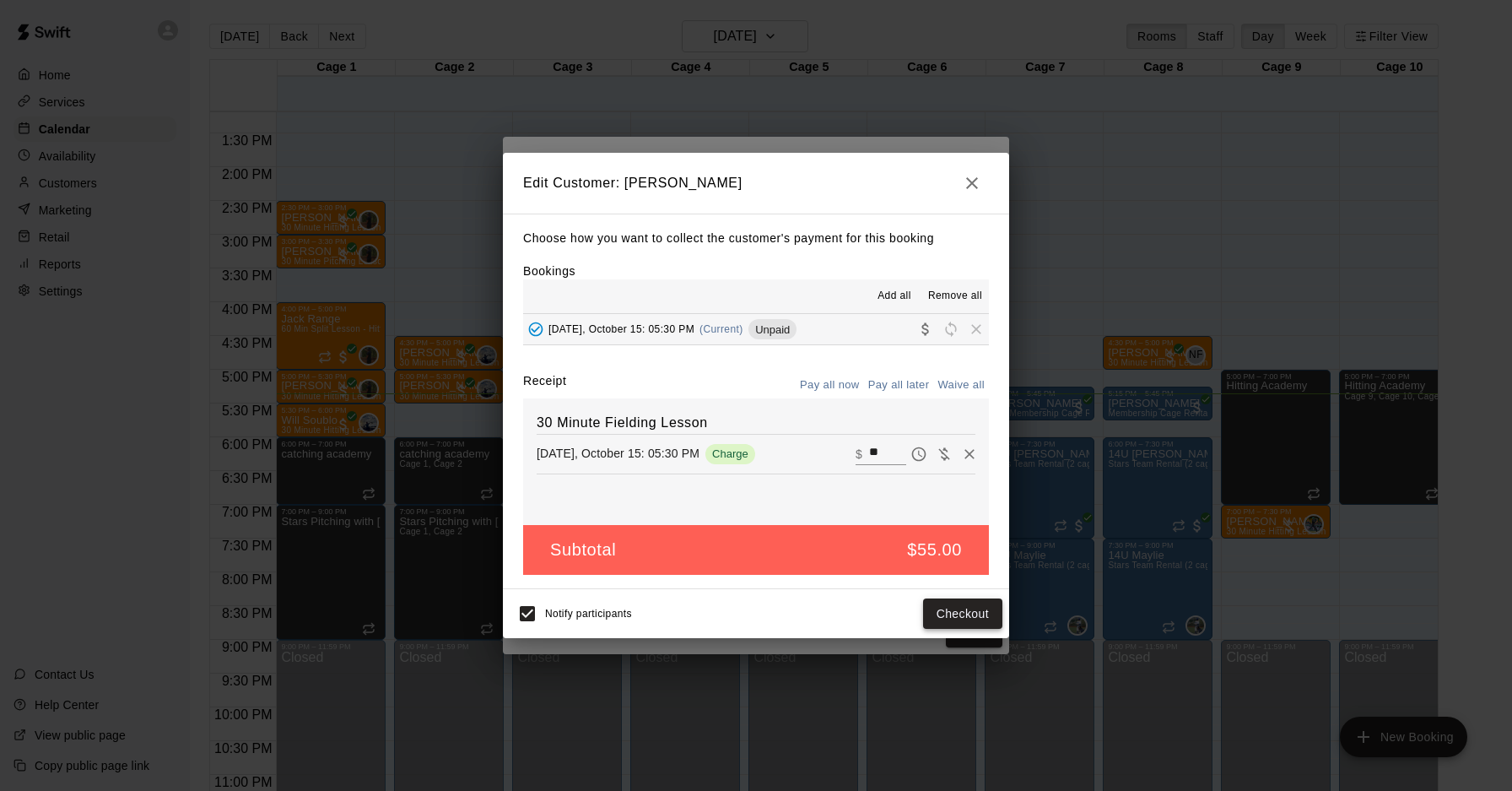
click at [945, 623] on button "Checkout" at bounding box center [962, 614] width 79 height 32
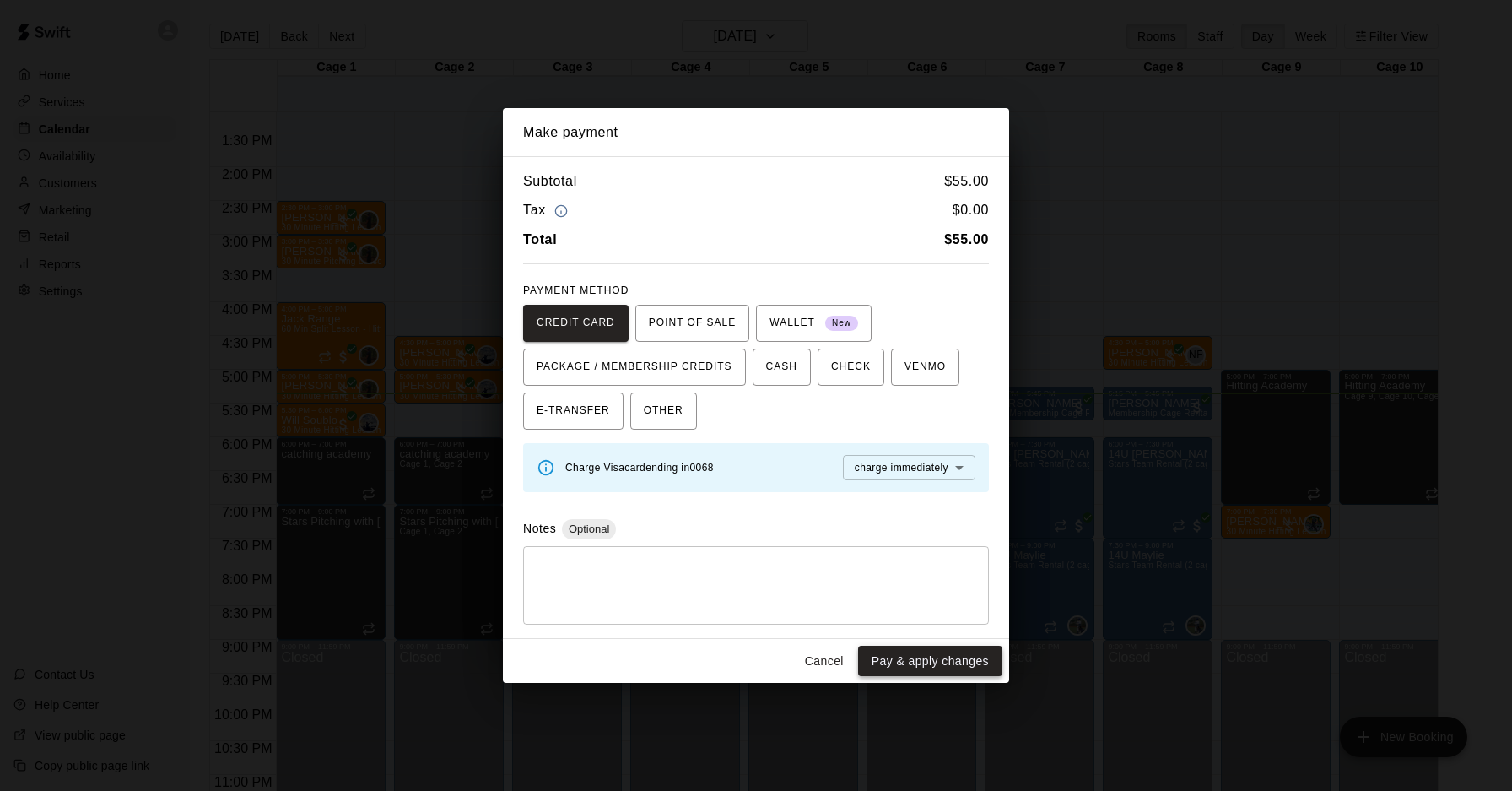
click at [927, 658] on button "Pay & apply changes" at bounding box center [930, 662] width 144 height 32
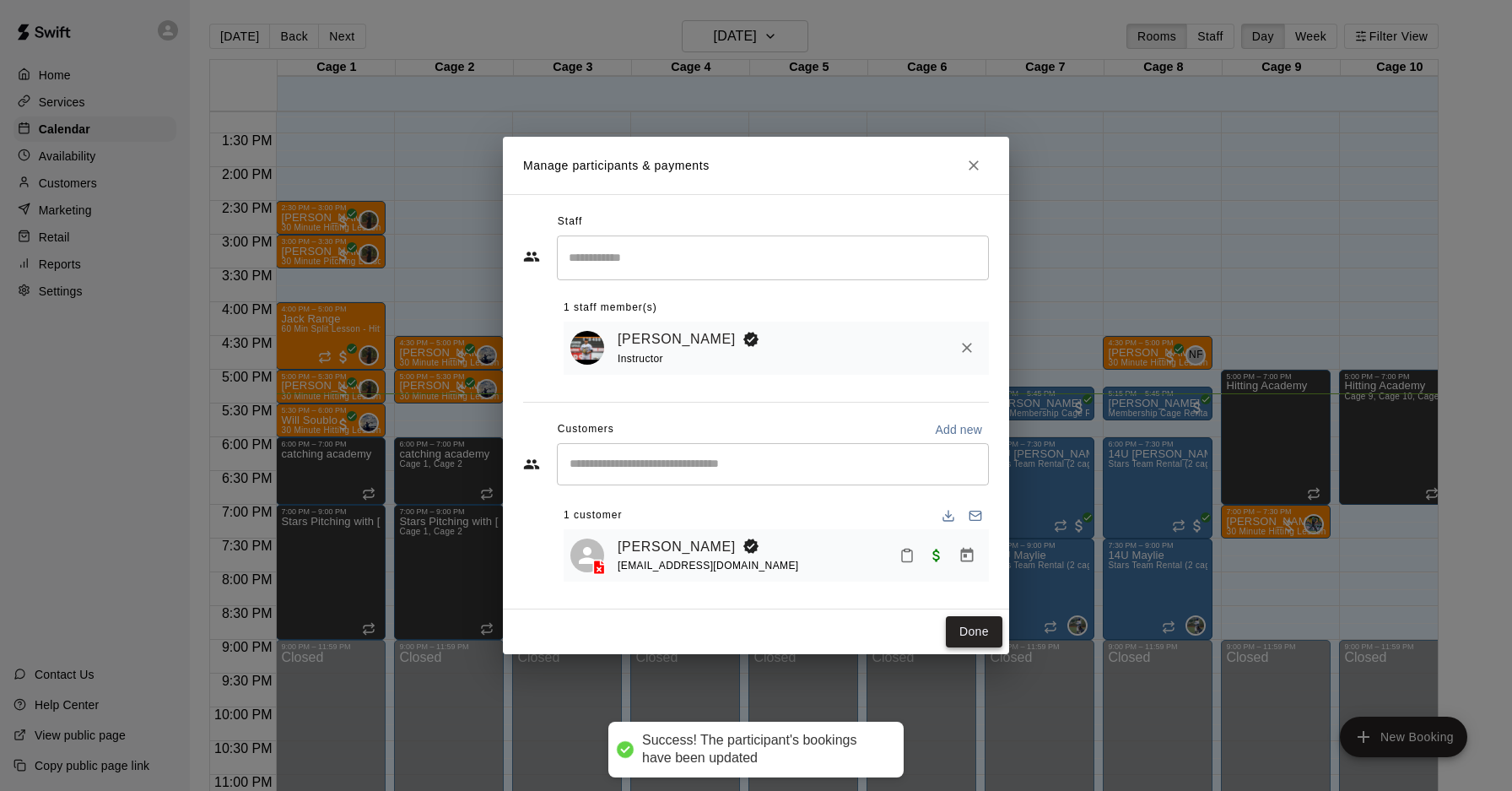
click at [955, 627] on button "Done" at bounding box center [973, 632] width 57 height 32
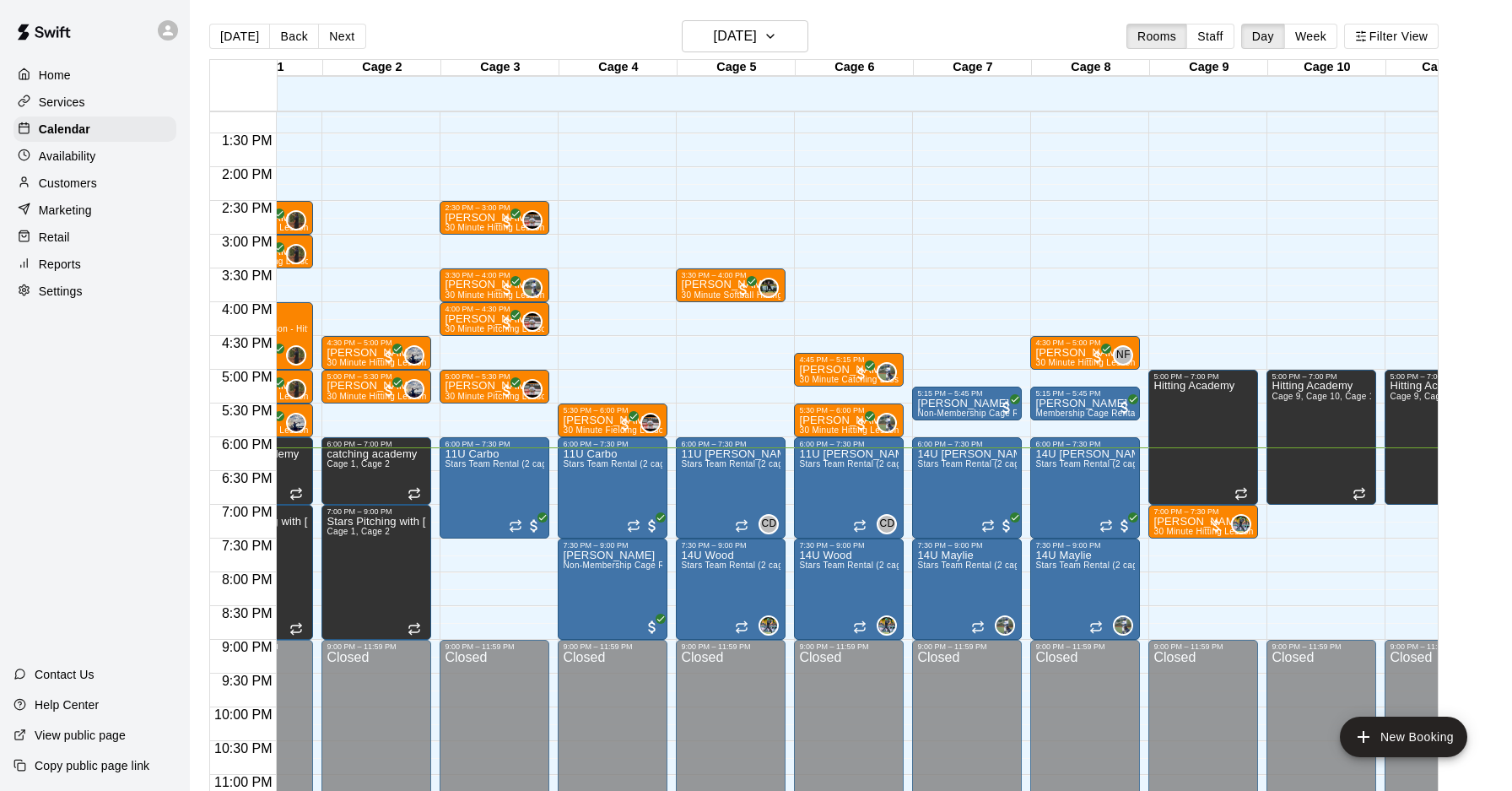
scroll to position [0, 51]
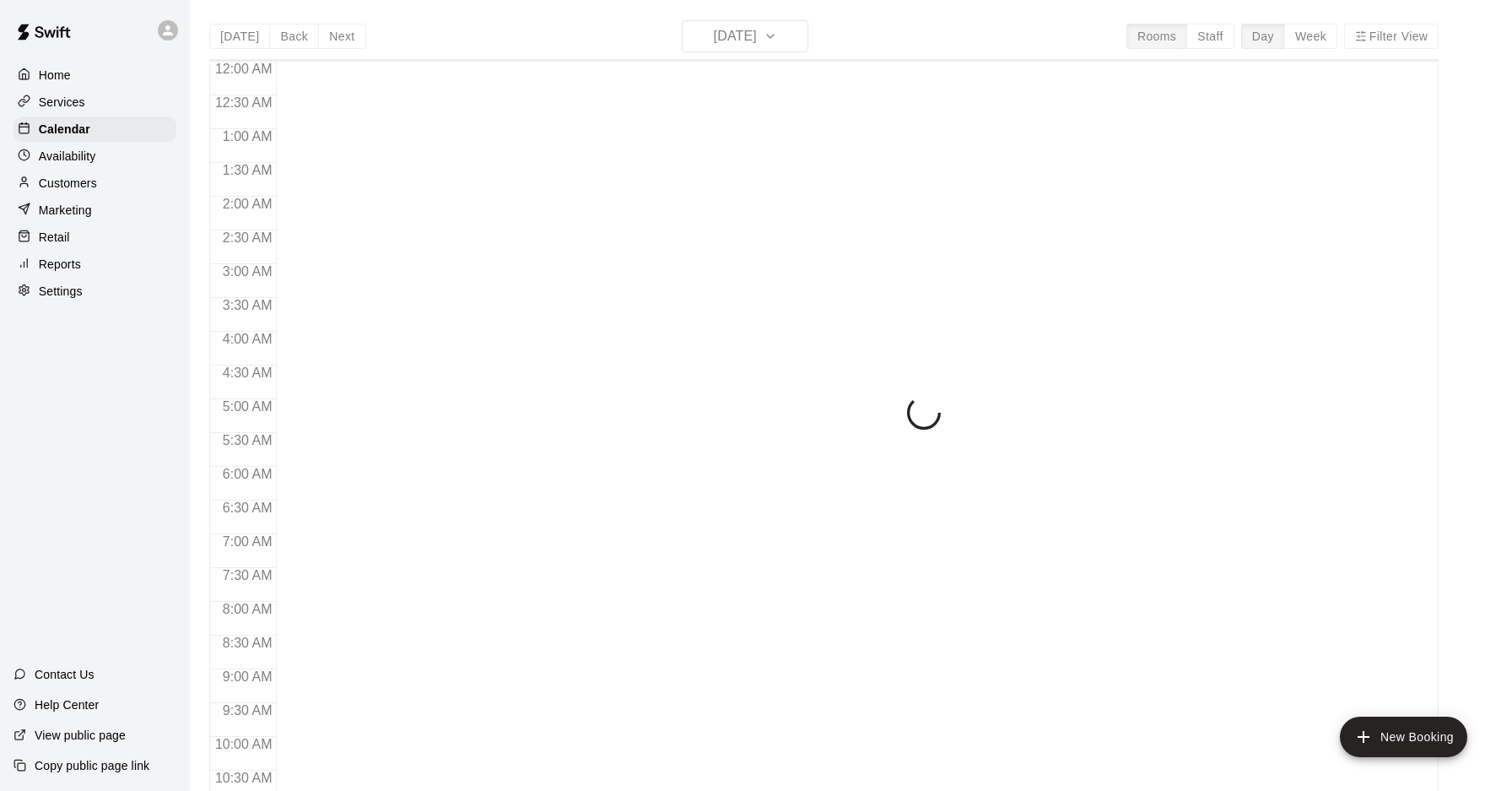
scroll to position [871, 0]
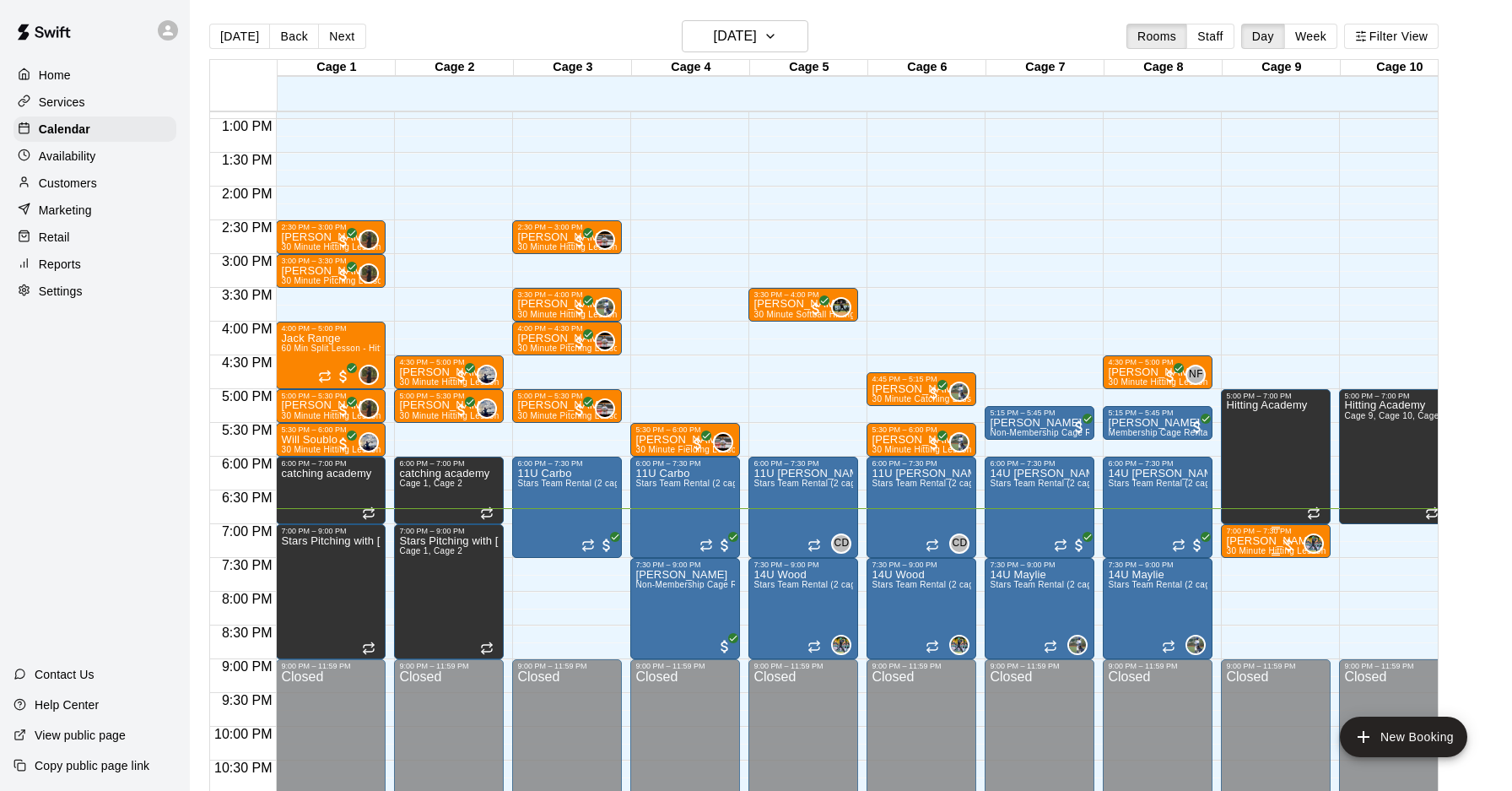
click at [1277, 534] on div "7:00 PM – 7:30 PM" at bounding box center [1275, 530] width 100 height 8
click at [1255, 577] on button "edit" at bounding box center [1243, 583] width 33 height 33
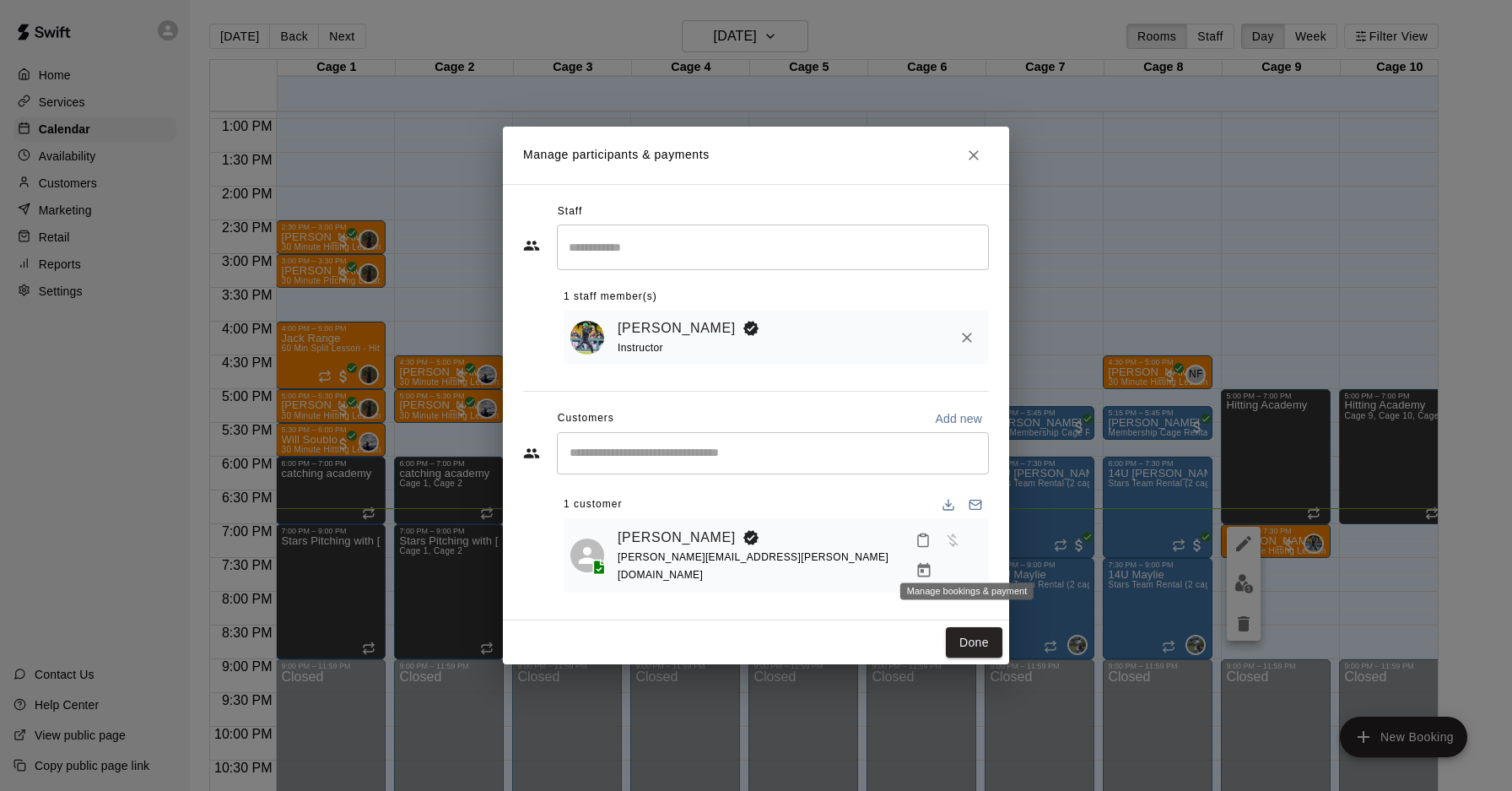
click at [932, 562] on icon "Manage bookings & payment" at bounding box center [924, 570] width 17 height 17
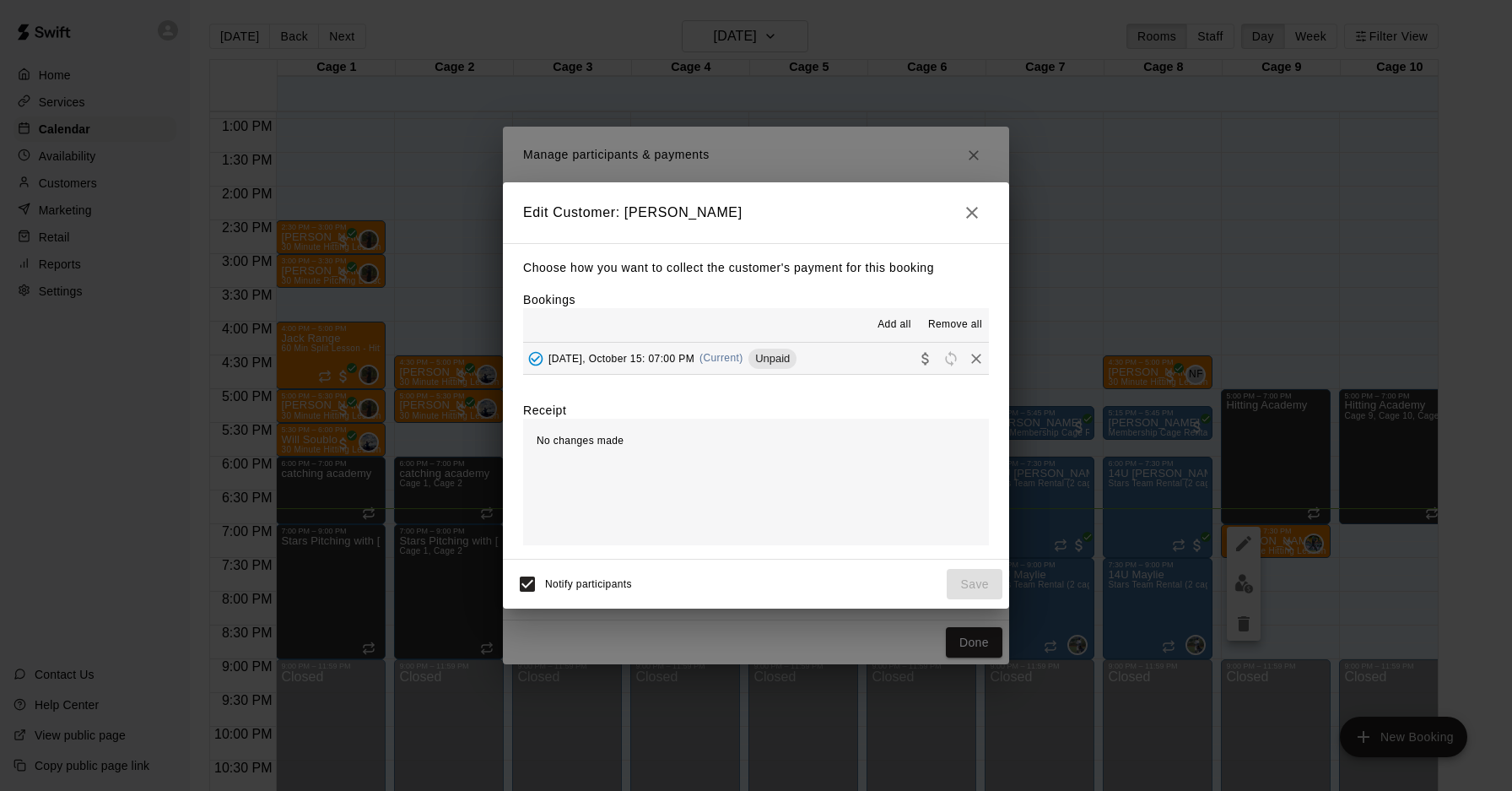
click at [692, 369] on div "Wednesday, October 15: 07:00 PM (Current) Unpaid" at bounding box center [660, 358] width 274 height 25
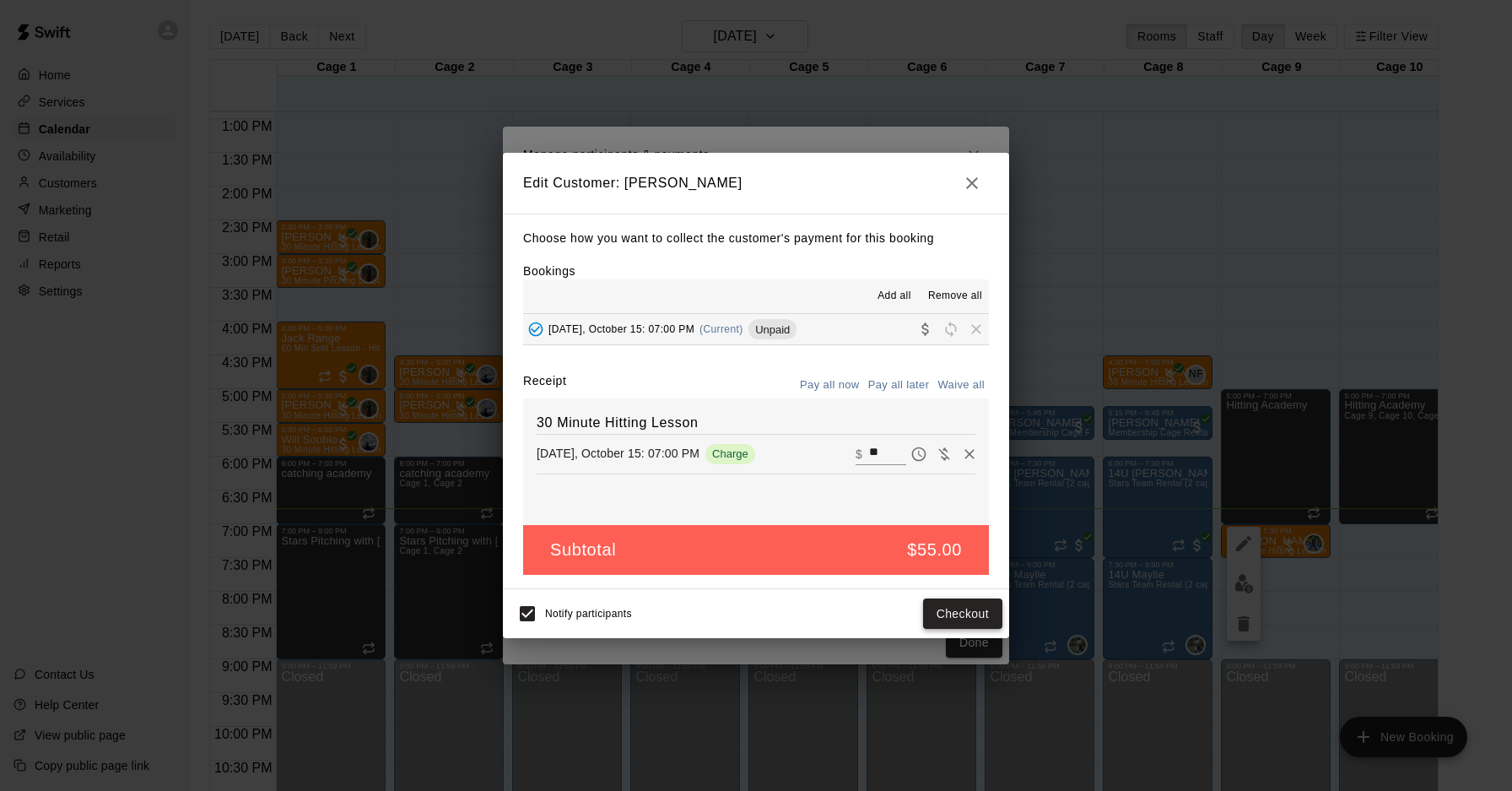
click at [966, 613] on button "Checkout" at bounding box center [962, 614] width 79 height 32
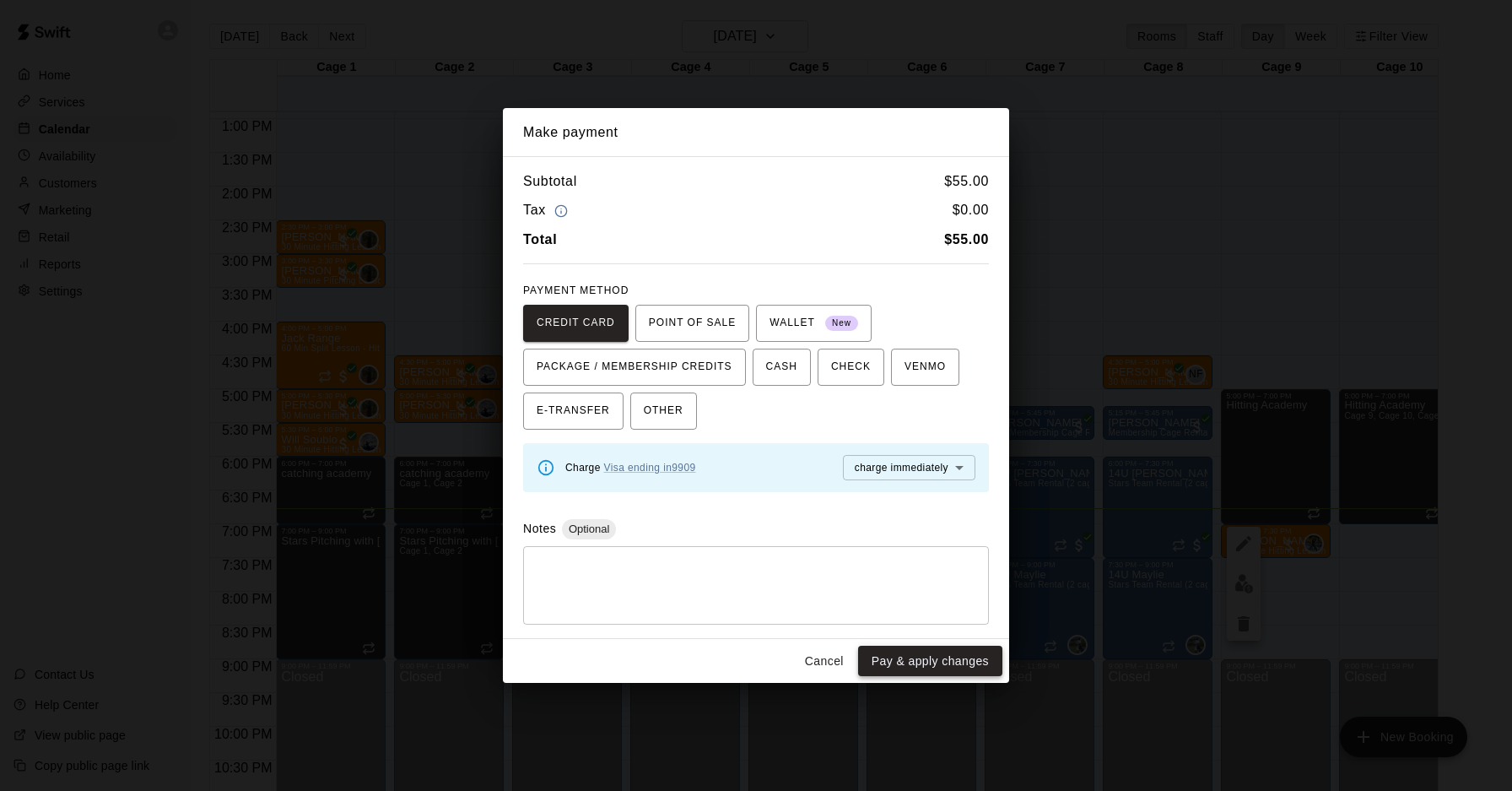
click at [917, 665] on button "Pay & apply changes" at bounding box center [930, 662] width 144 height 32
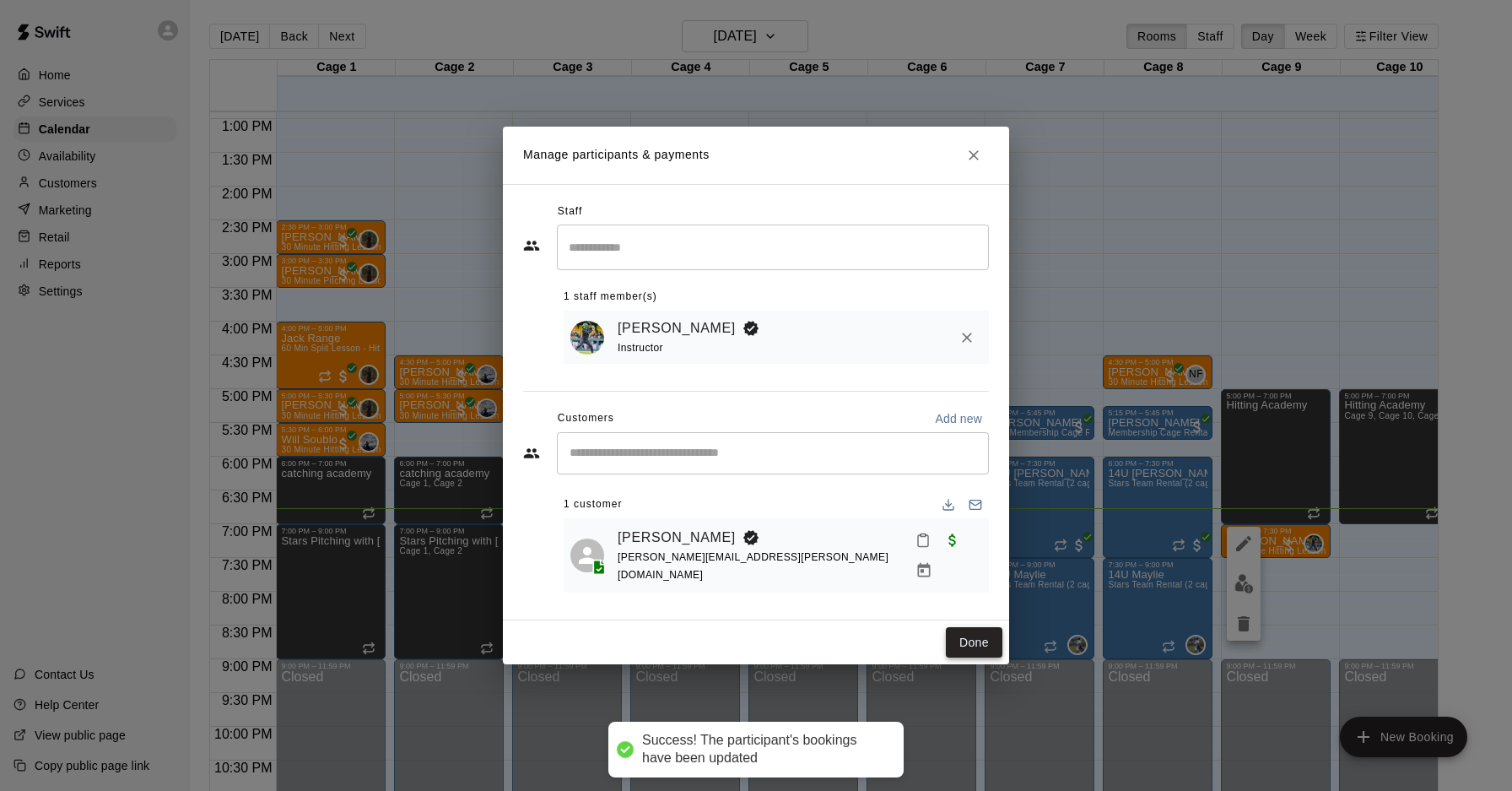
click at [977, 637] on button "Done" at bounding box center [973, 643] width 57 height 32
